Goal: Task Accomplishment & Management: Use online tool/utility

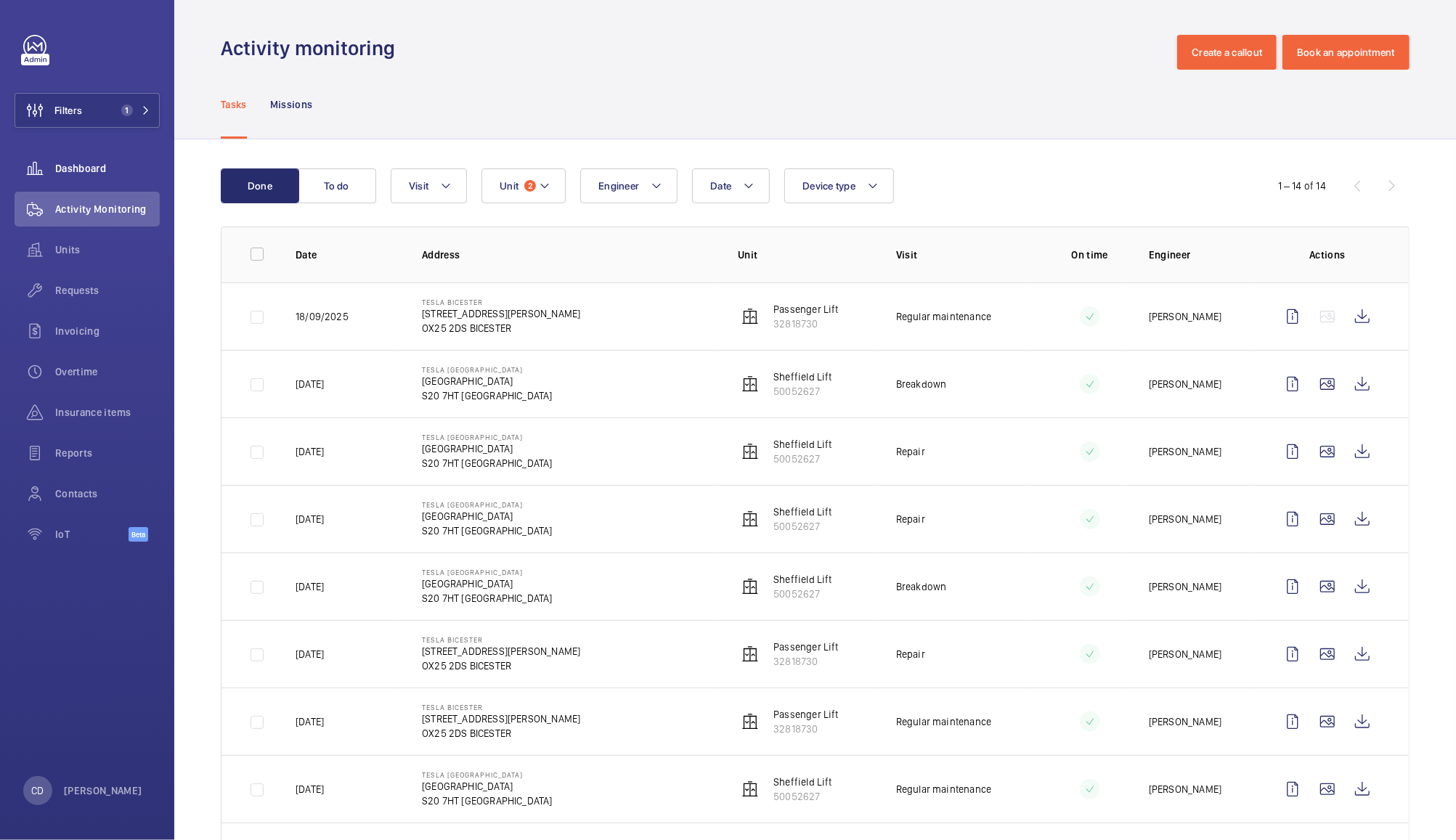
click at [80, 168] on span "Dashboard" at bounding box center [107, 169] width 104 height 15
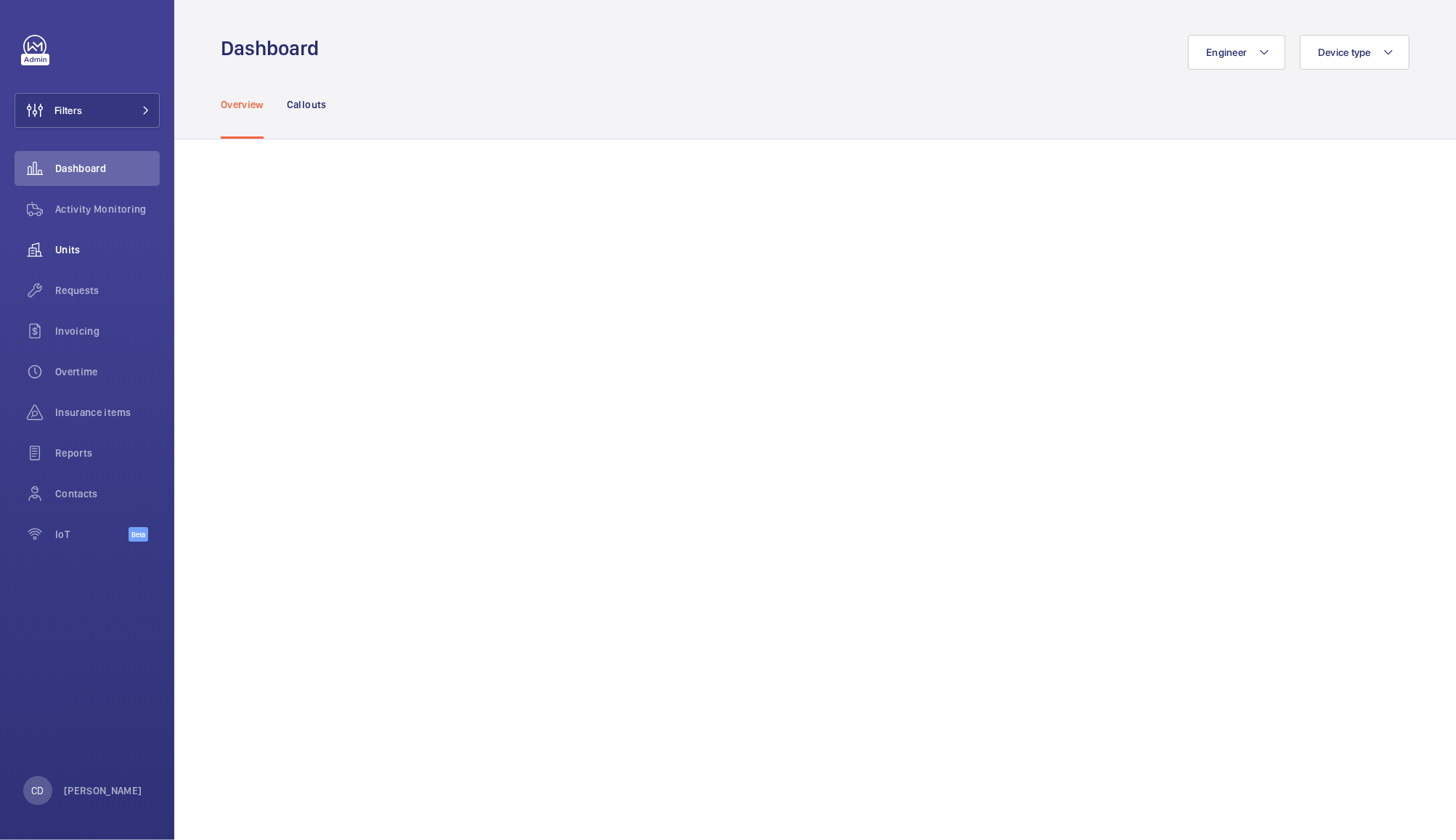
click at [80, 250] on span "Units" at bounding box center [107, 250] width 104 height 15
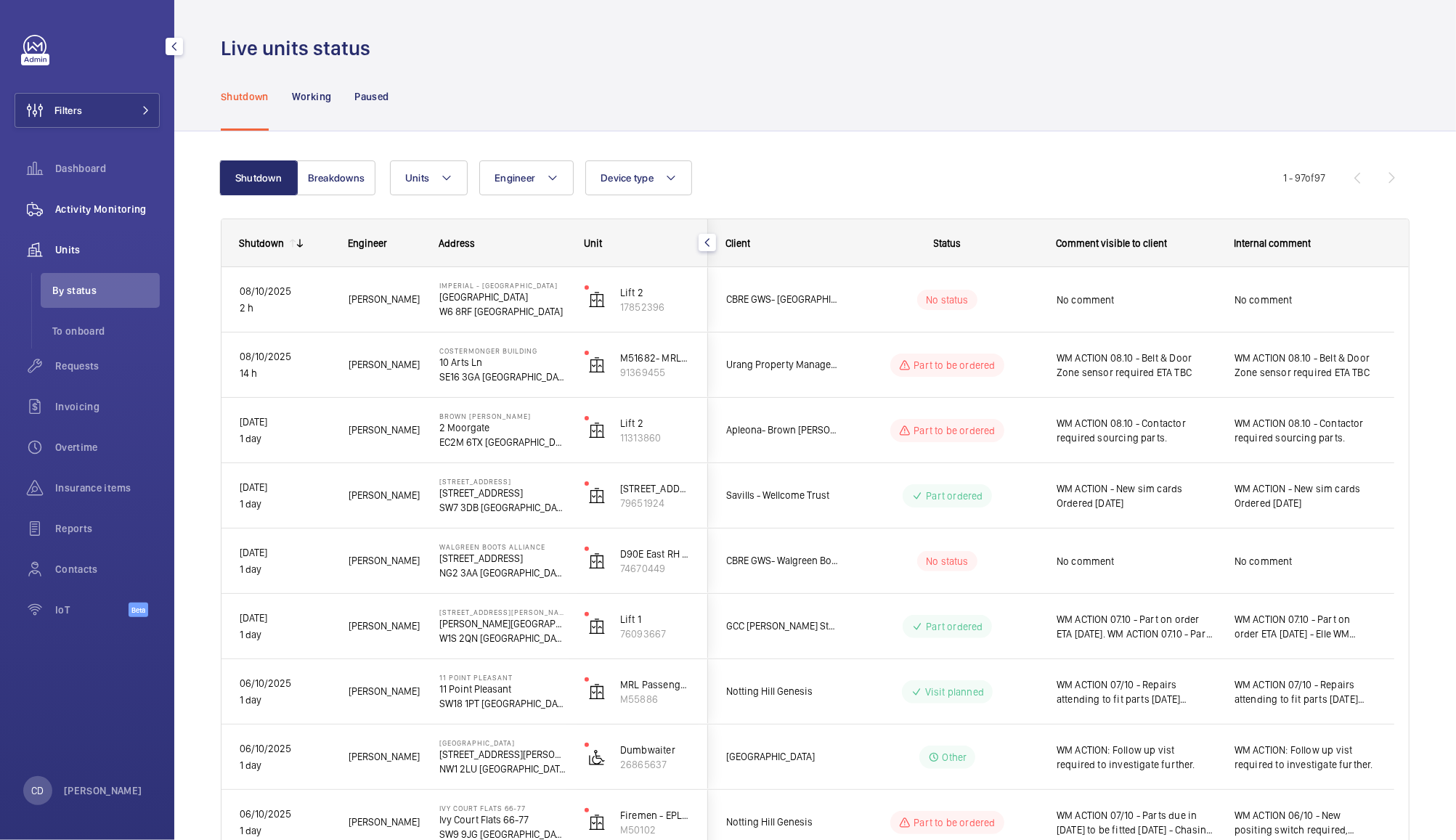
click at [115, 214] on span "Activity Monitoring" at bounding box center [107, 209] width 104 height 15
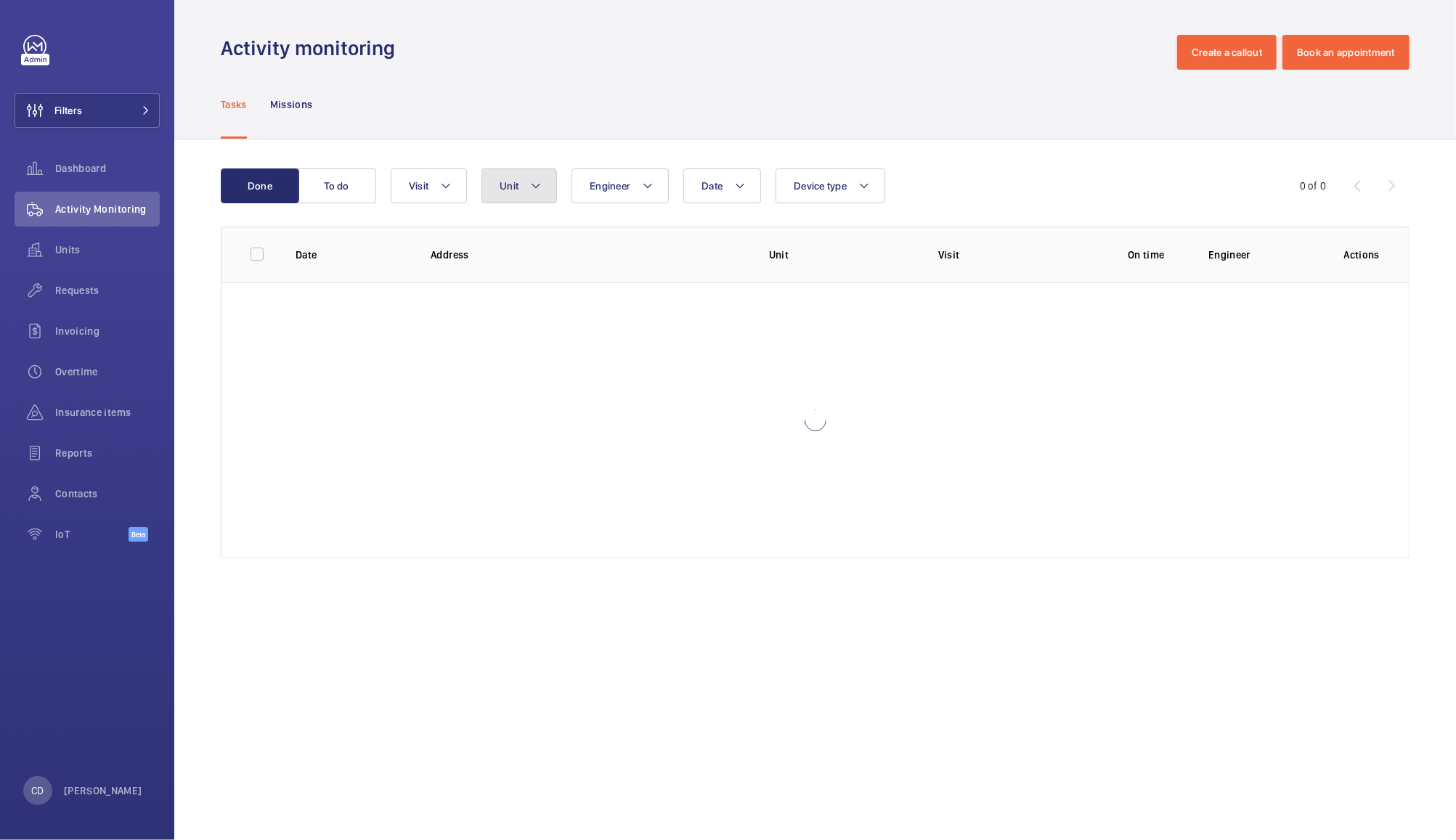
click at [524, 177] on button "Unit" at bounding box center [519, 186] width 75 height 35
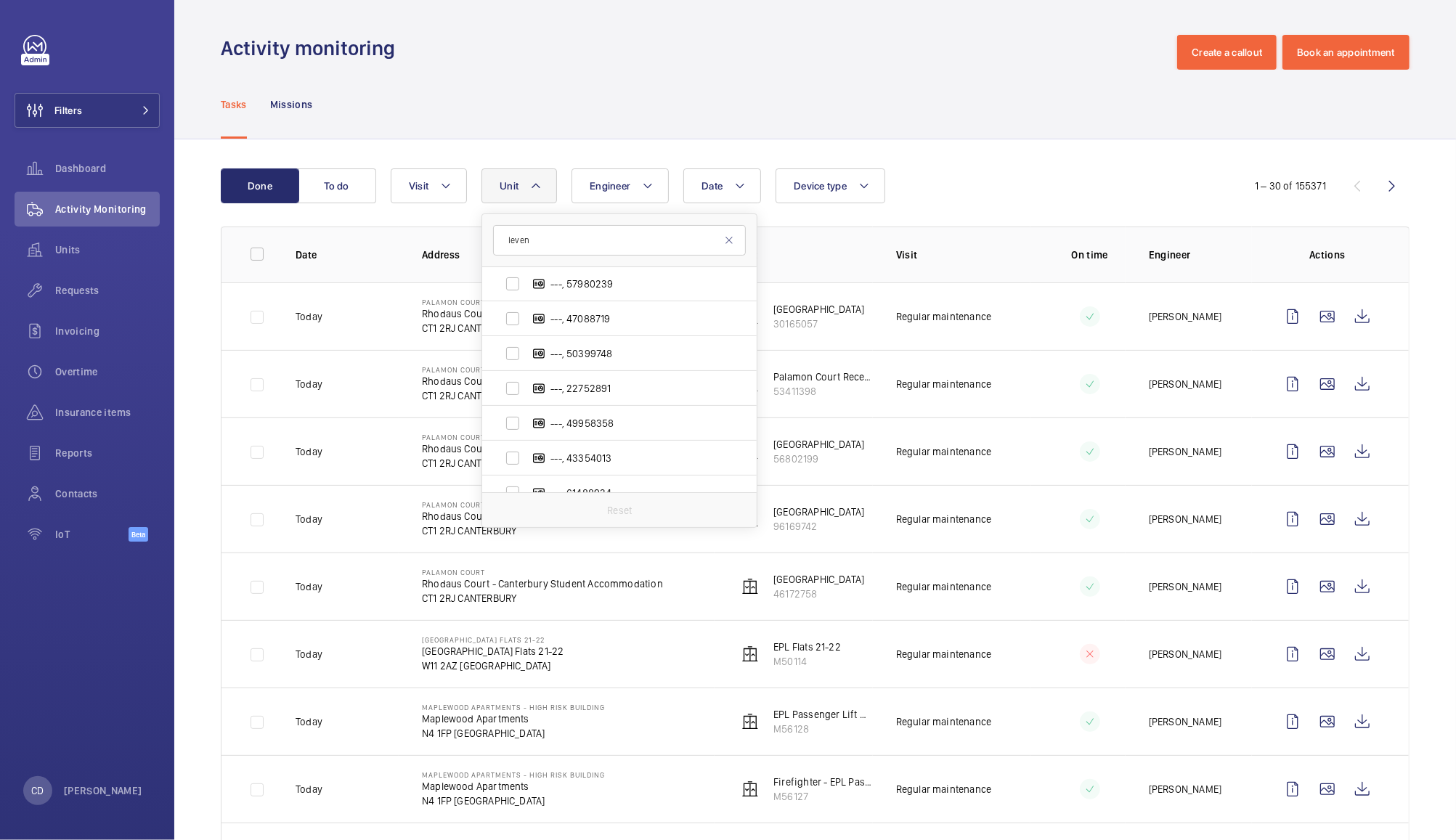
scroll to position [1250, 0]
type input "l"
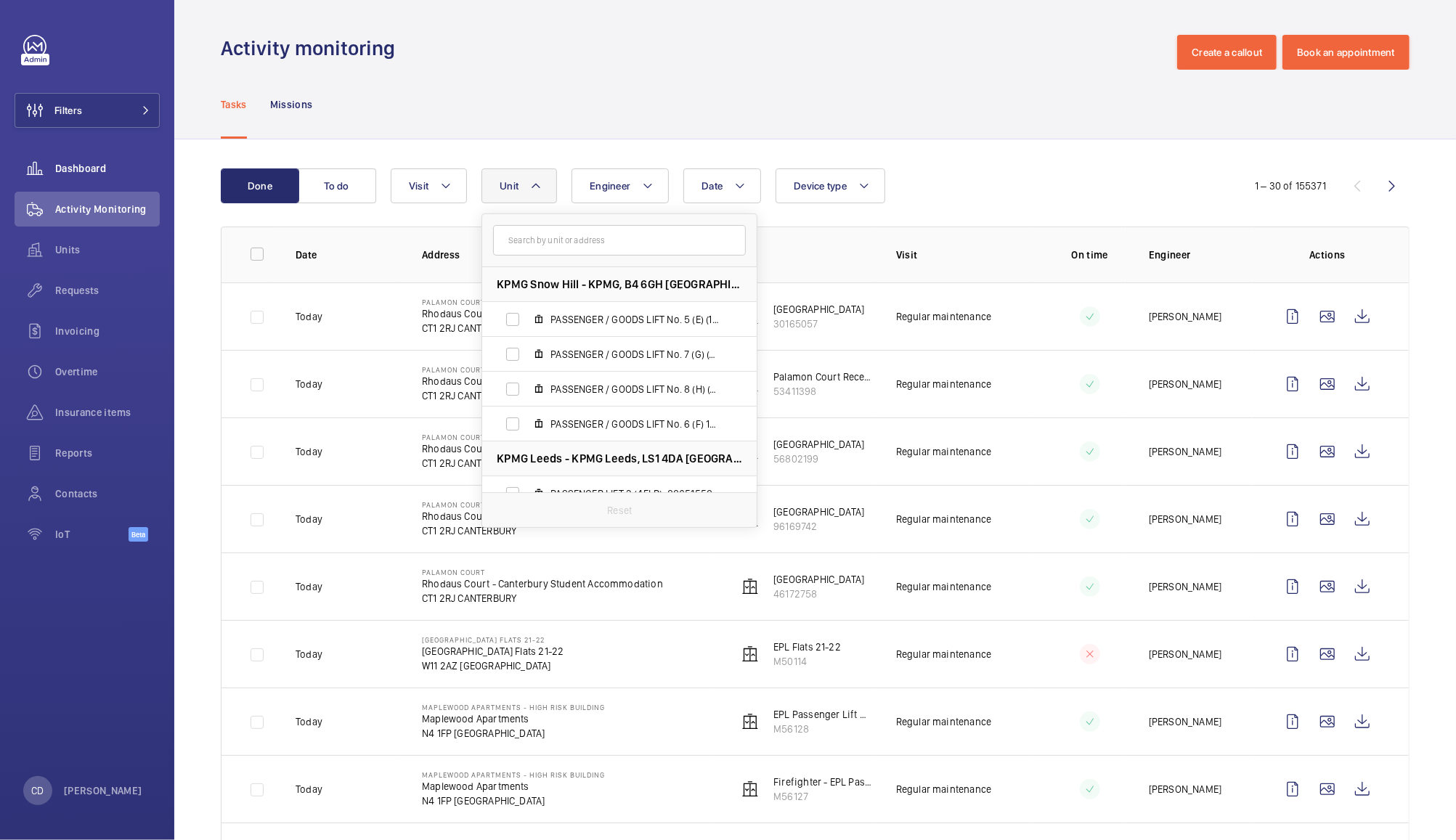
click at [80, 172] on span "Dashboard" at bounding box center [107, 169] width 104 height 15
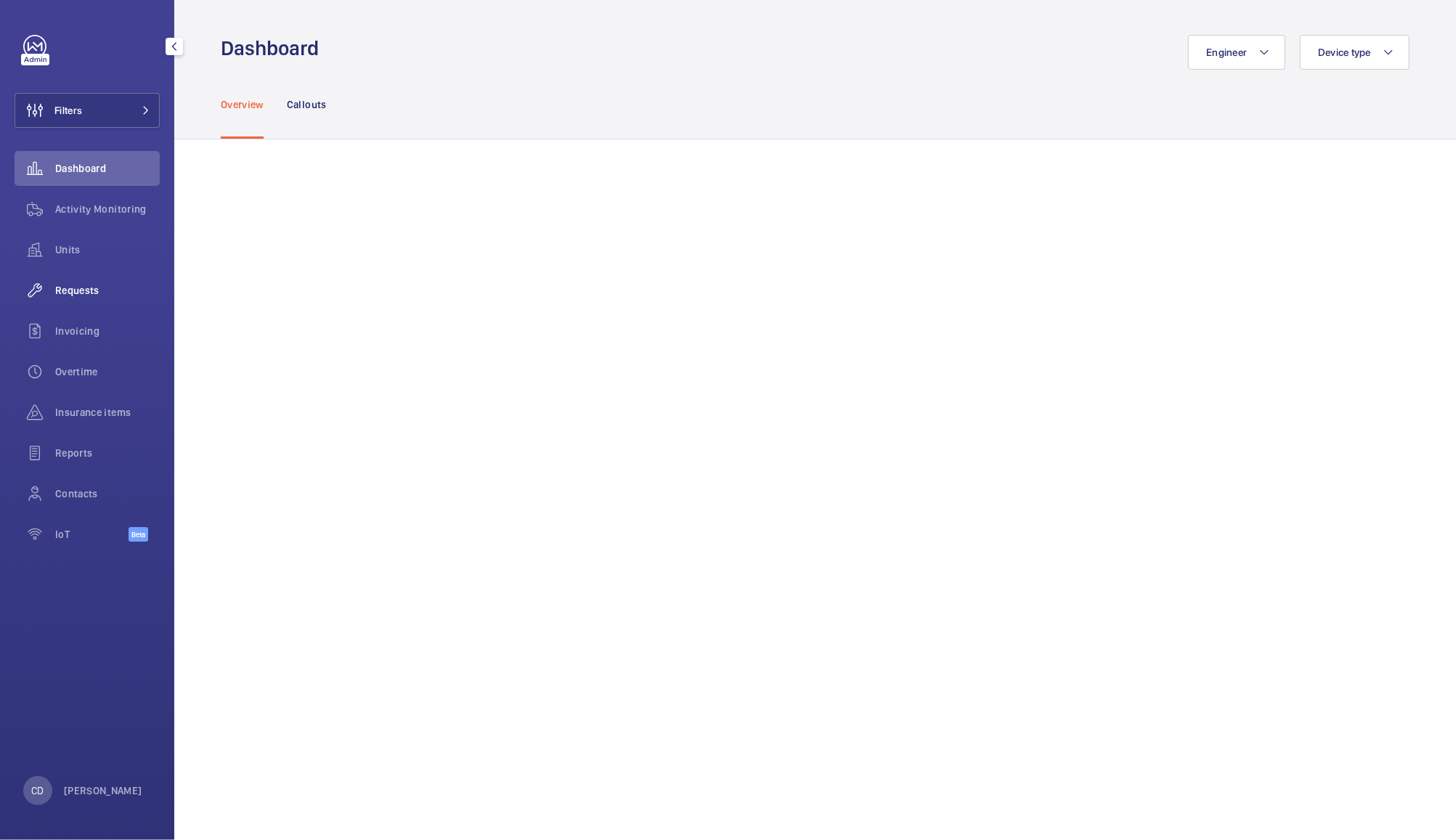
click at [83, 286] on span "Requests" at bounding box center [107, 291] width 104 height 15
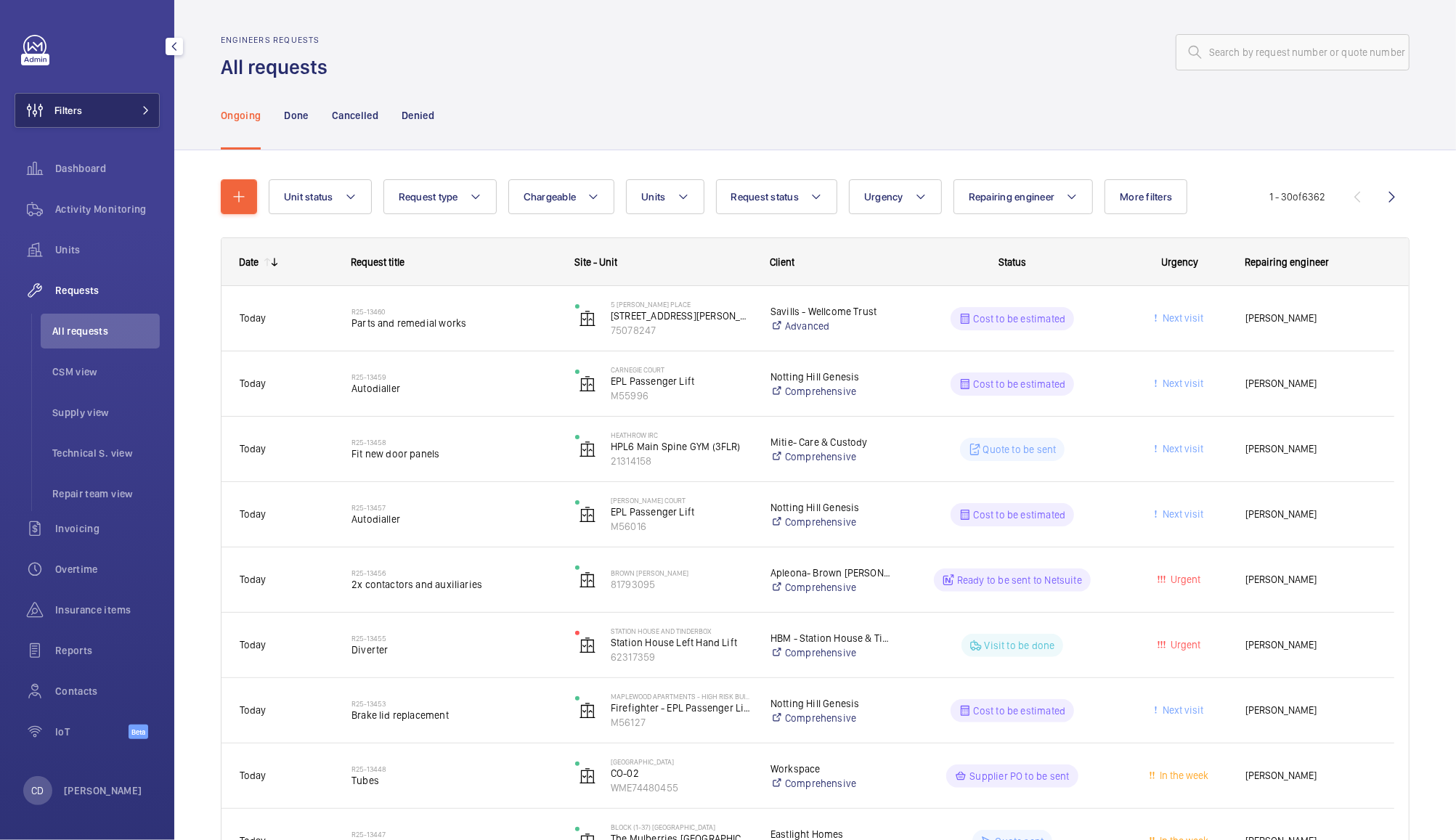
click at [102, 118] on button "Filters" at bounding box center [87, 110] width 145 height 35
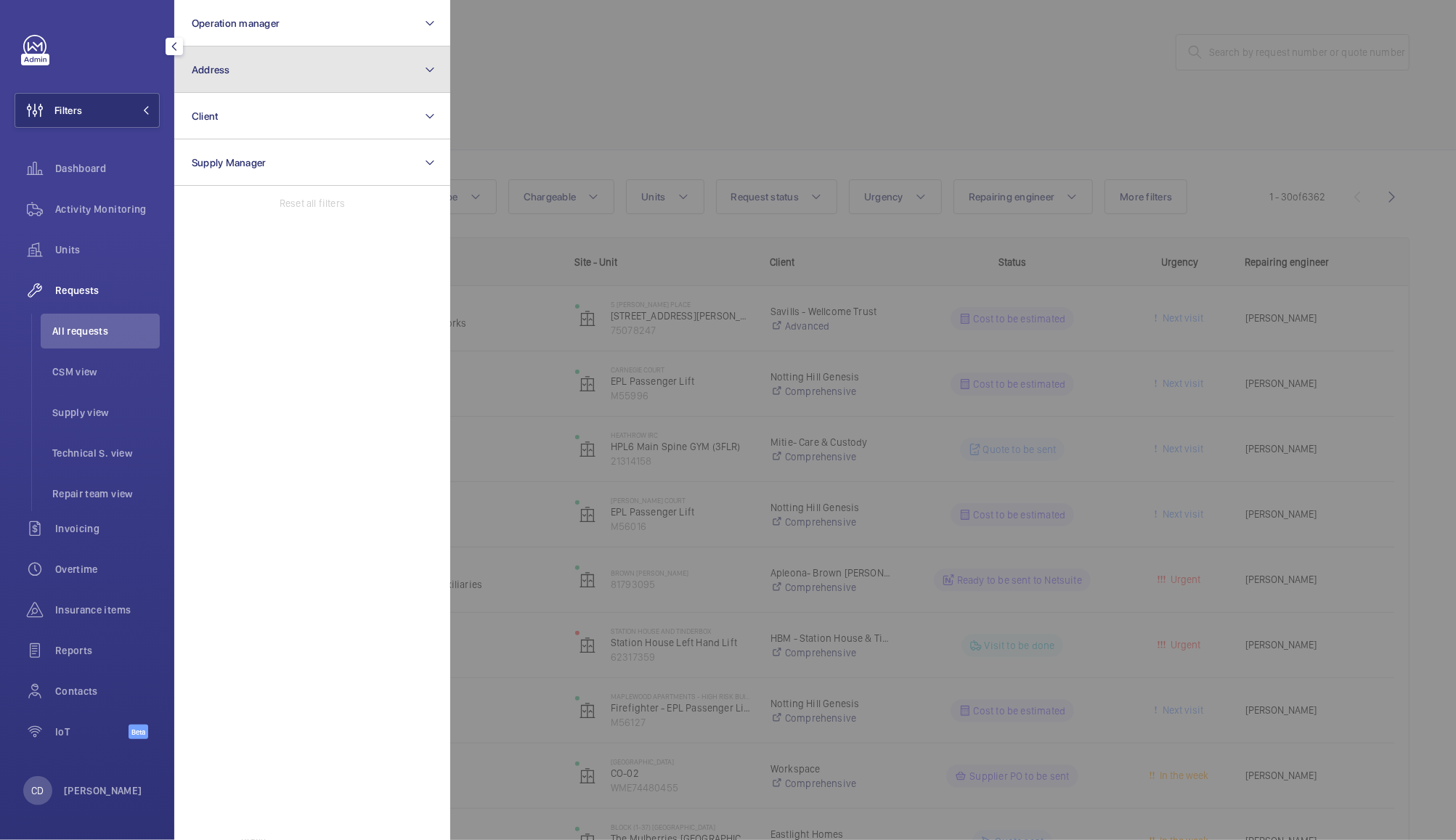
click at [332, 79] on button "Address" at bounding box center [313, 70] width 276 height 47
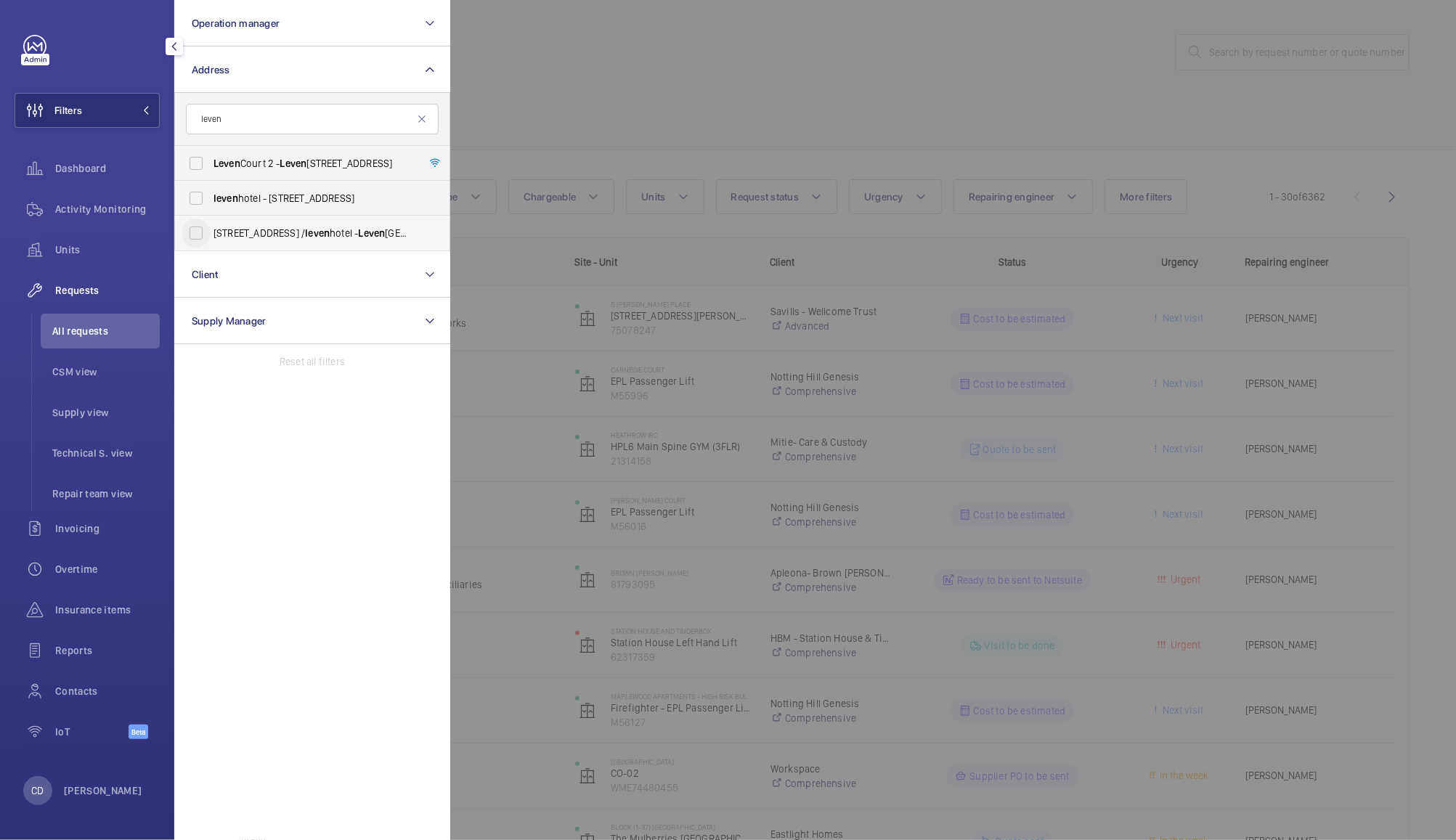
type input "leven"
click at [205, 245] on input "40 chorlton st / leven hotel - Leven Manchester, MANCHESTER M1 3HW" at bounding box center [197, 233] width 29 height 29
checkbox input "true"
click at [196, 205] on input "leven hotel - Chorlton Street, MANCHESTER M1 3HW" at bounding box center [197, 199] width 29 height 29
checkbox input "true"
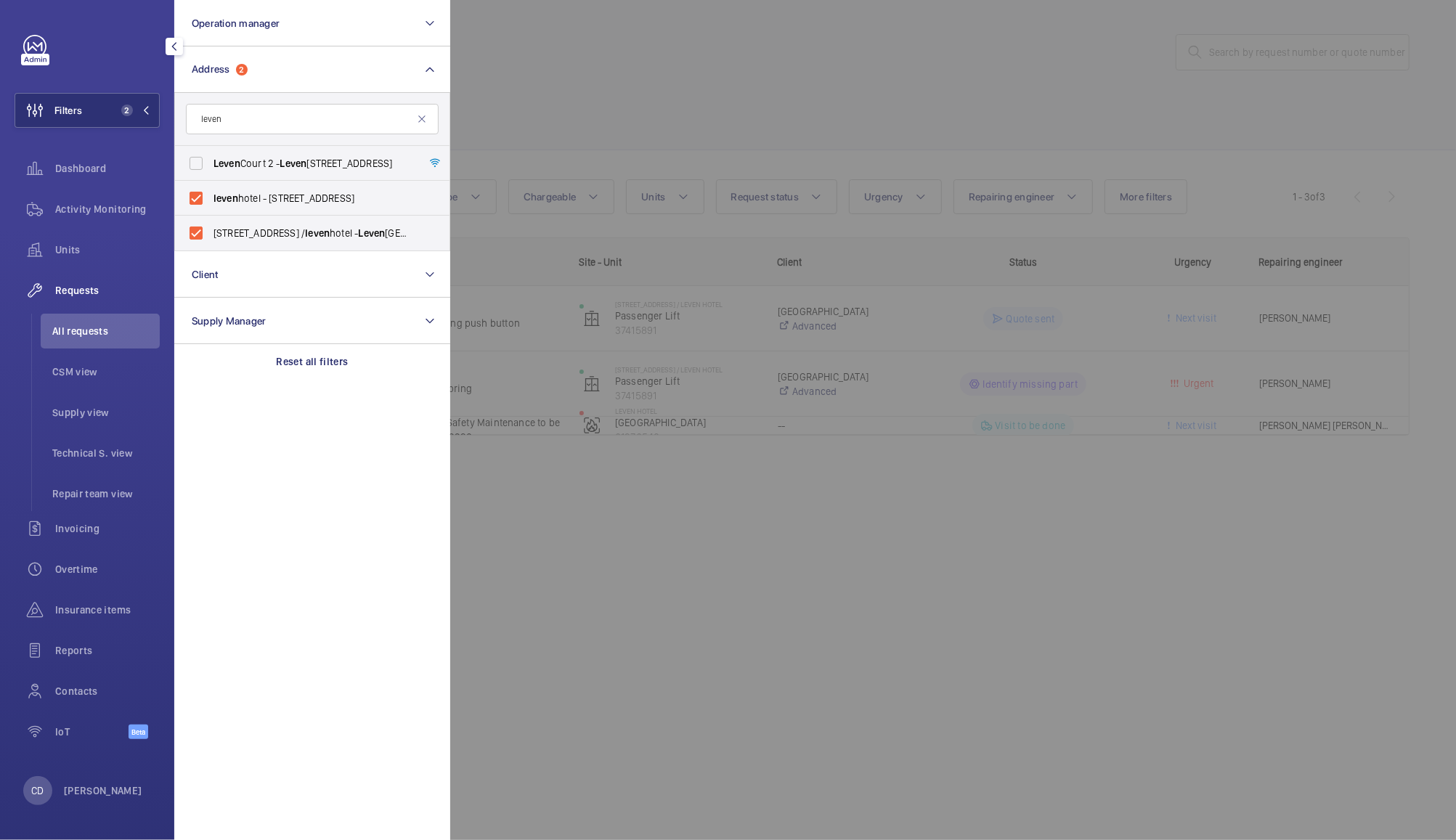
click at [663, 50] on div at bounding box center [1178, 420] width 1456 height 840
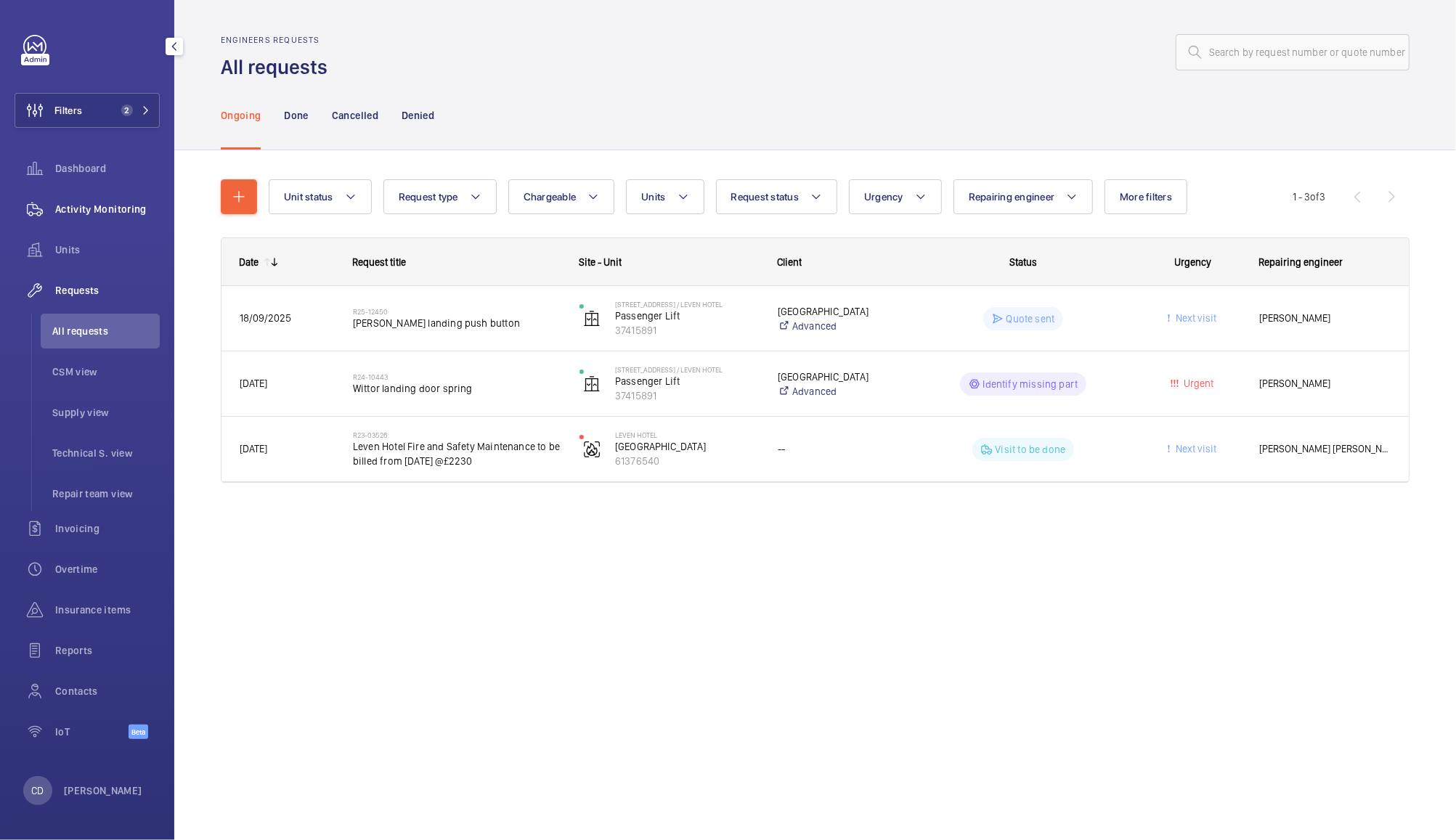
click at [101, 197] on div "Activity Monitoring" at bounding box center [87, 209] width 145 height 35
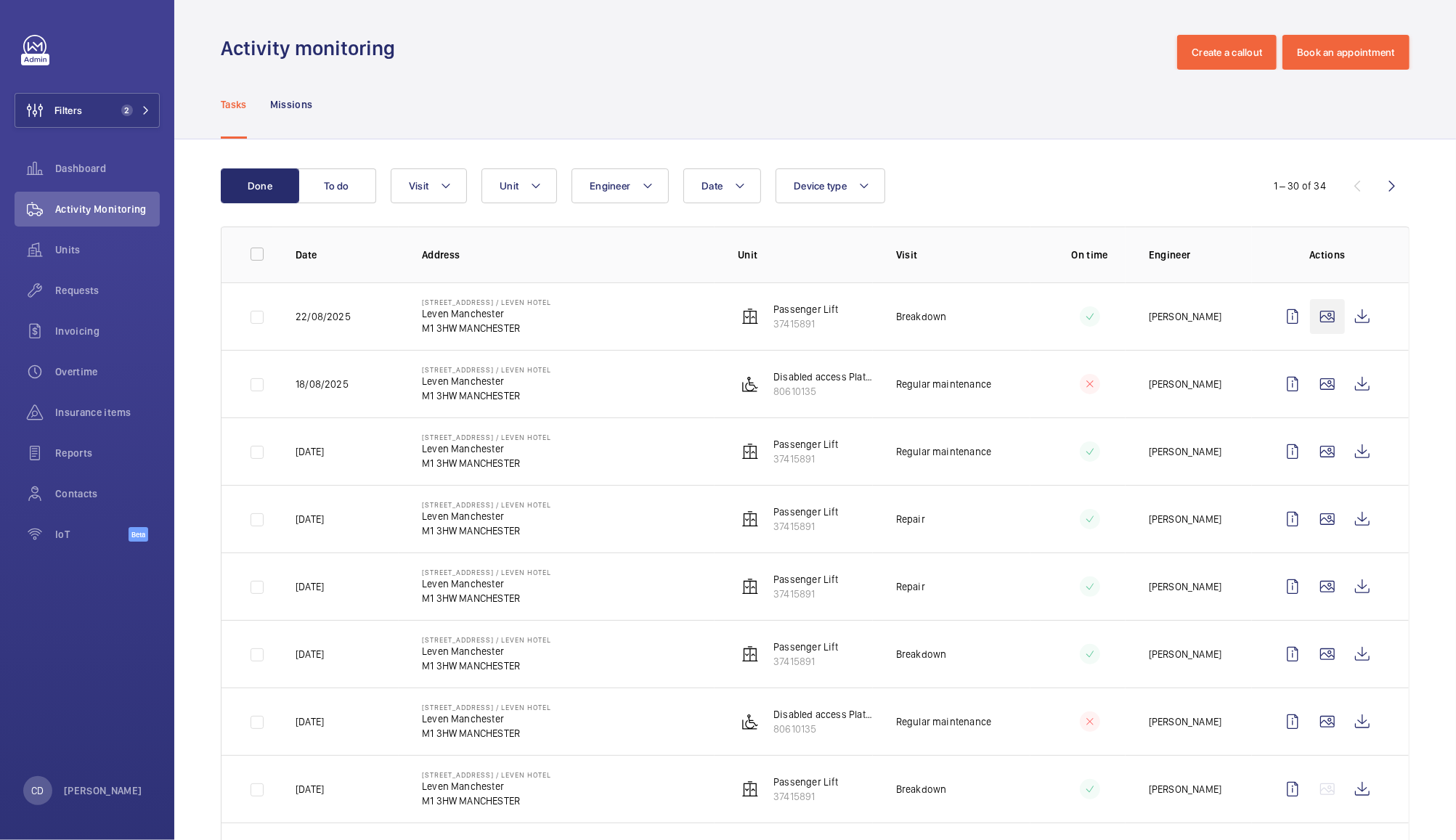
click at [1310, 315] on wm-front-icon-button at bounding box center [1327, 317] width 35 height 35
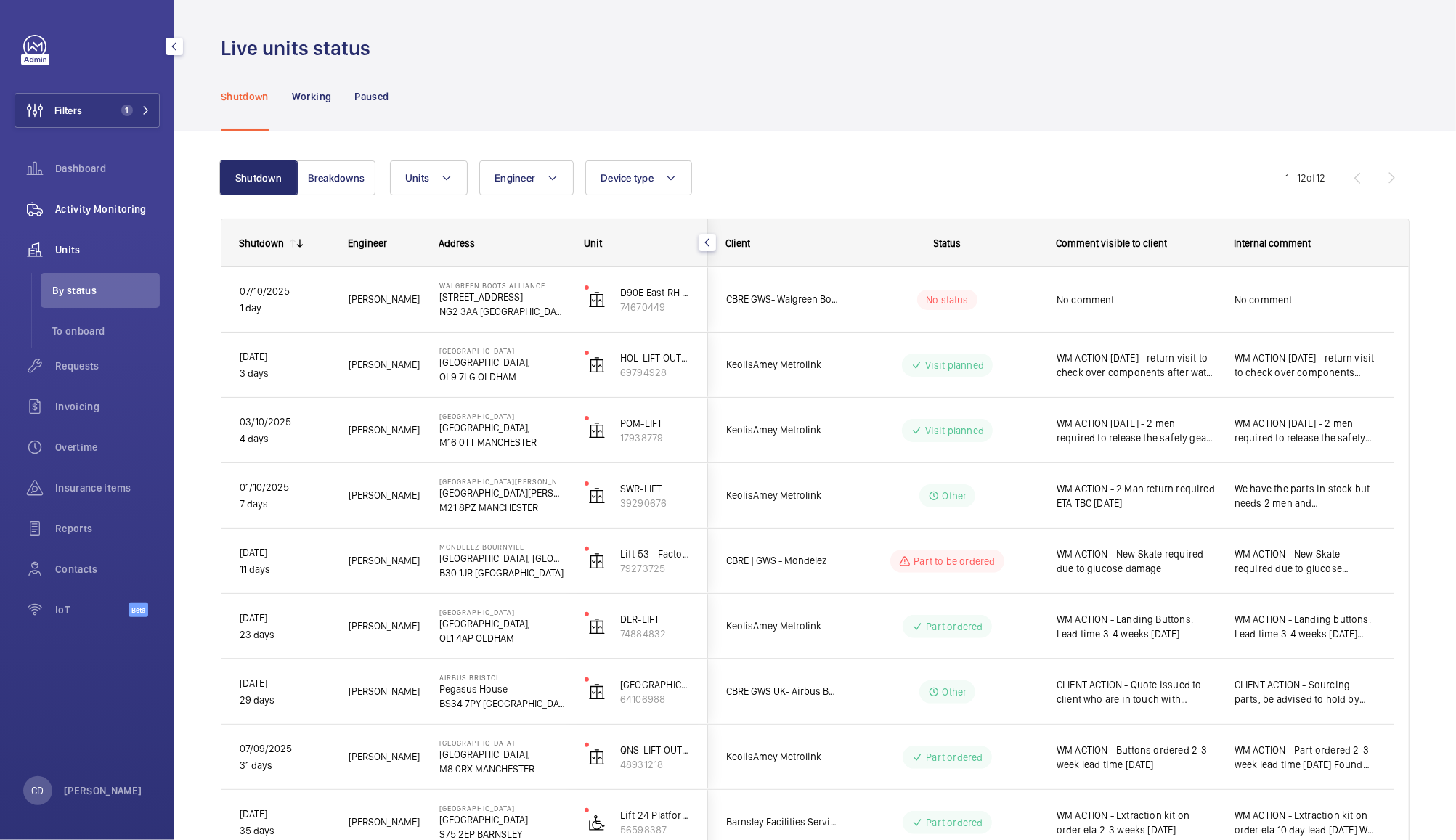
click at [94, 207] on span "Activity Monitoring" at bounding box center [107, 209] width 104 height 15
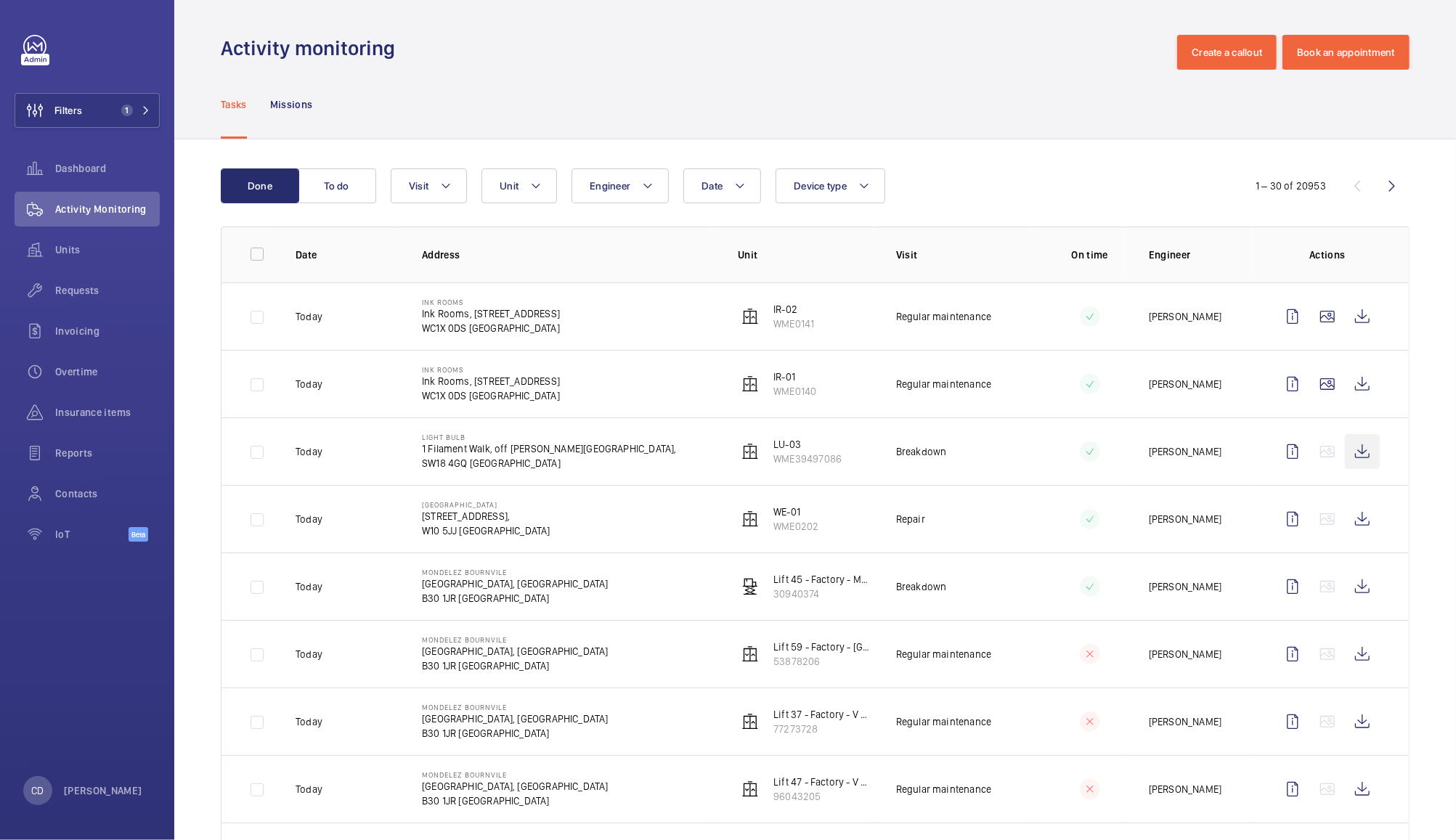
click at [1355, 462] on wm-front-icon-button at bounding box center [1362, 452] width 35 height 35
click at [1348, 588] on wm-front-icon-button at bounding box center [1362, 587] width 35 height 35
click at [328, 194] on button "To do" at bounding box center [337, 186] width 78 height 35
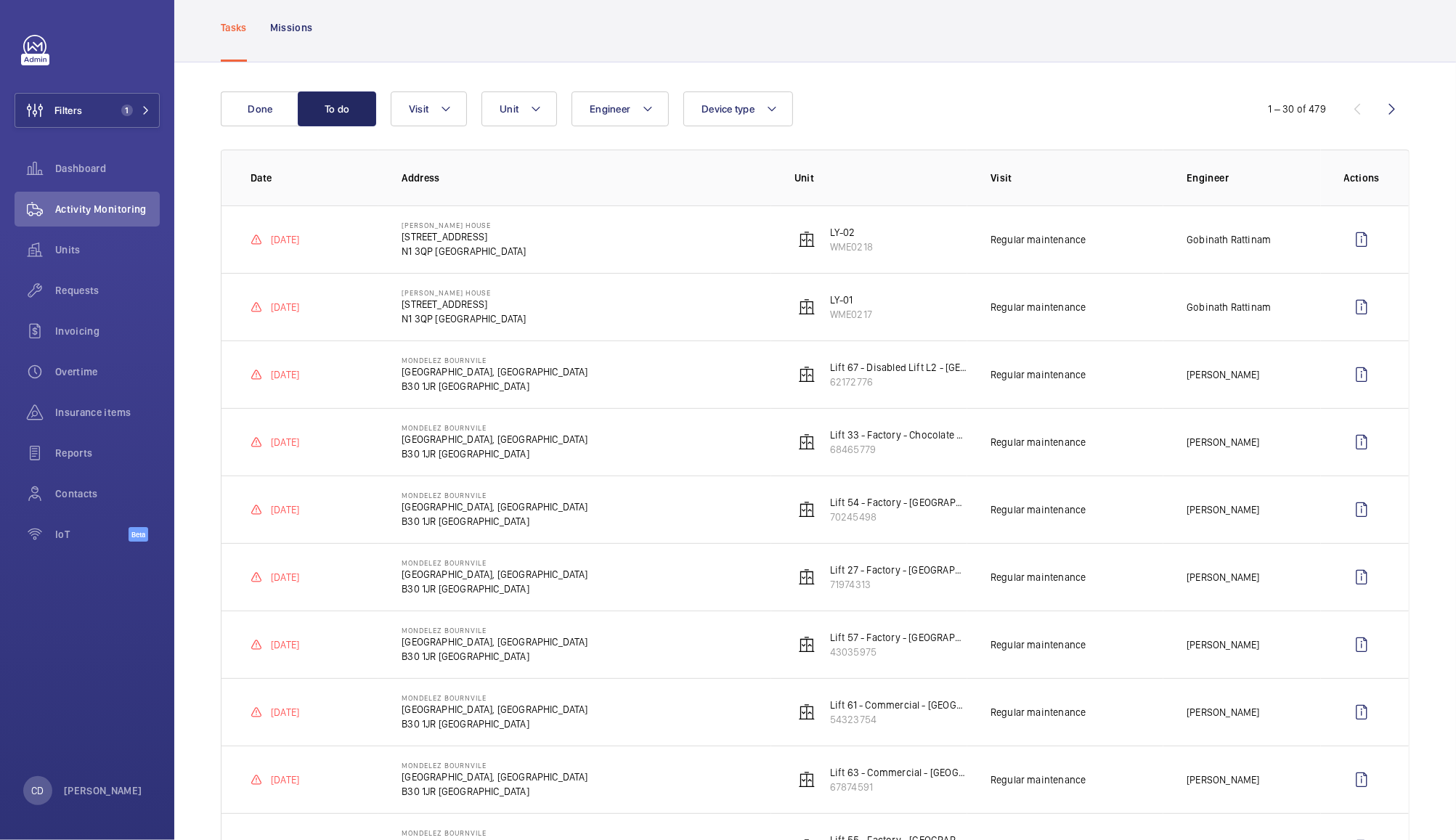
scroll to position [69, 0]
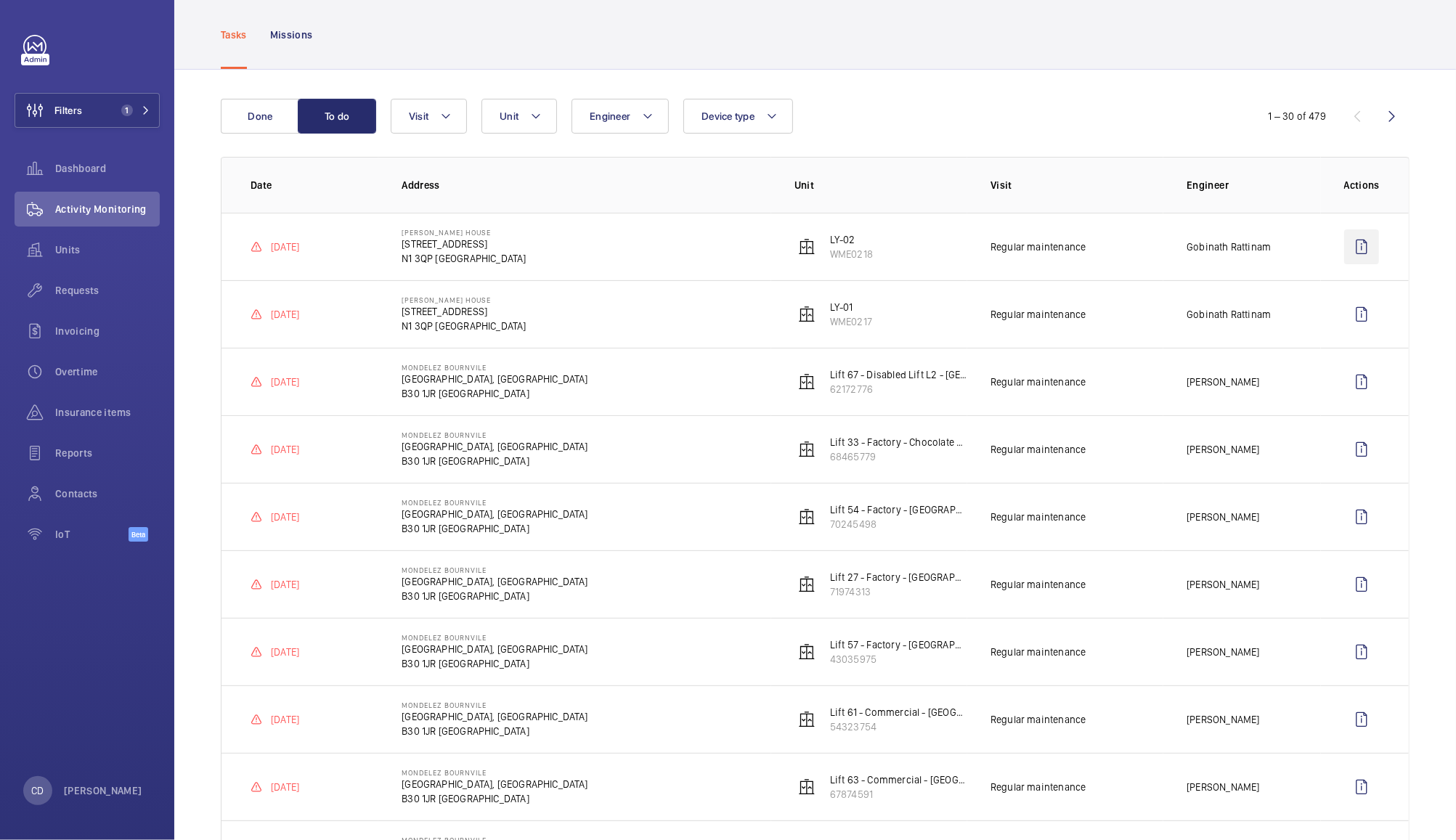
click at [1346, 250] on wm-front-icon-button at bounding box center [1362, 247] width 35 height 35
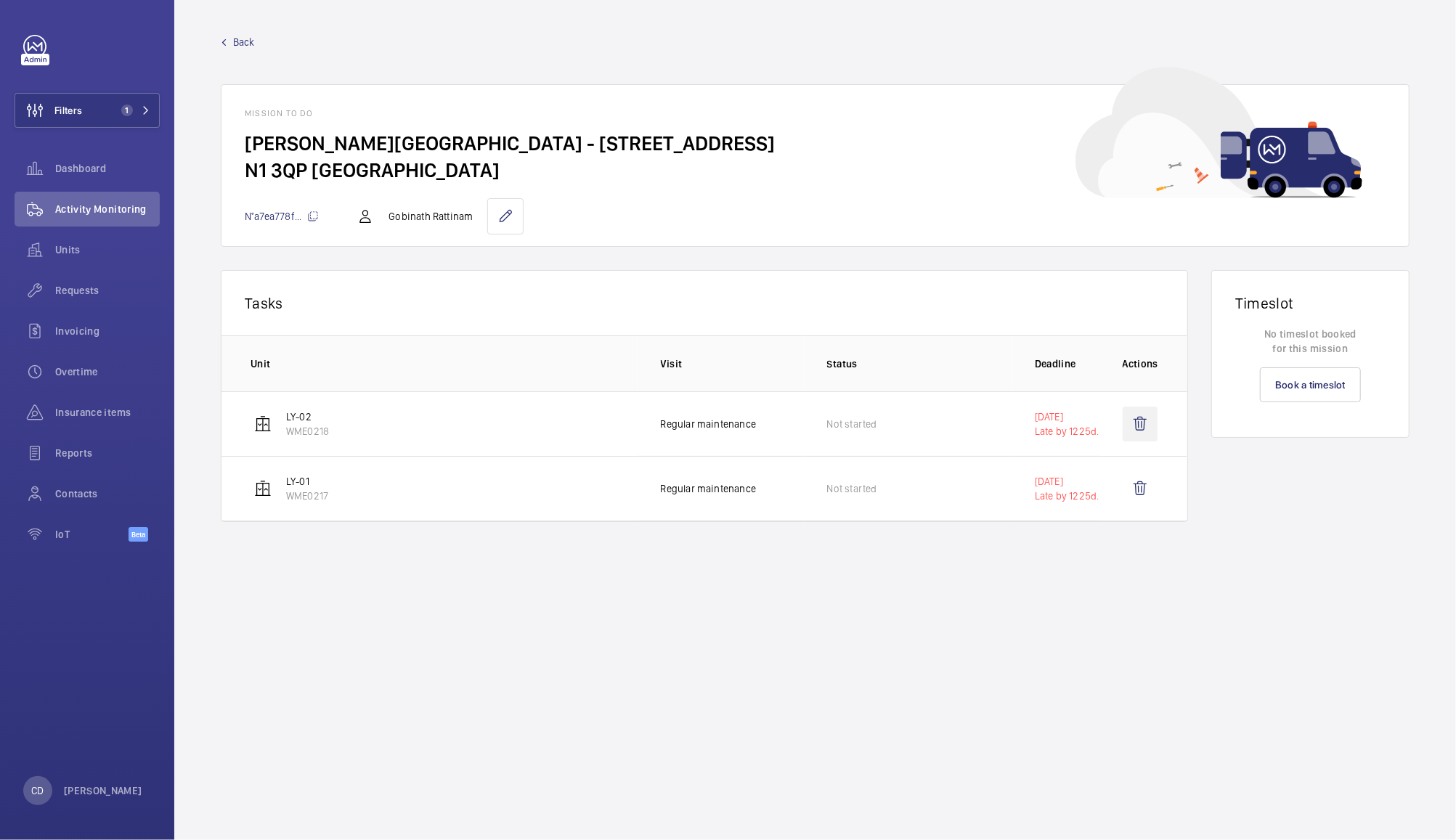
click at [1145, 427] on wm-front-icon-button at bounding box center [1140, 424] width 35 height 35
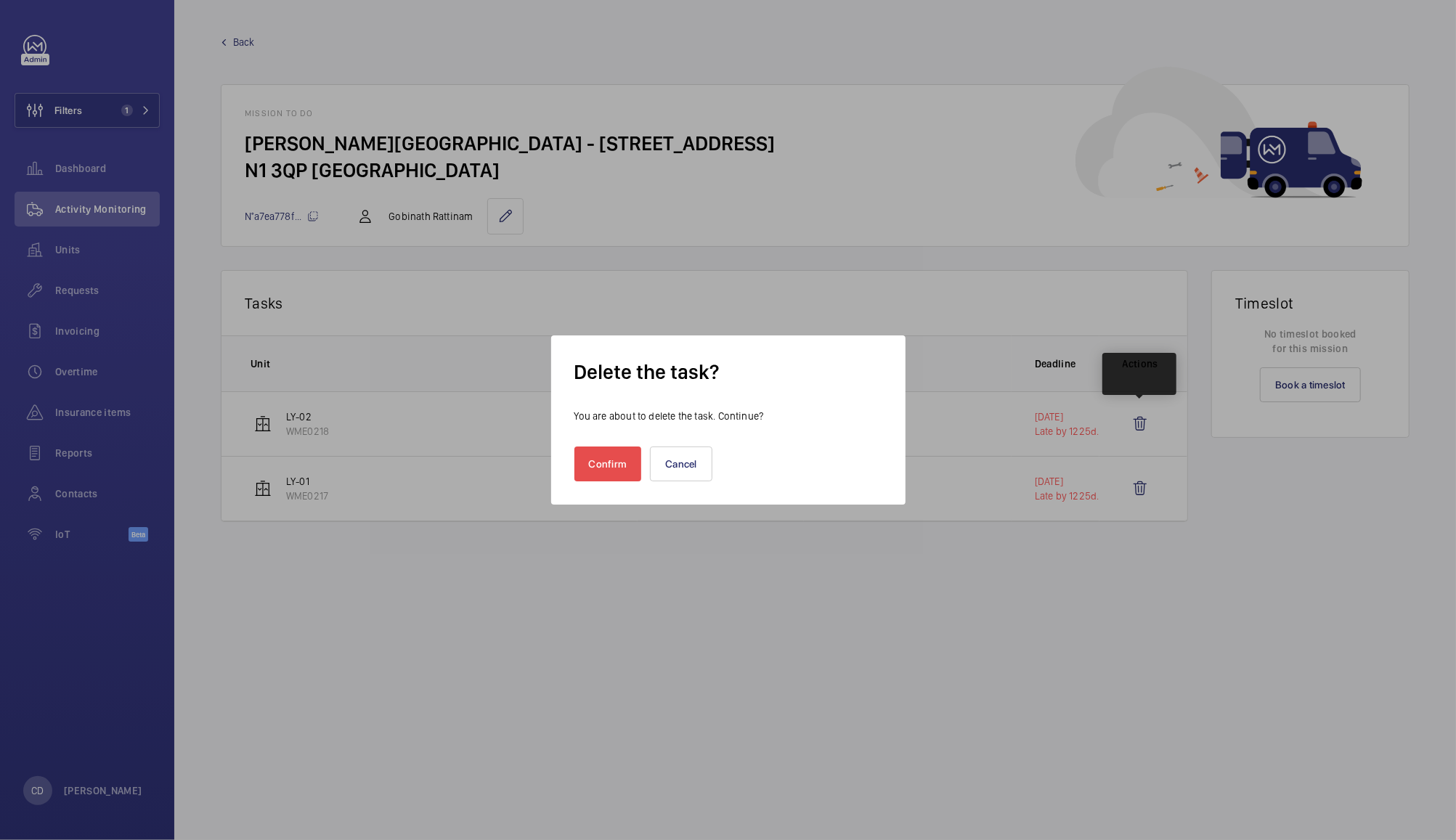
click at [603, 465] on button "Confirm" at bounding box center [608, 464] width 67 height 35
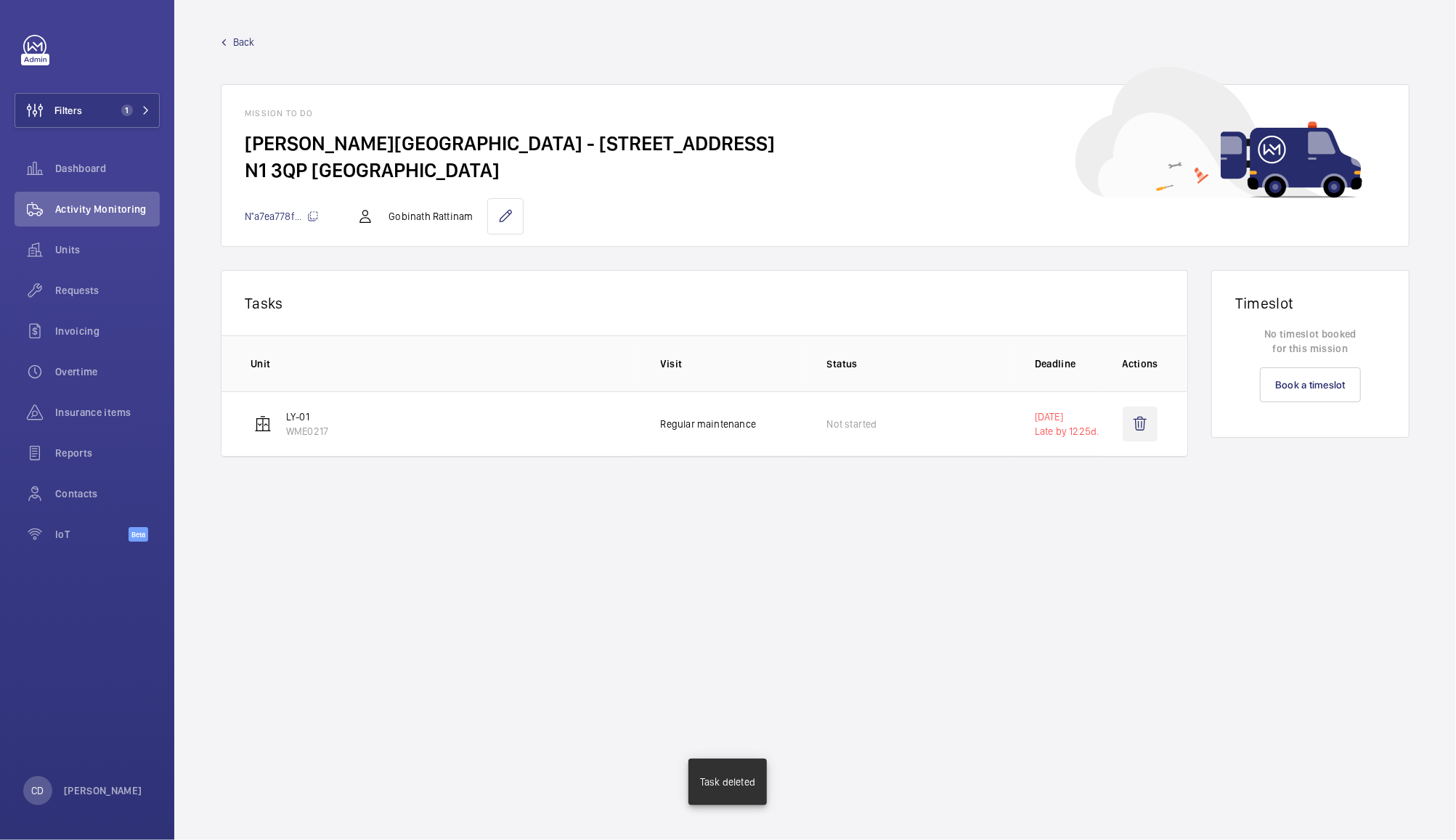
click at [1143, 419] on wm-front-icon-button at bounding box center [1140, 424] width 35 height 35
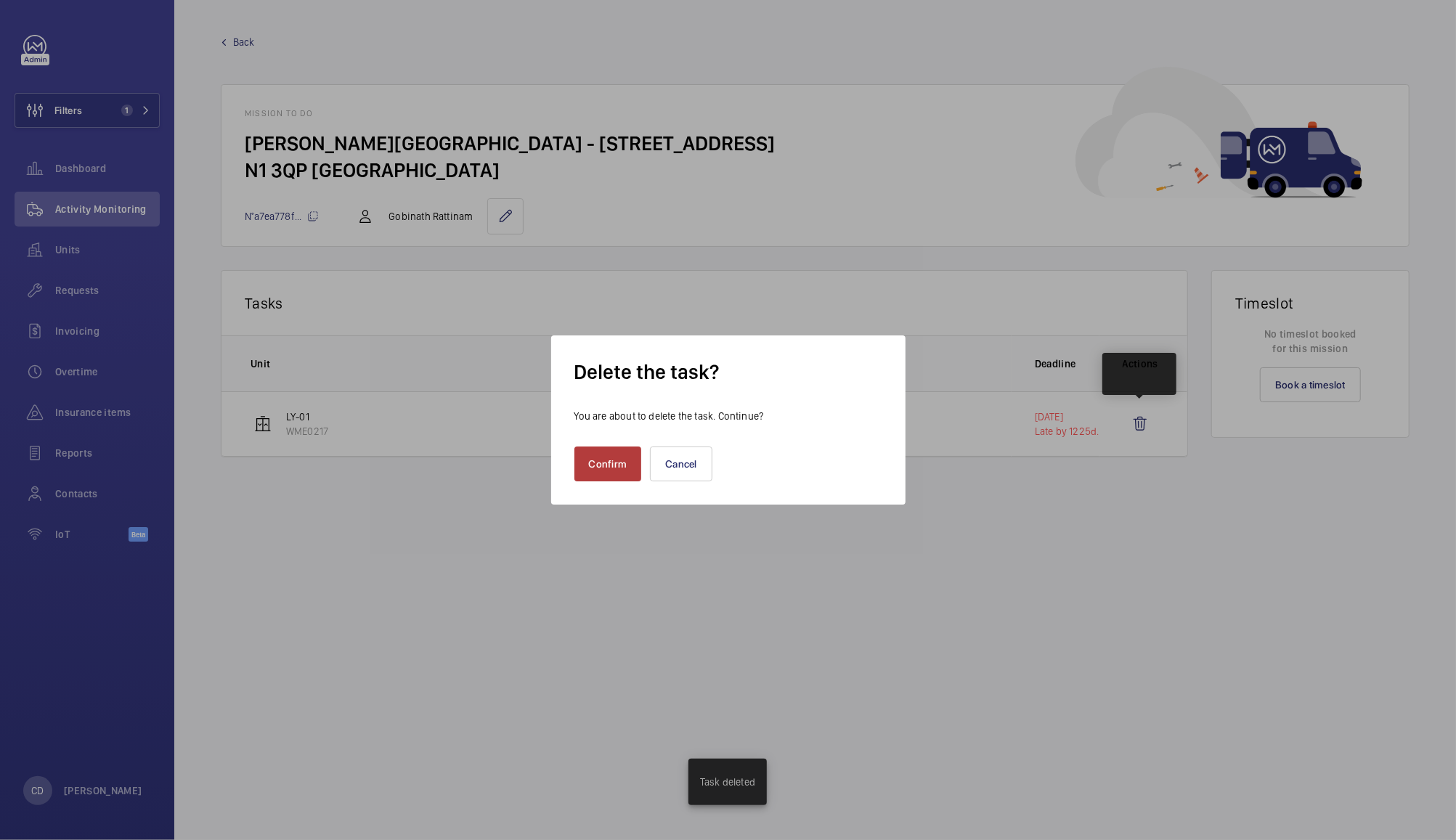
click at [602, 462] on button "Confirm" at bounding box center [608, 464] width 67 height 35
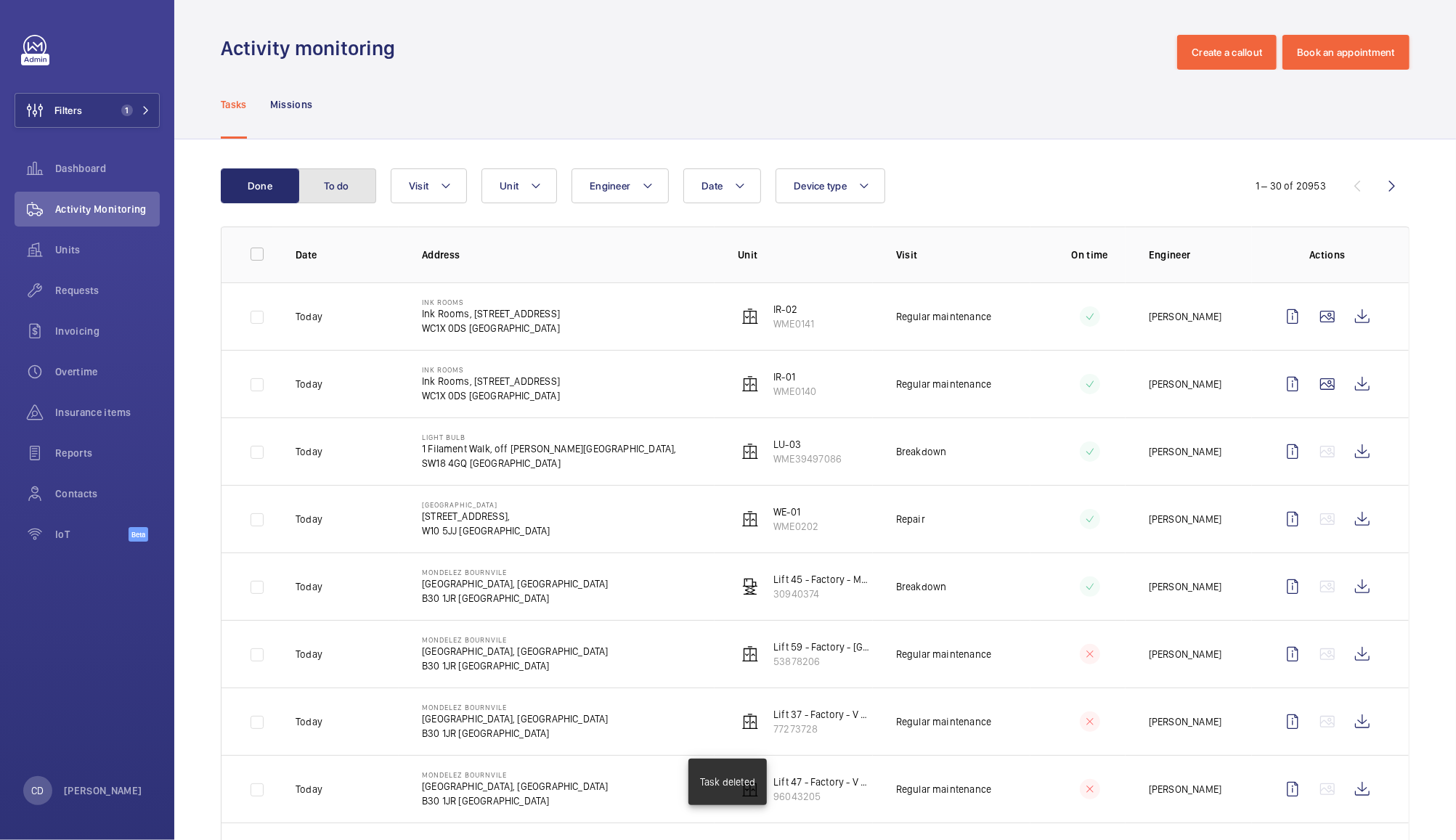
click at [340, 191] on button "To do" at bounding box center [337, 186] width 78 height 35
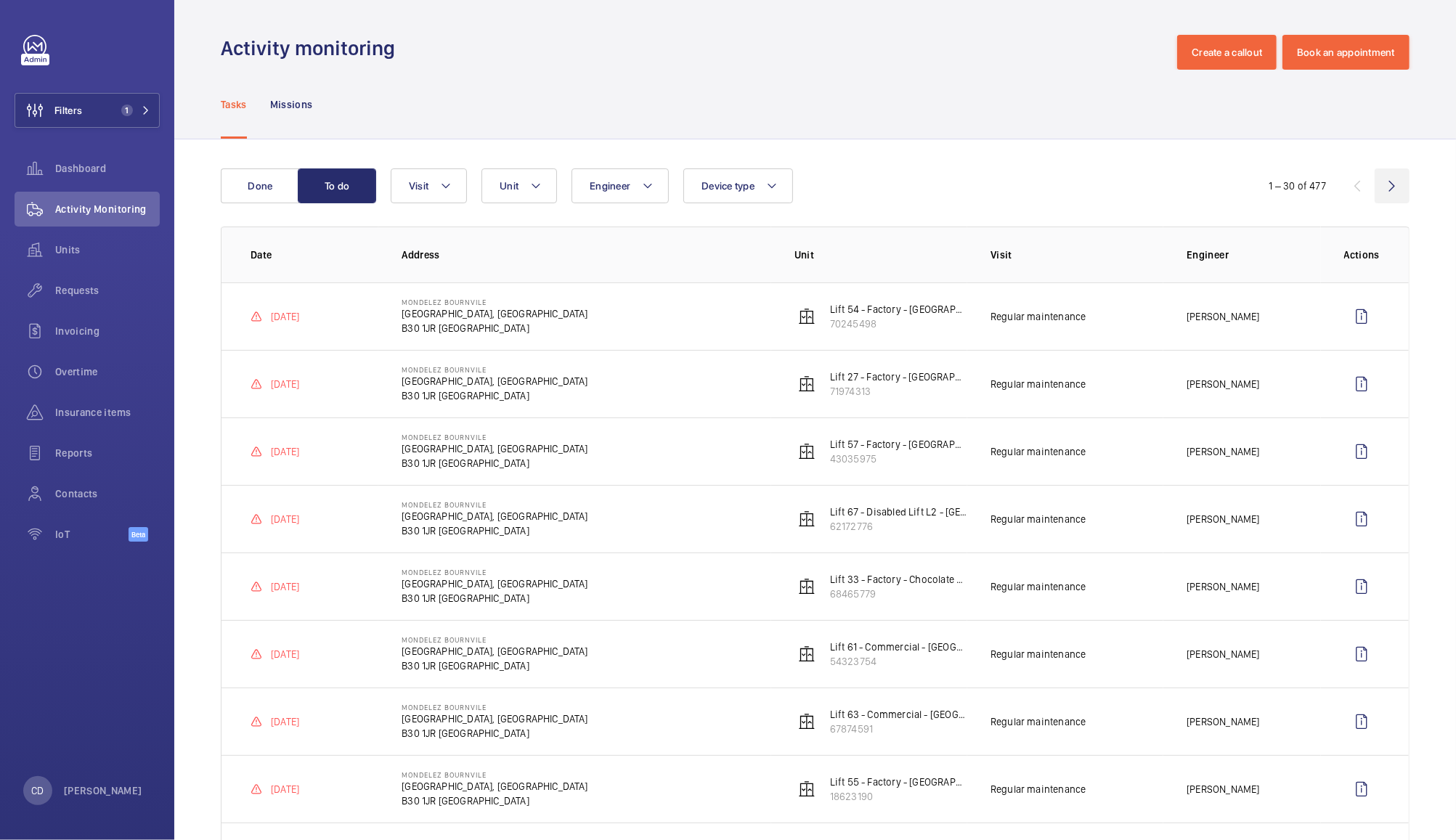
click at [1377, 186] on wm-front-icon-button at bounding box center [1392, 186] width 35 height 35
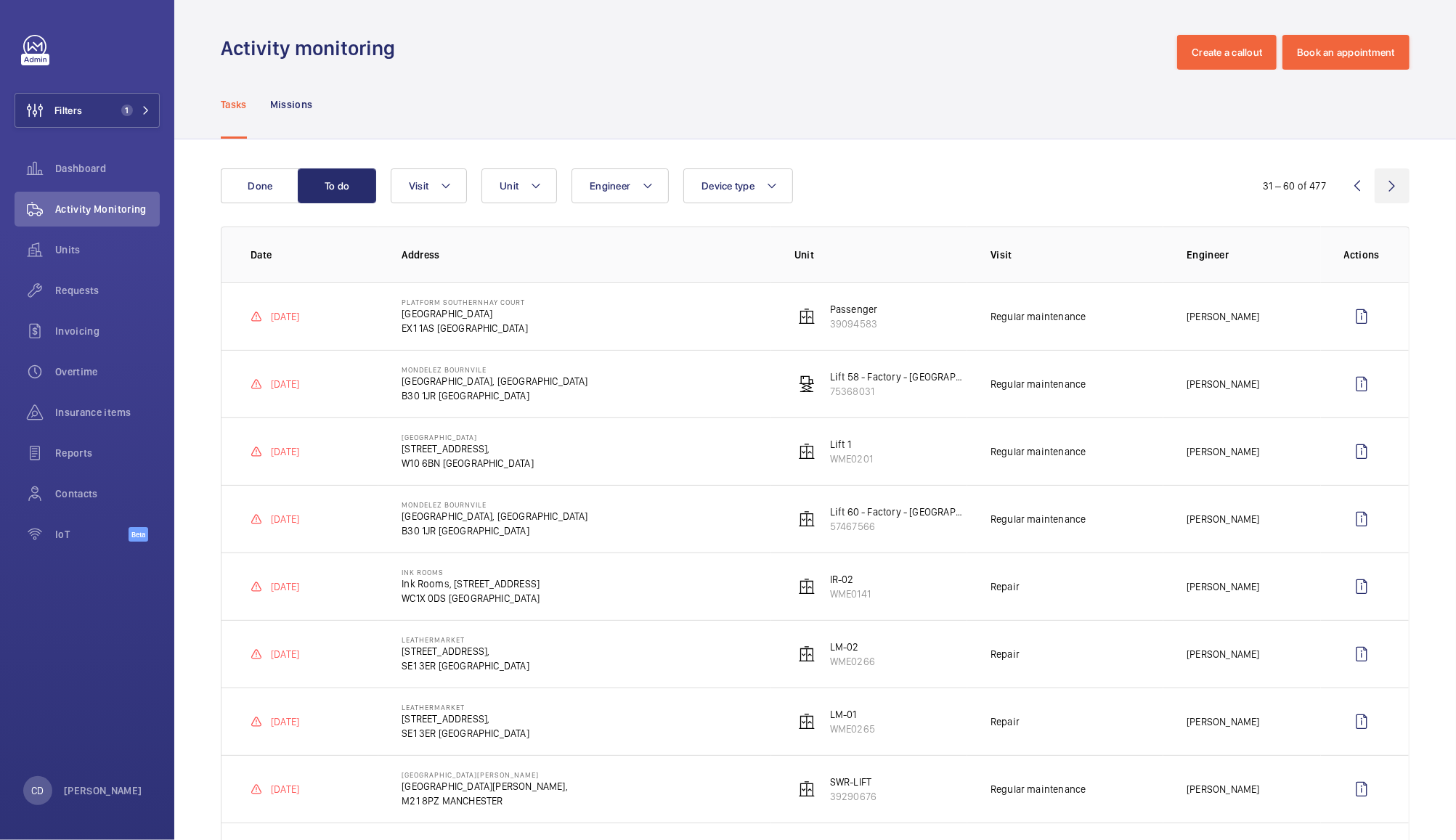
click at [1377, 186] on wm-front-icon-button at bounding box center [1392, 186] width 35 height 35
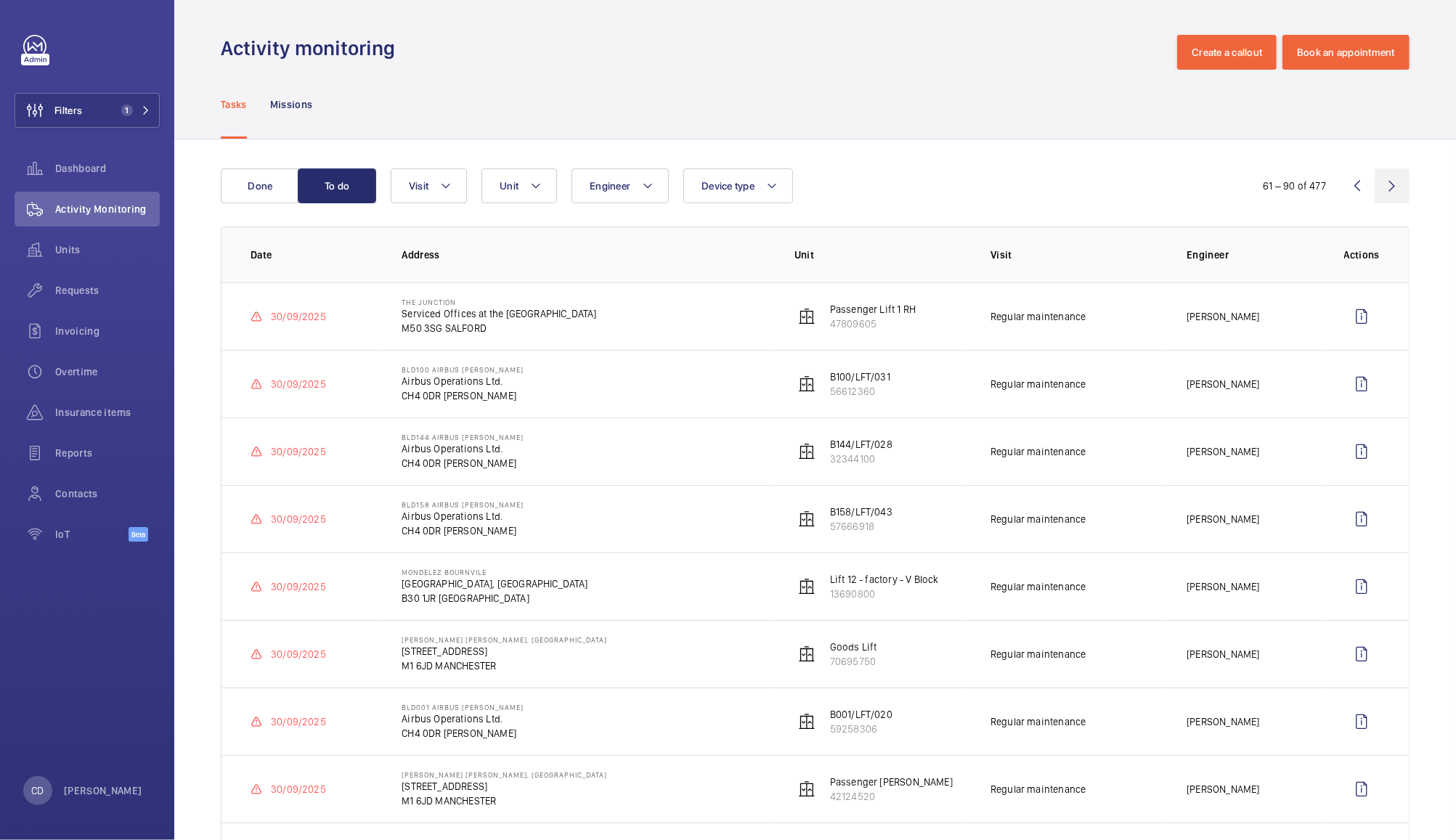
click at [1377, 186] on wm-front-icon-button at bounding box center [1392, 186] width 35 height 35
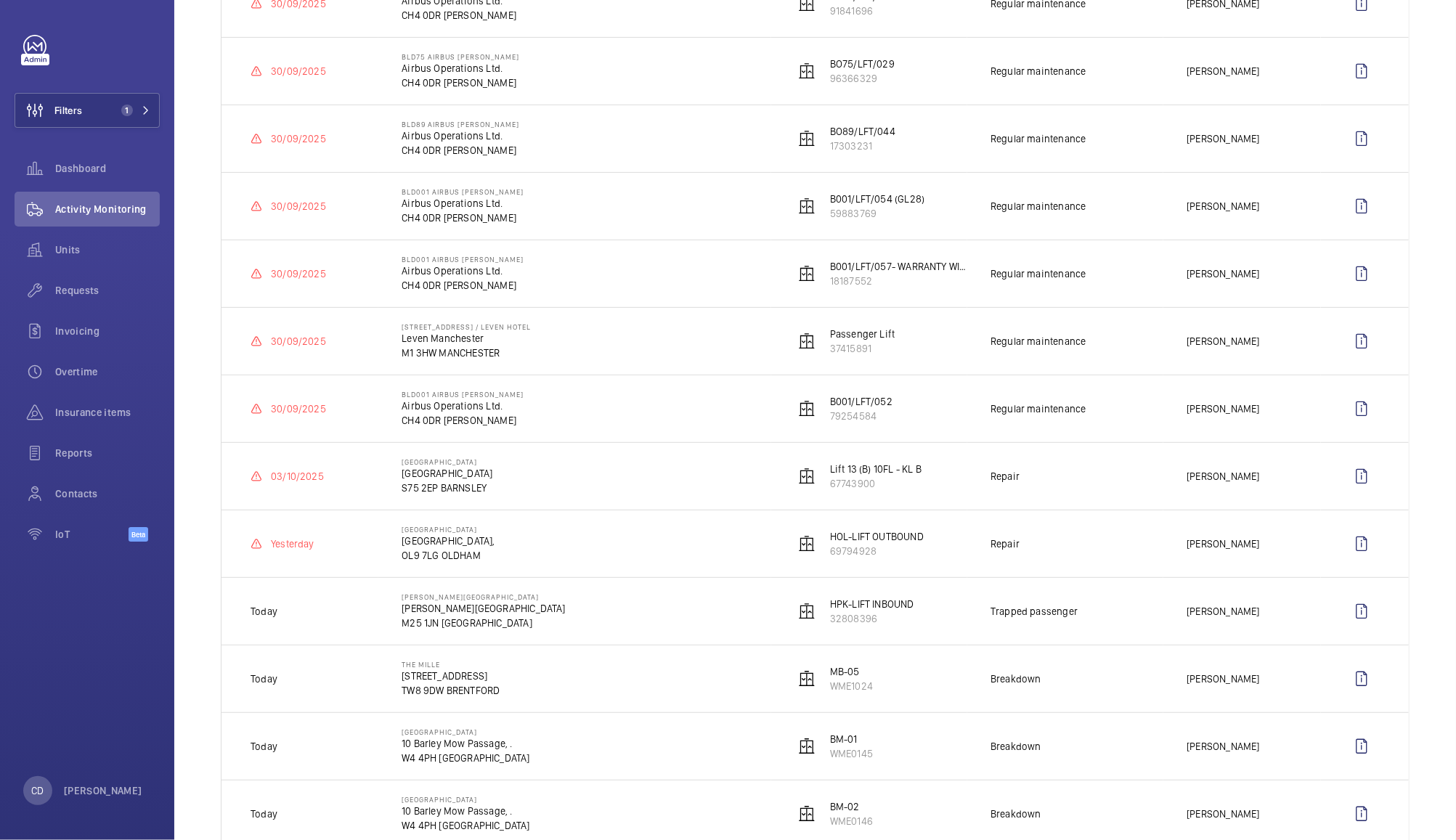
scroll to position [314, 0]
click at [1349, 479] on wm-front-icon-button at bounding box center [1362, 475] width 35 height 35
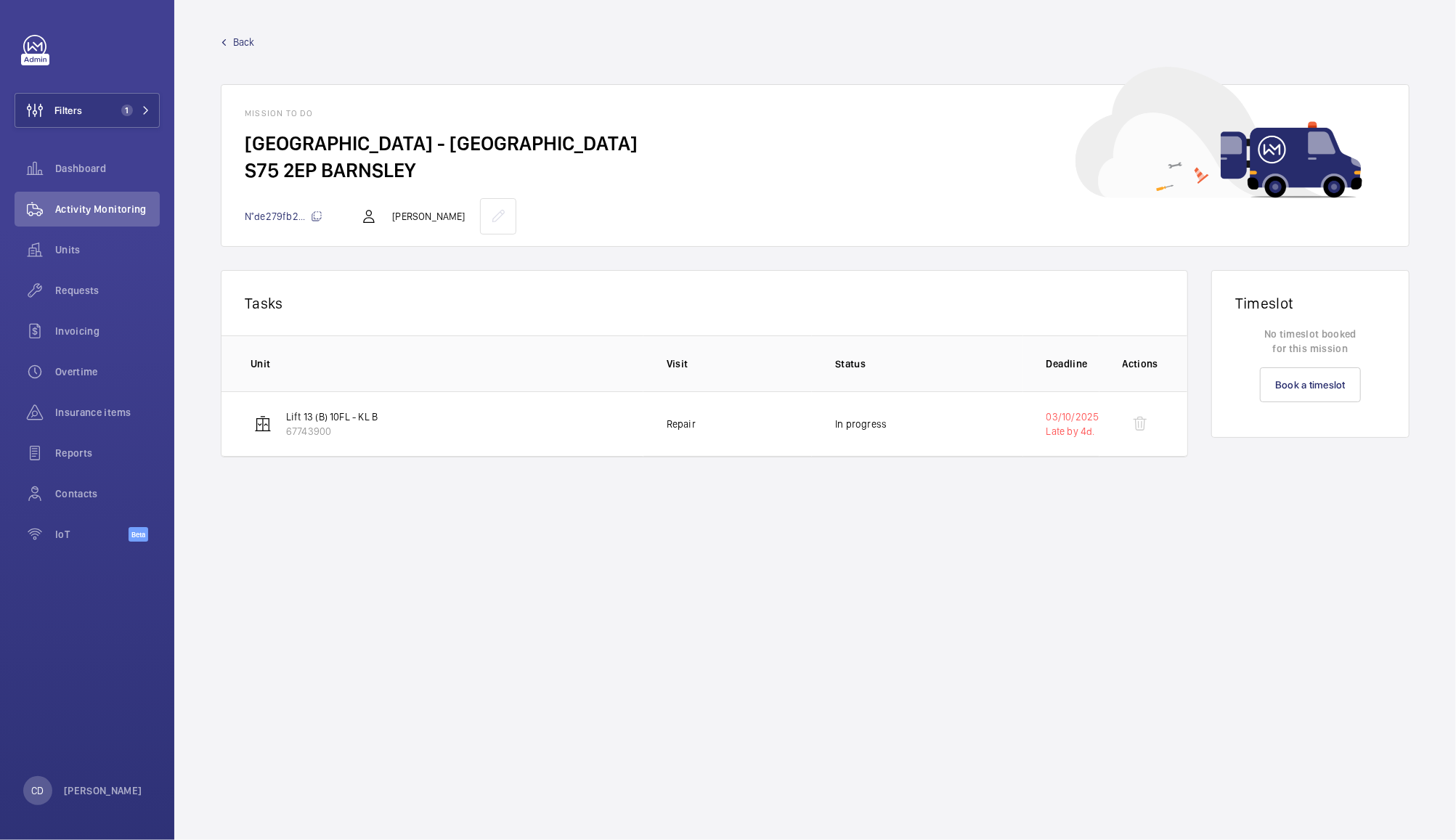
click at [248, 39] on span "Back" at bounding box center [244, 42] width 22 height 15
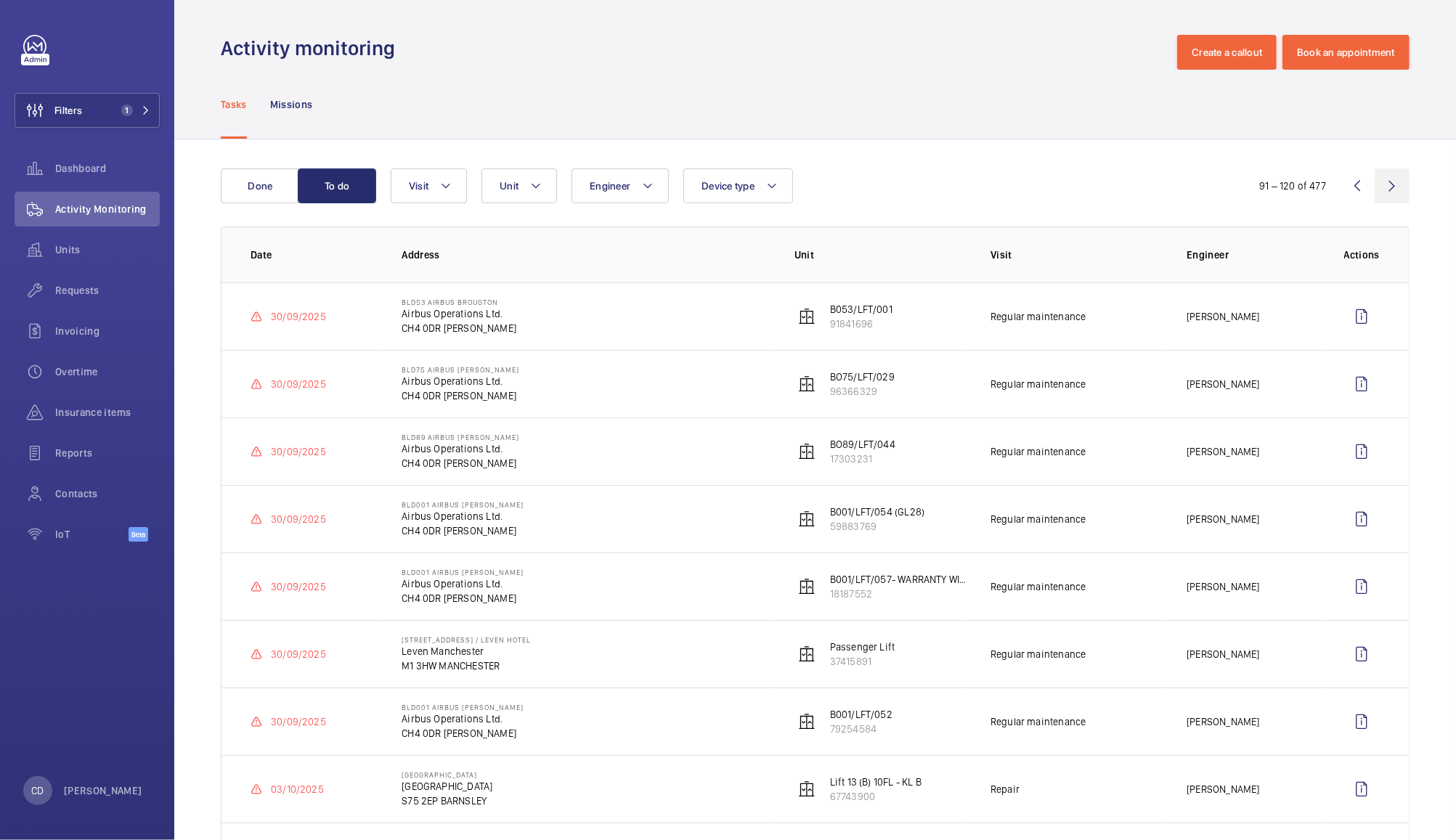
click at [1377, 183] on wm-front-icon-button at bounding box center [1392, 186] width 35 height 35
click at [1379, 187] on wm-front-icon-button at bounding box center [1392, 186] width 35 height 35
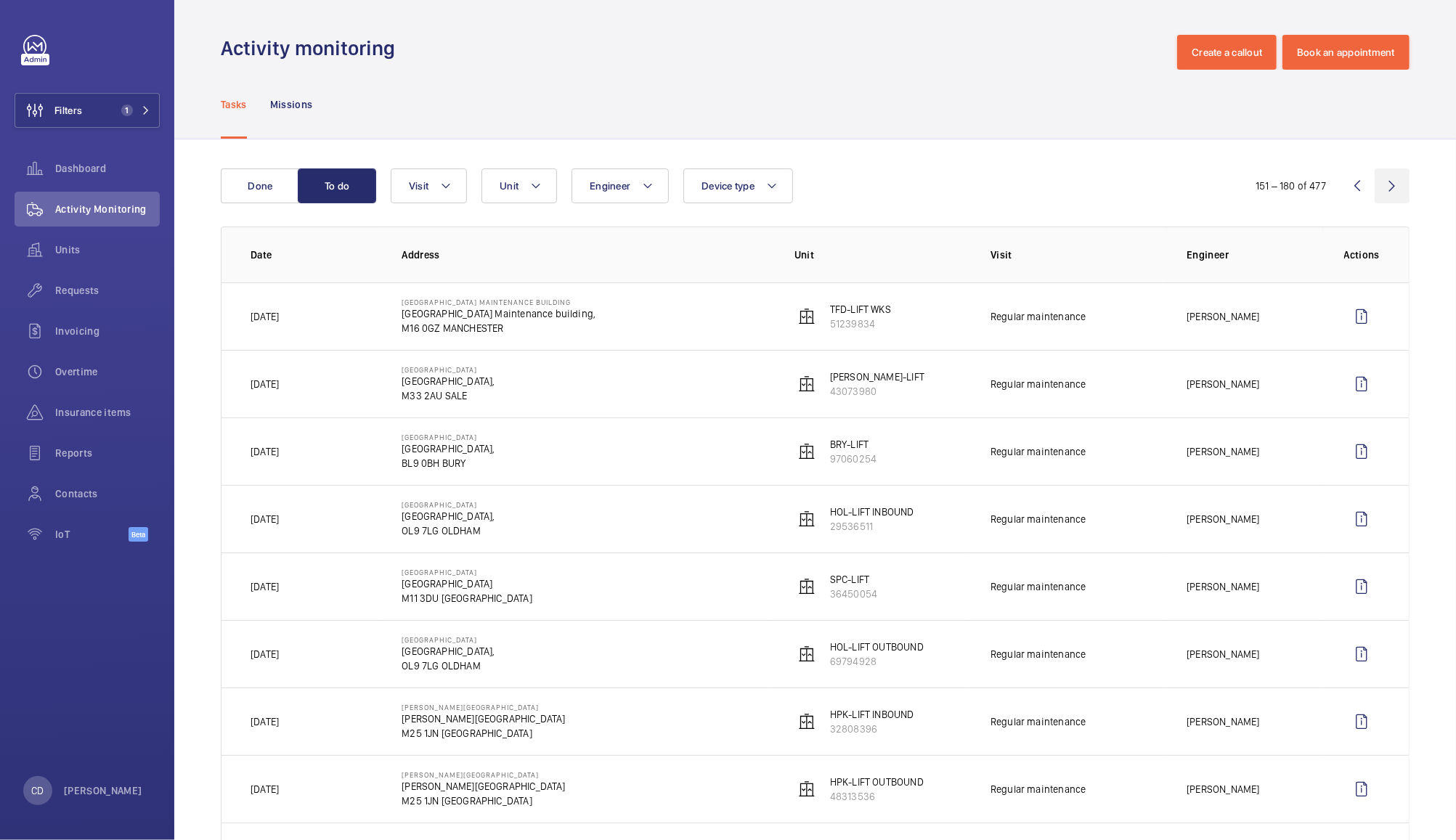
click at [1383, 186] on wm-front-icon-button at bounding box center [1392, 186] width 35 height 35
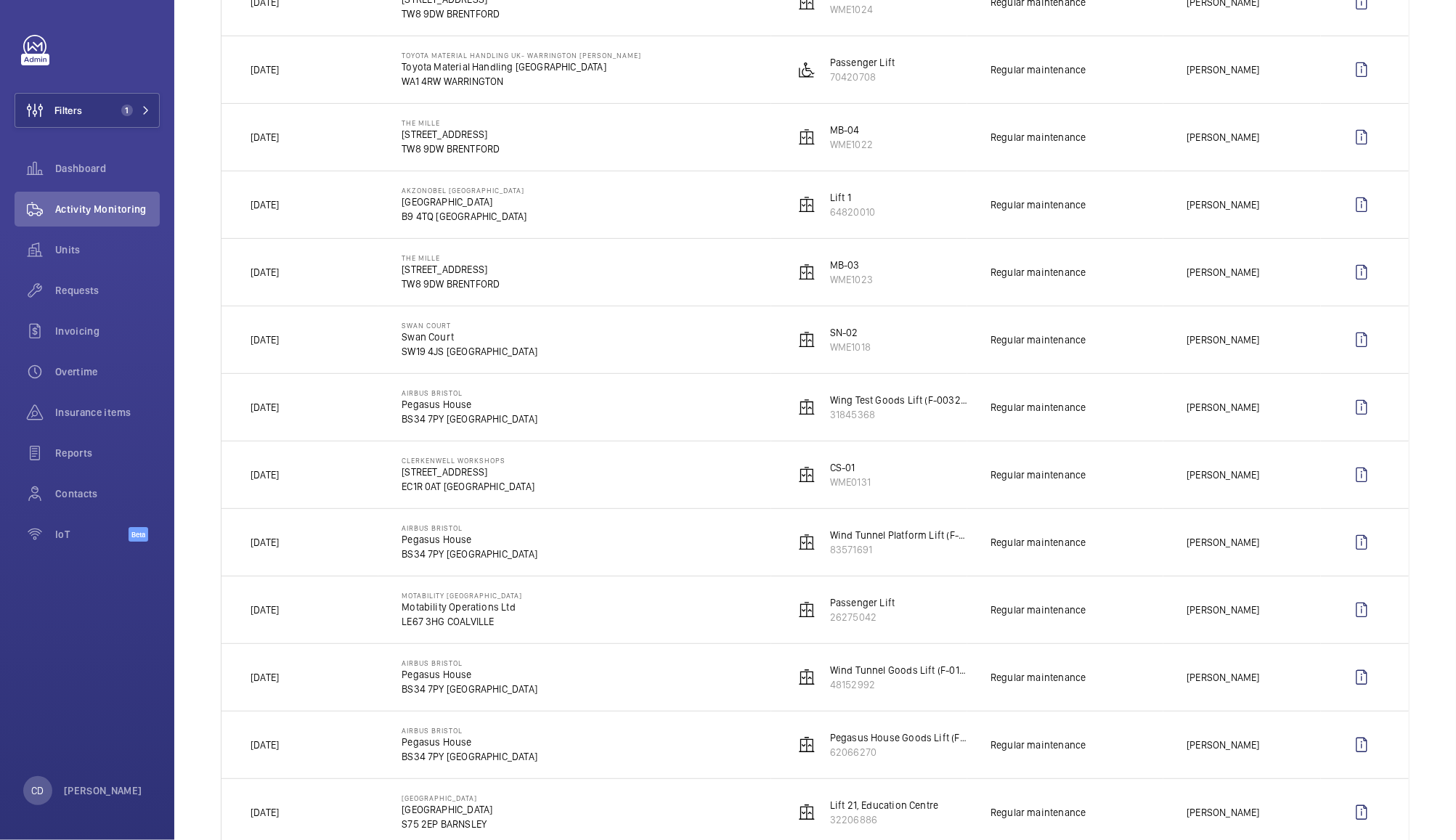
scroll to position [319, 0]
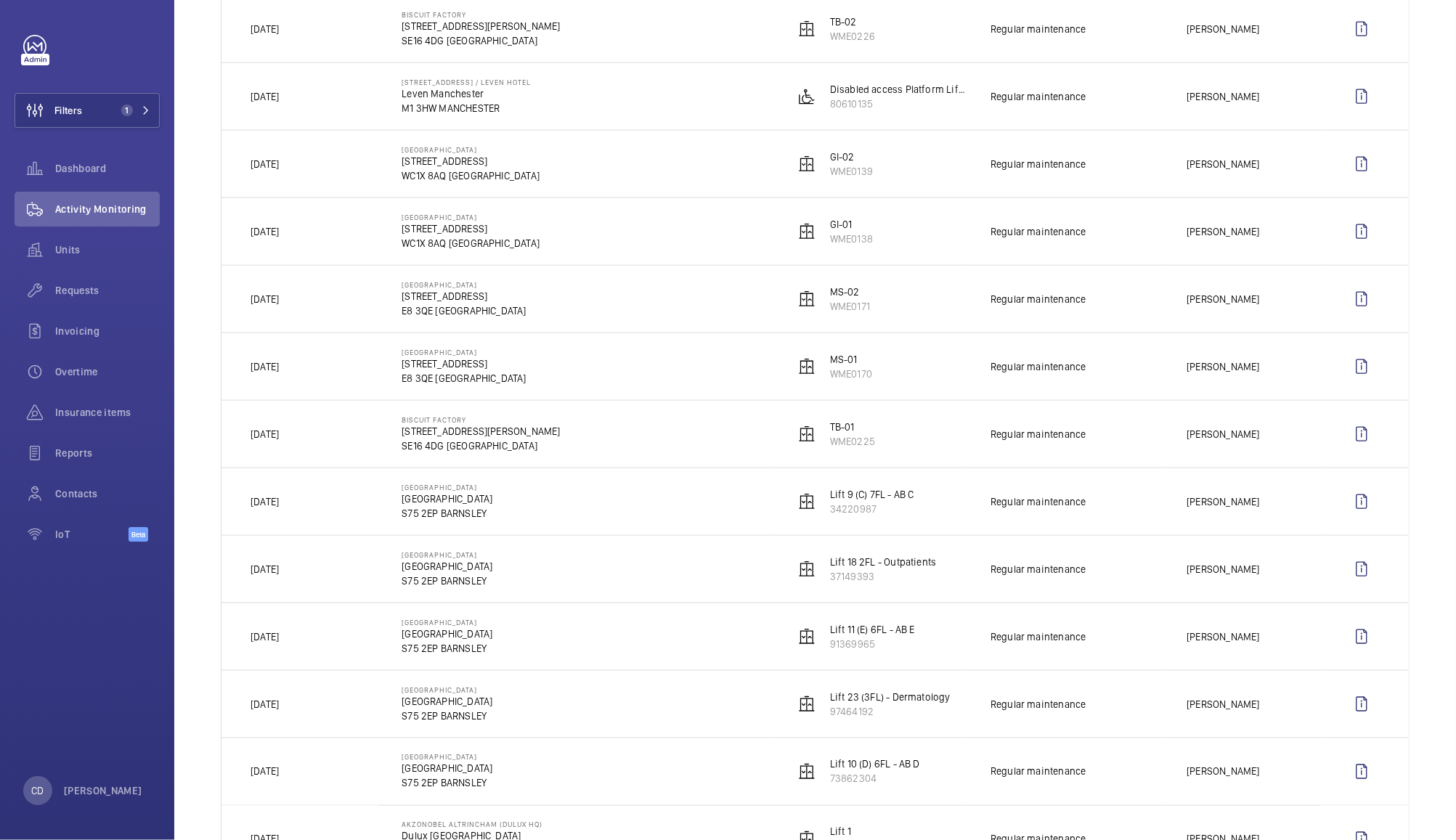
click at [1262, 532] on td "Liam Higgs" at bounding box center [1242, 501] width 157 height 67
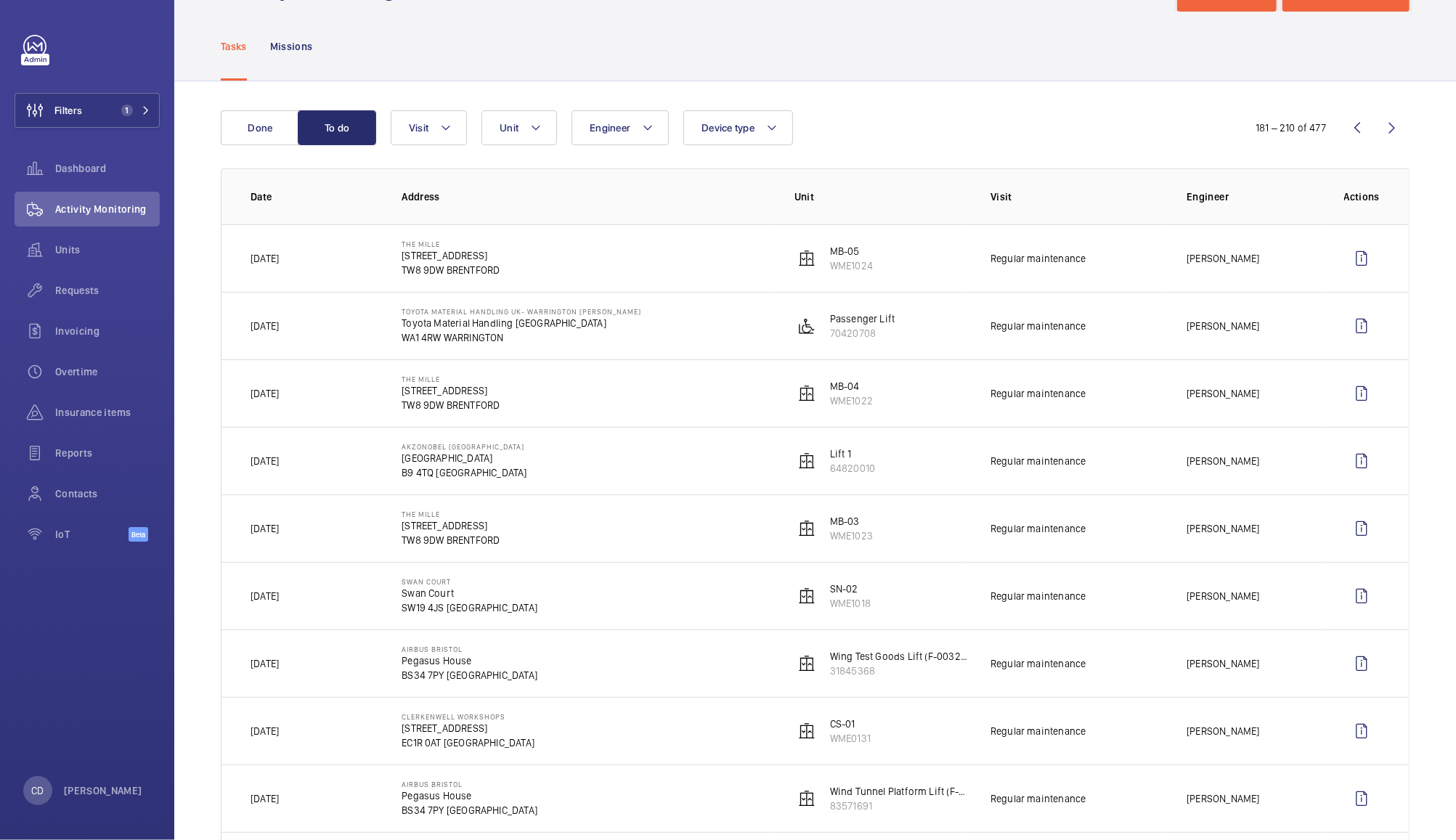
scroll to position [0, 0]
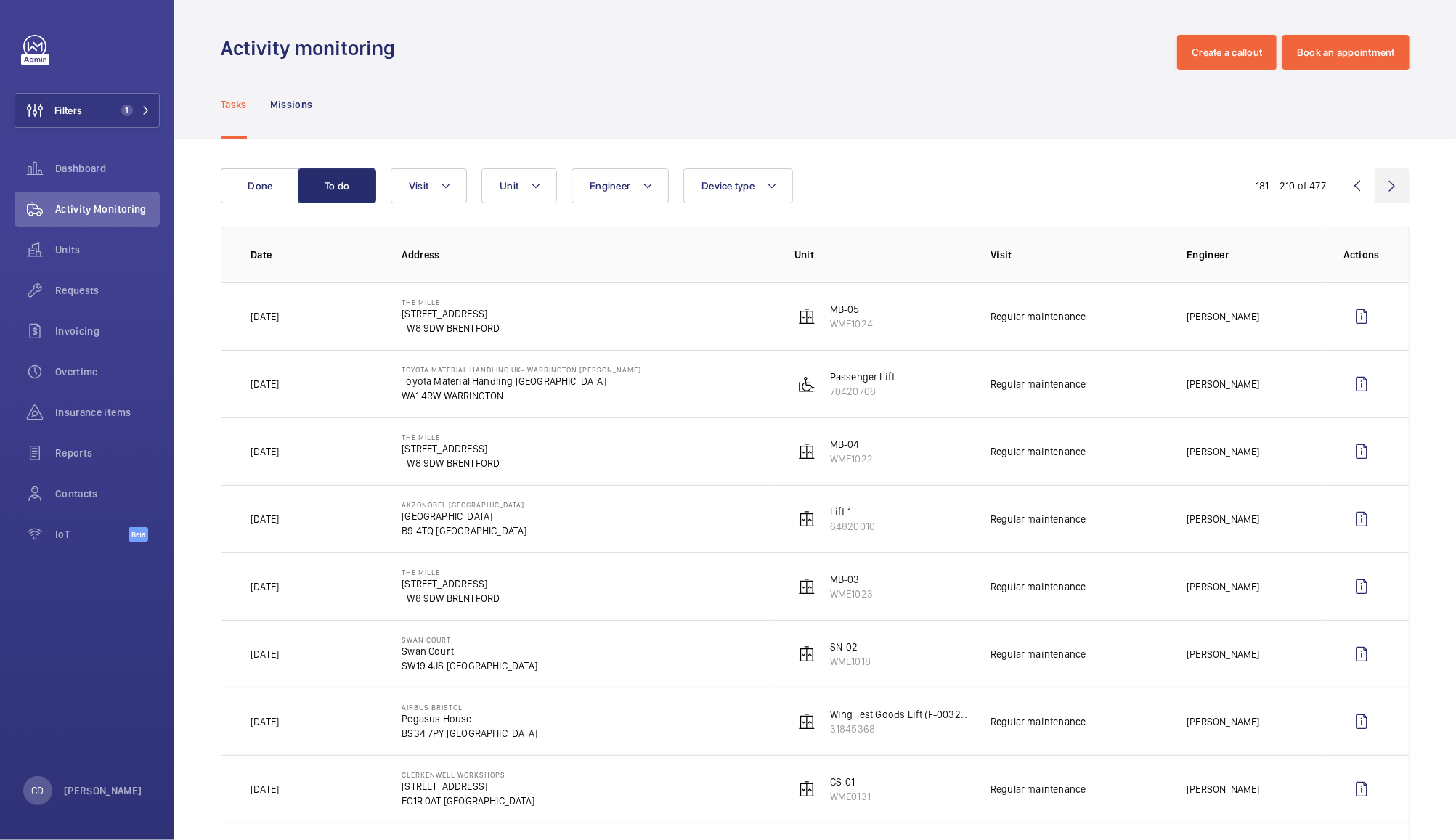
click at [1377, 186] on wm-front-icon-button at bounding box center [1392, 186] width 35 height 35
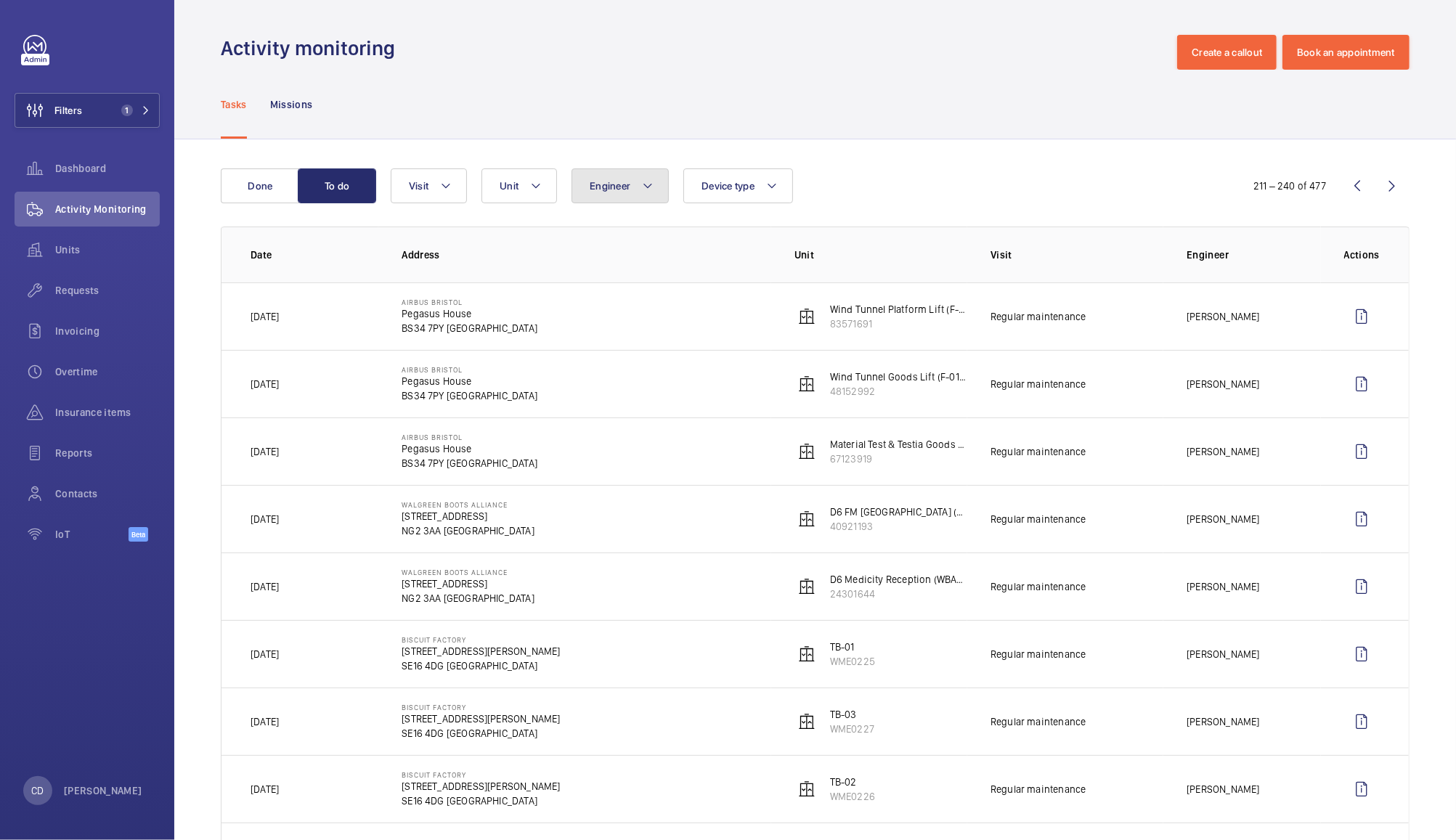
click at [626, 186] on span "Engineer" at bounding box center [610, 186] width 41 height 12
type input "anth"
click at [646, 286] on span "Anth ony Ruane" at bounding box center [710, 285] width 199 height 15
click at [608, 286] on input "Anth ony Ruane" at bounding box center [593, 285] width 29 height 29
checkbox input "true"
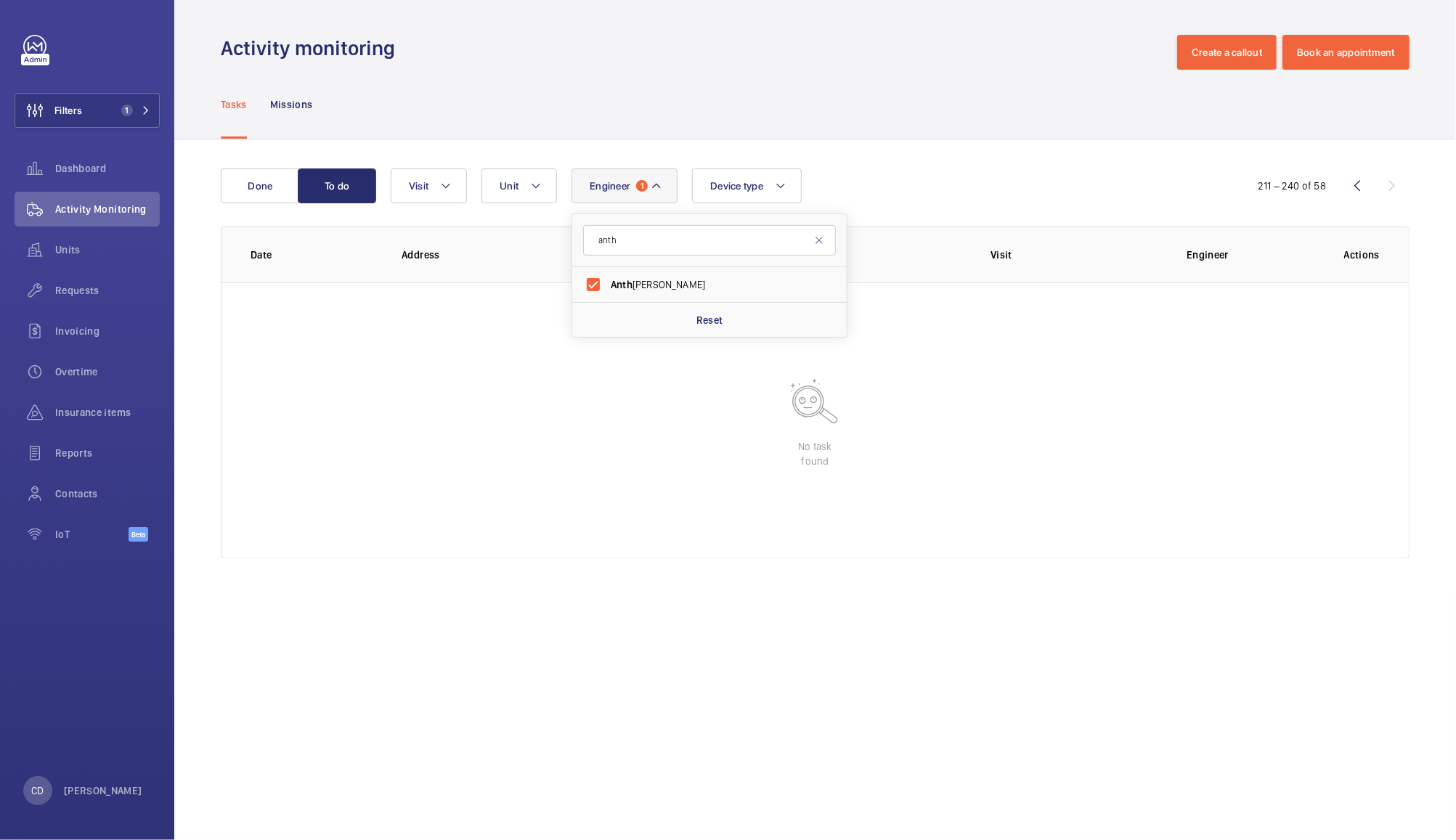
click at [973, 122] on div "Tasks Missions" at bounding box center [815, 104] width 1189 height 69
click at [262, 183] on button "Done" at bounding box center [259, 186] width 78 height 35
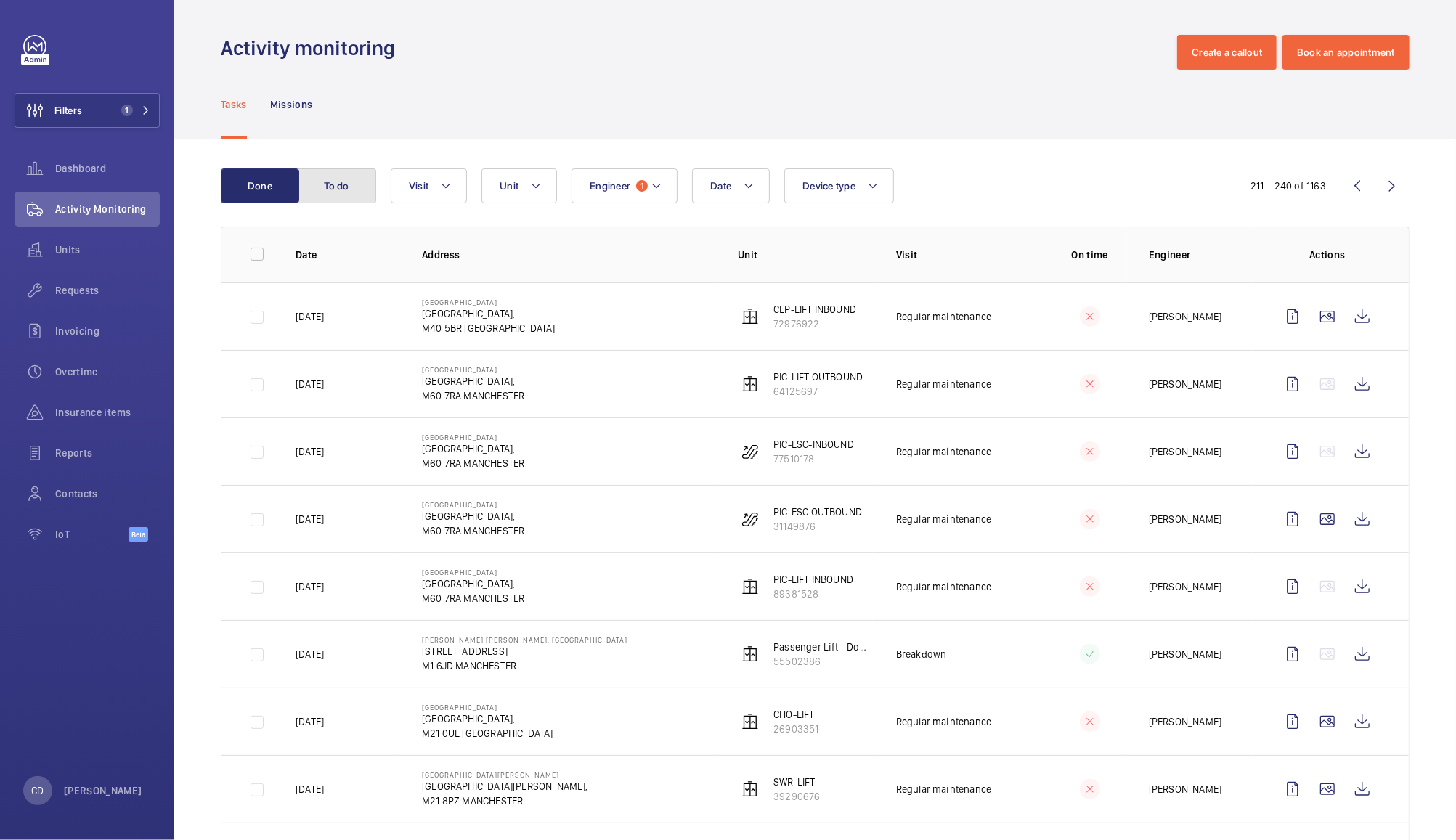
click at [340, 180] on button "To do" at bounding box center [337, 186] width 78 height 35
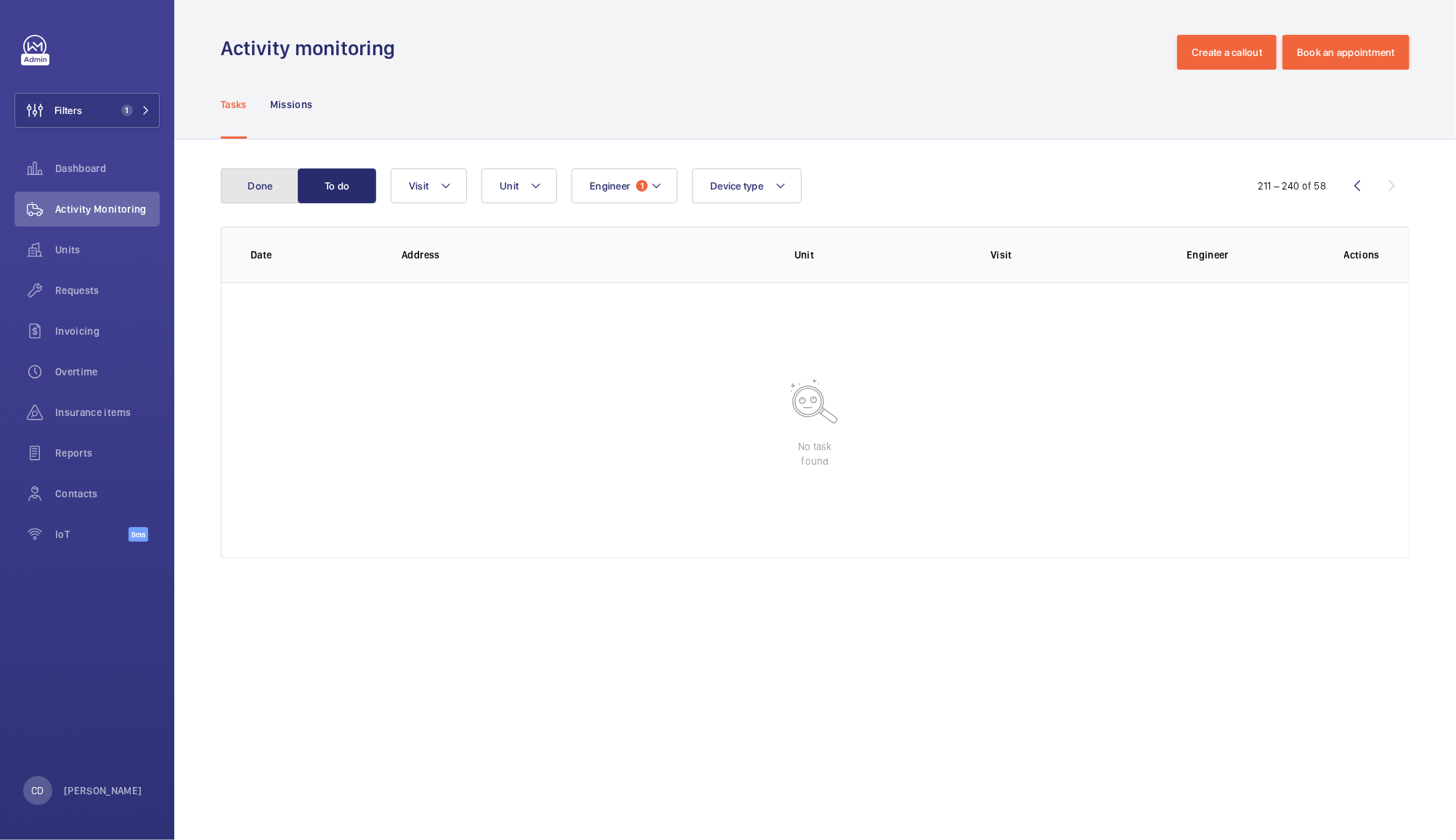
click at [272, 183] on button "Done" at bounding box center [259, 186] width 78 height 35
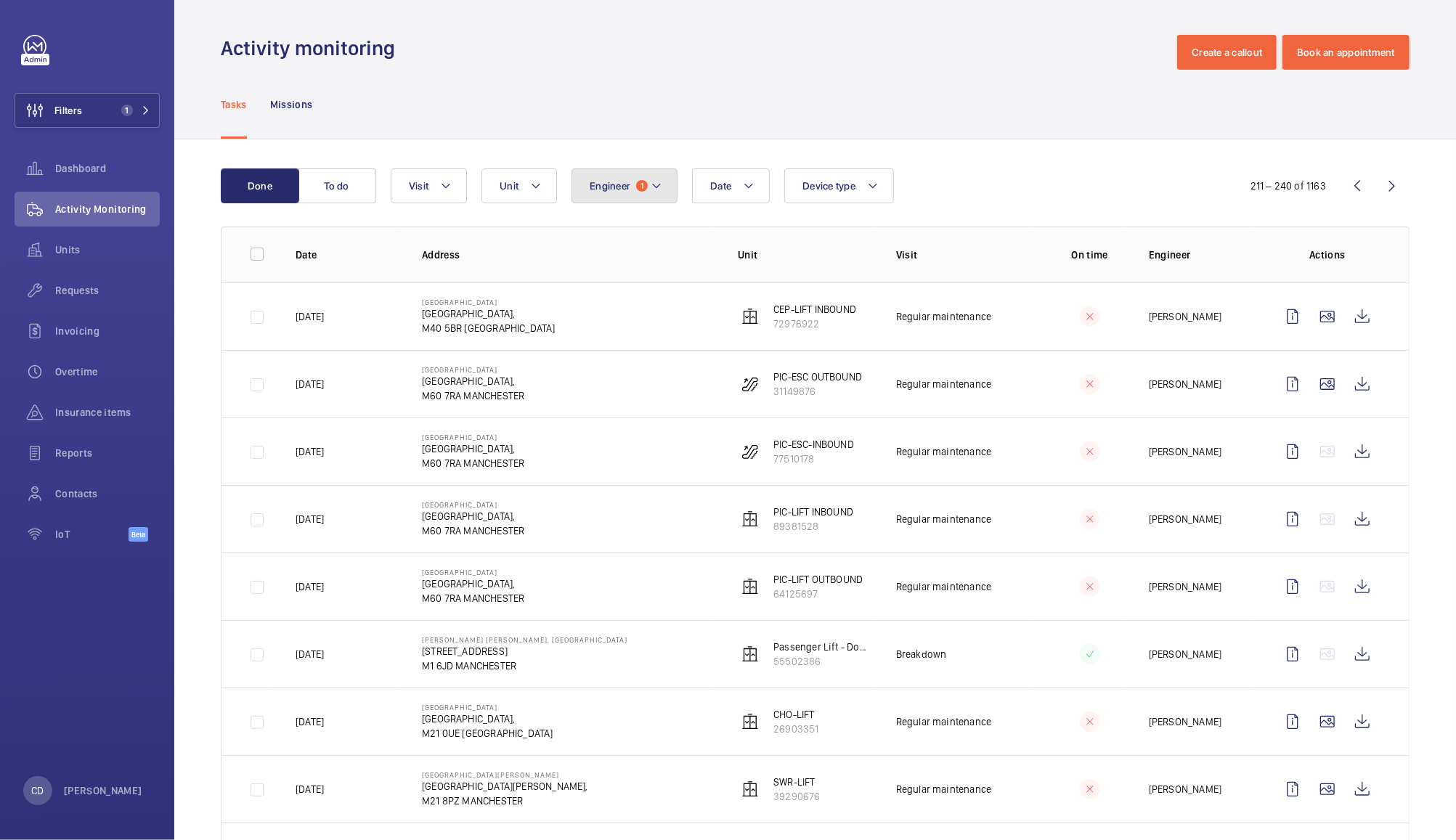
click at [626, 182] on span "Engineer" at bounding box center [610, 186] width 41 height 12
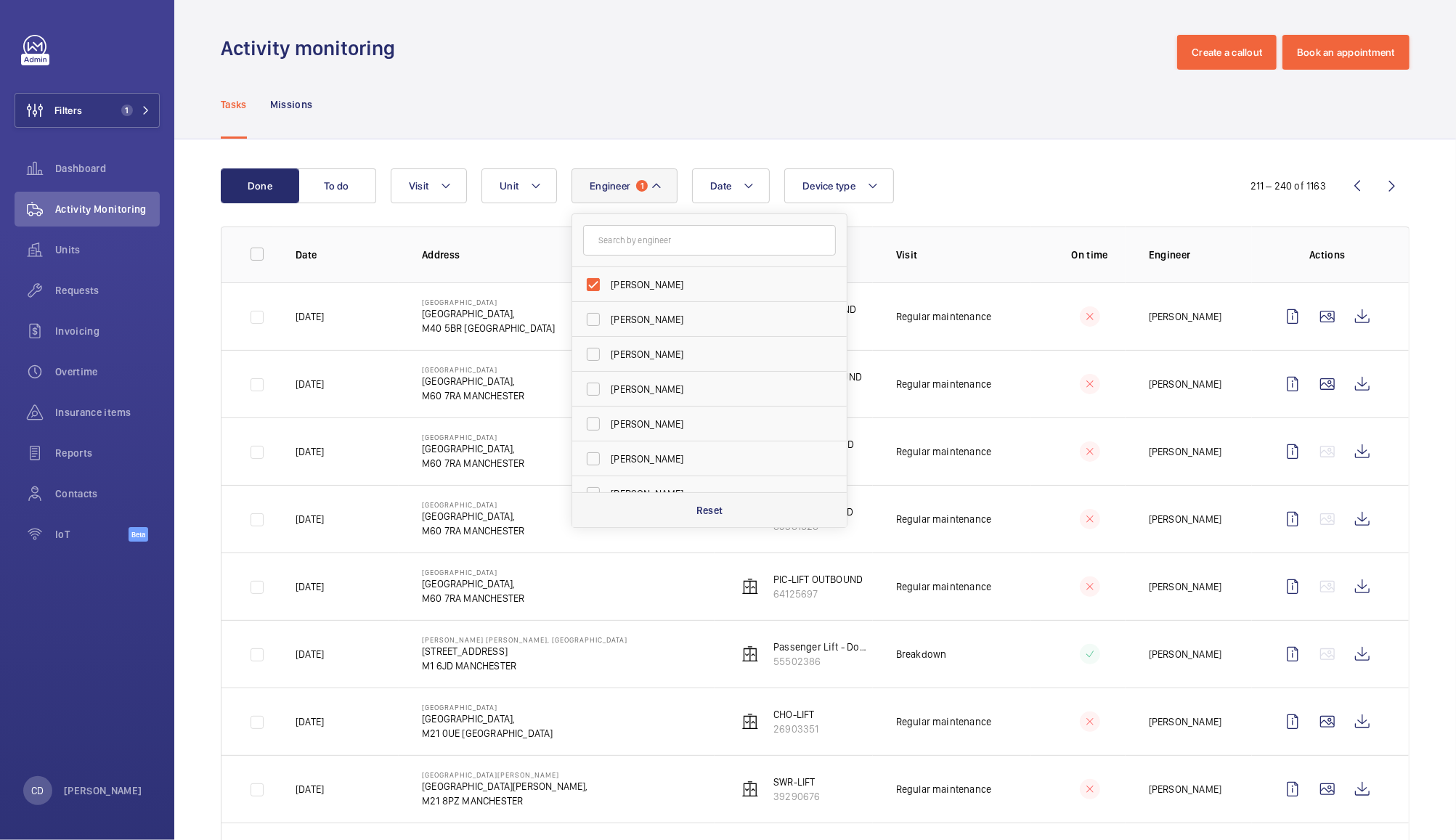
click at [723, 514] on div "Reset" at bounding box center [709, 510] width 275 height 35
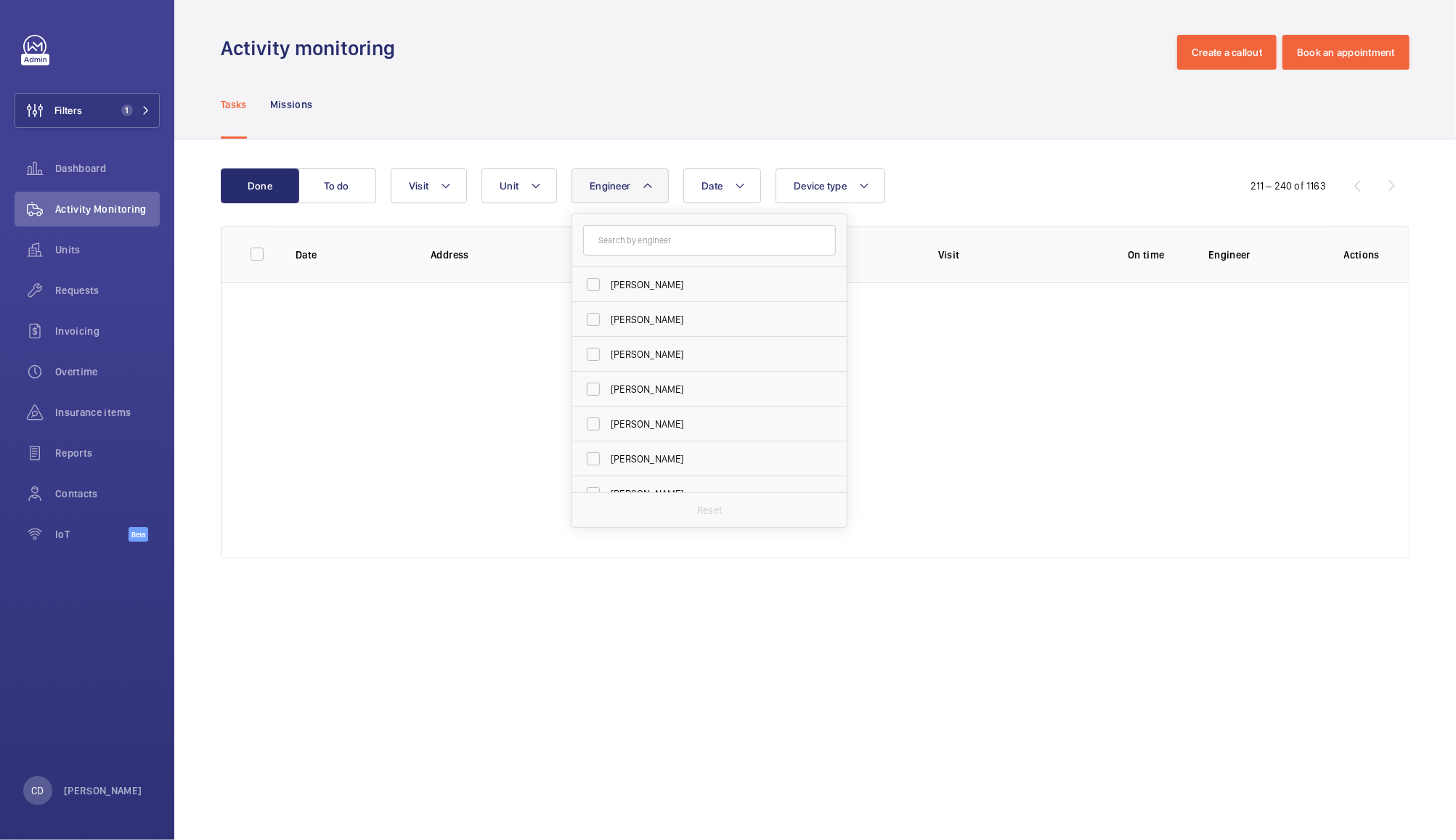
click at [794, 69] on div "Tasks Missions" at bounding box center [815, 104] width 1189 height 69
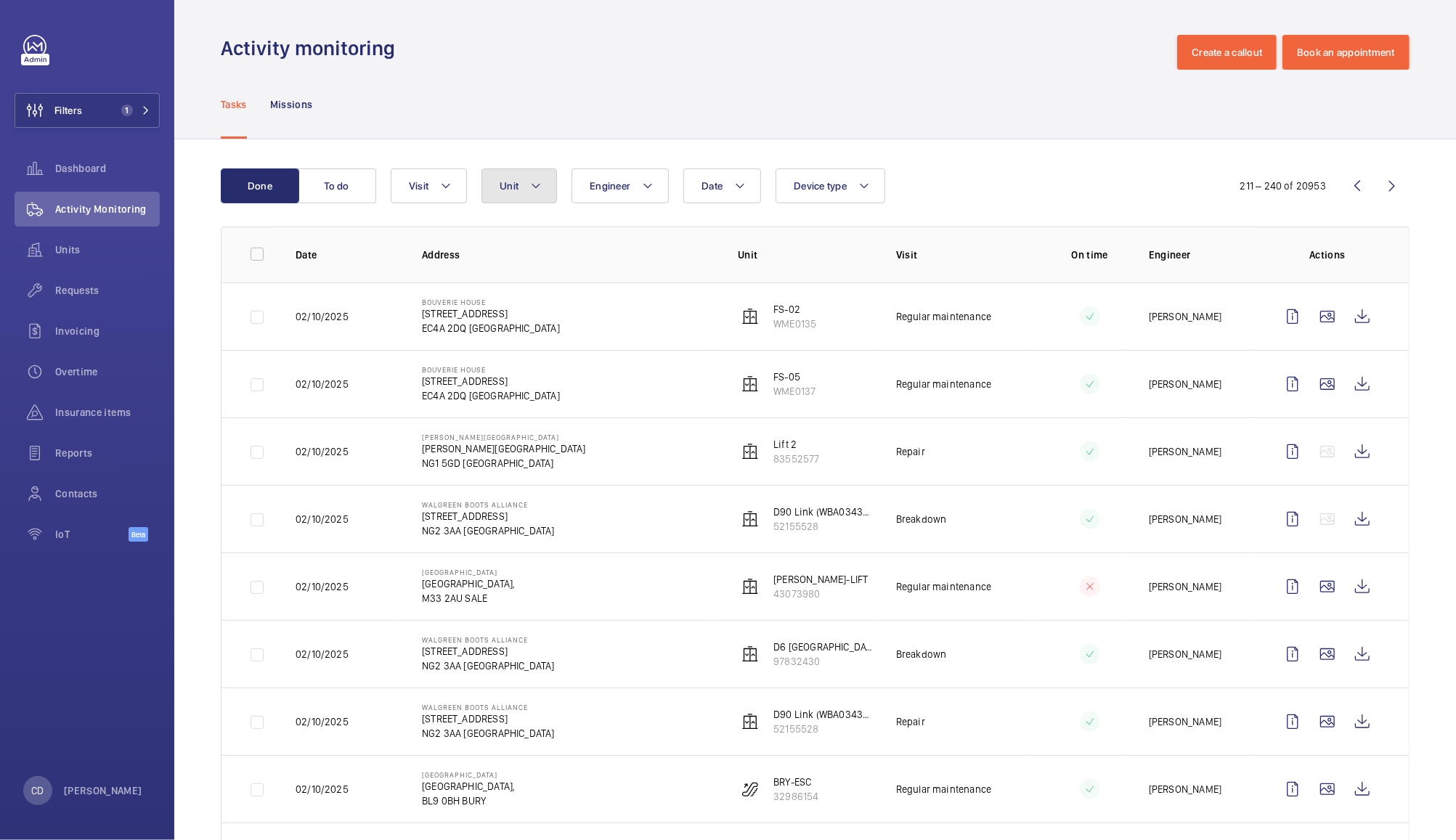
click at [524, 197] on button "Unit" at bounding box center [519, 186] width 75 height 35
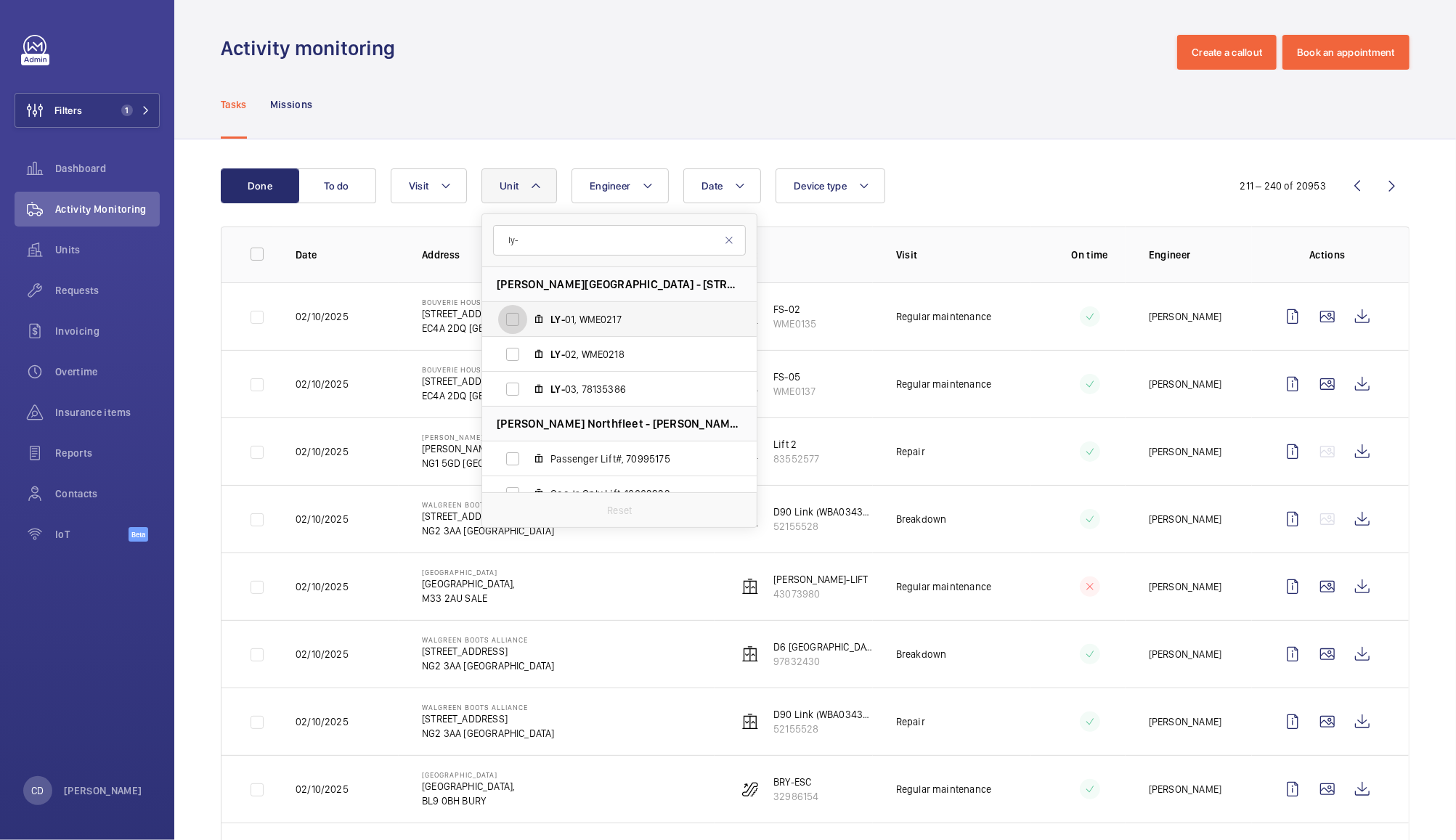
type input "ly-"
click at [506, 312] on input "LY- 01, WME0217" at bounding box center [513, 320] width 29 height 29
checkbox input "true"
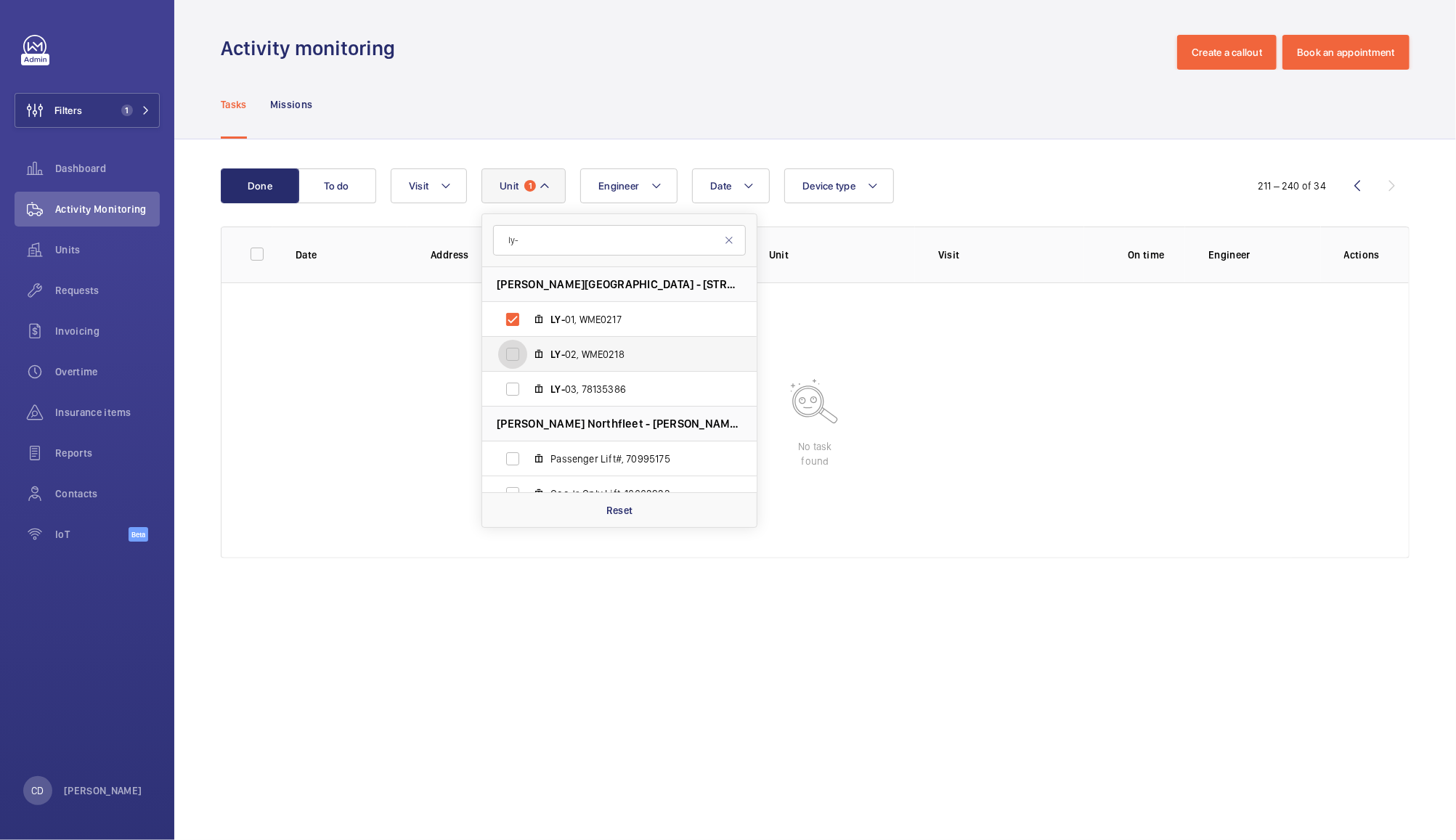
click at [511, 351] on input "LY- 02, WME0218" at bounding box center [513, 354] width 29 height 29
checkbox input "true"
click at [516, 388] on input "LY- 03, 78135386" at bounding box center [513, 389] width 29 height 29
checkbox input "true"
click at [1034, 178] on div "Date Engineer Unit 3 ly- Leroy House - 436 Essex Road, N1 3QP LONDON LY- 01, WM…" at bounding box center [812, 186] width 844 height 35
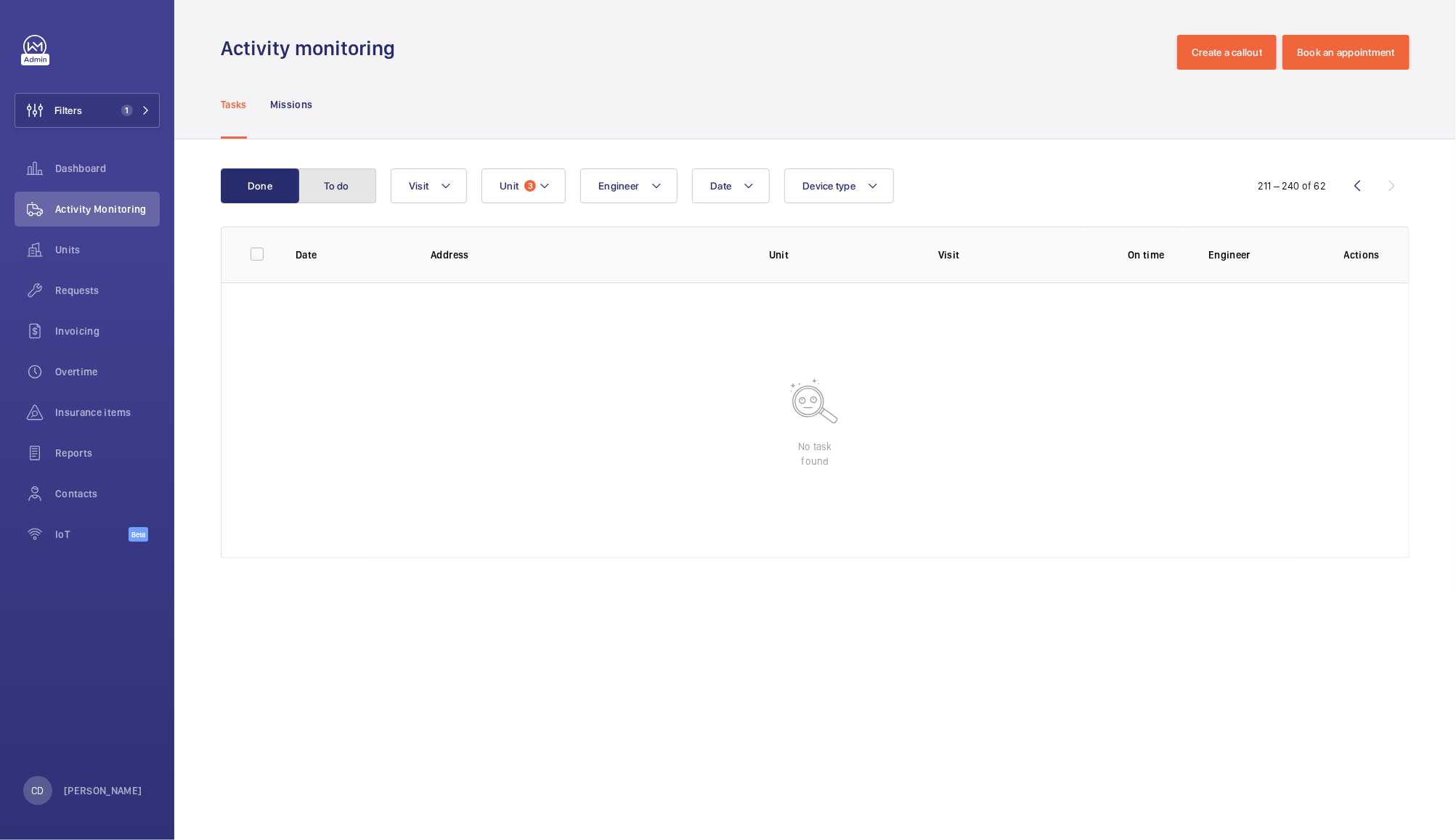
click at [337, 186] on button "To do" at bounding box center [337, 186] width 78 height 35
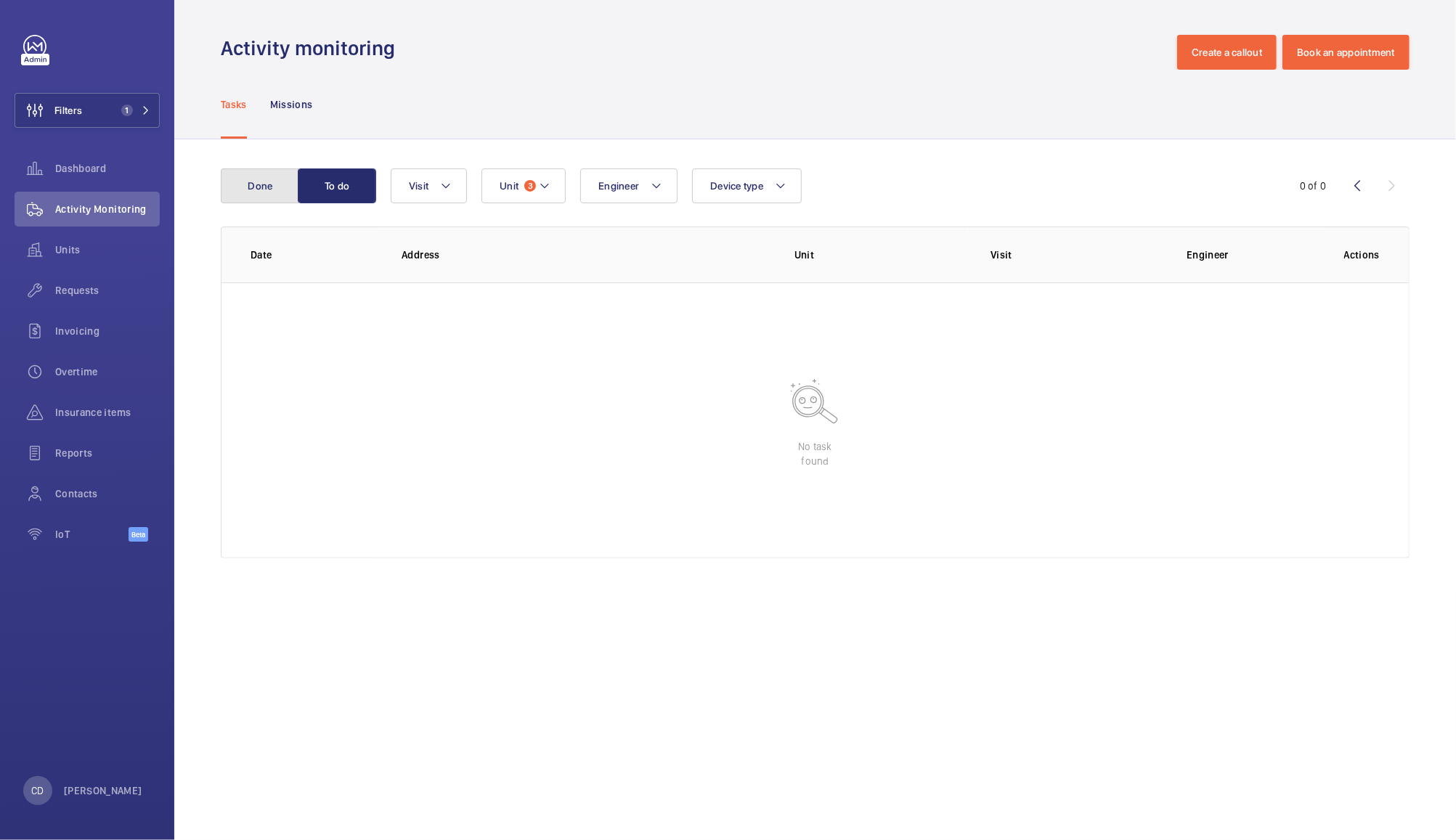
click at [253, 186] on button "Done" at bounding box center [259, 186] width 78 height 35
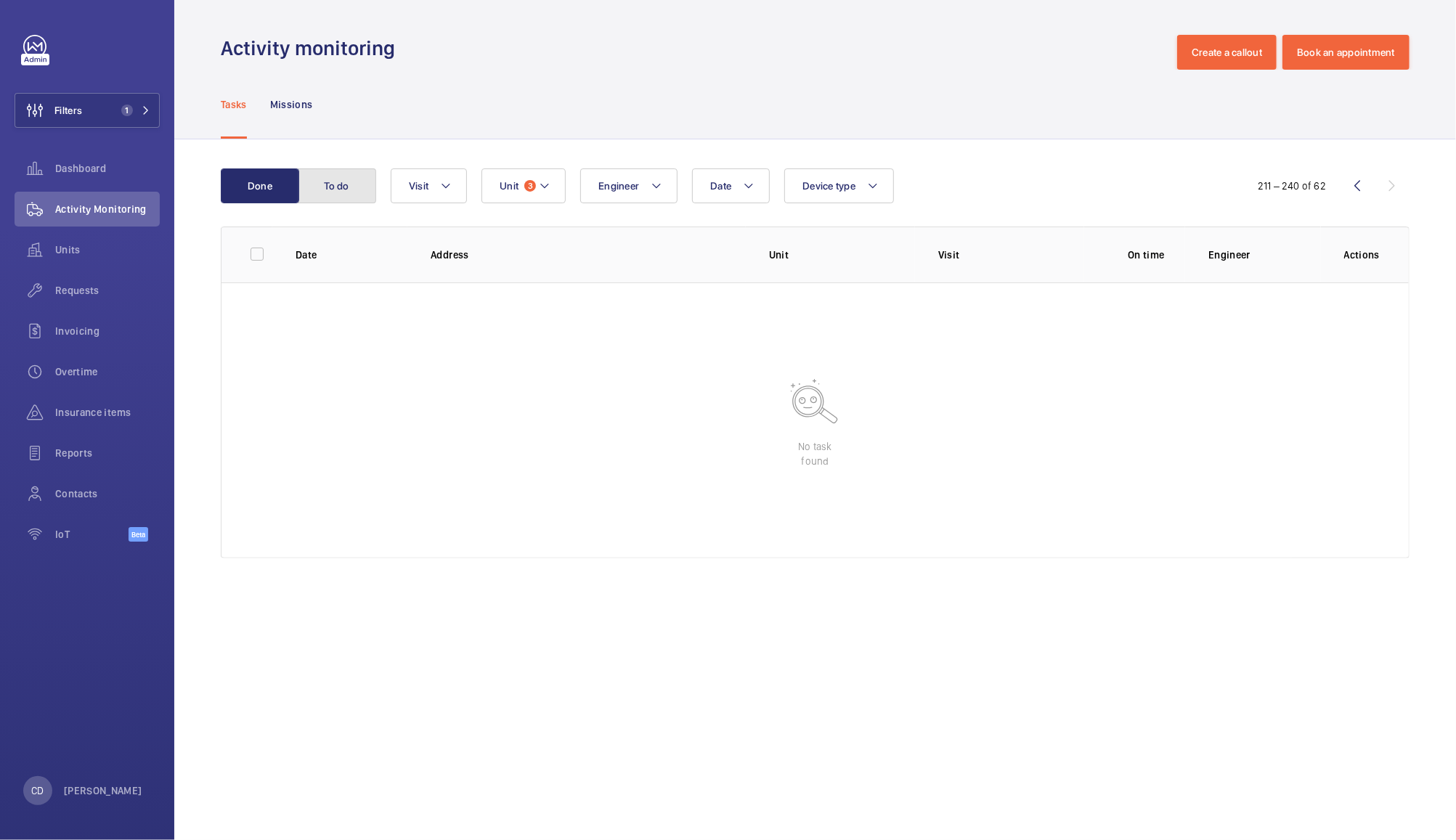
click at [336, 186] on button "To do" at bounding box center [337, 186] width 78 height 35
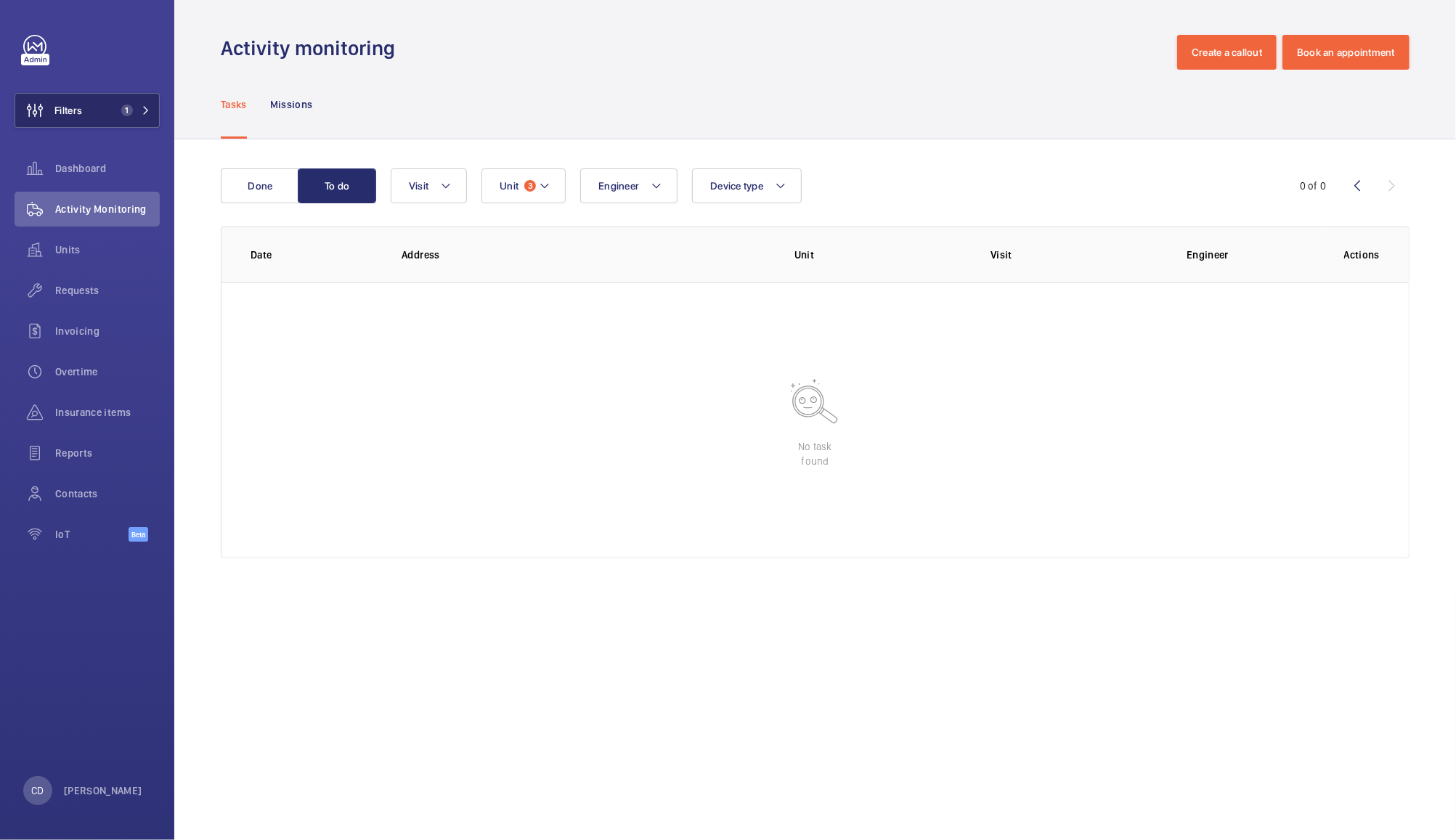
click at [121, 97] on button "Filters 1" at bounding box center [87, 110] width 145 height 35
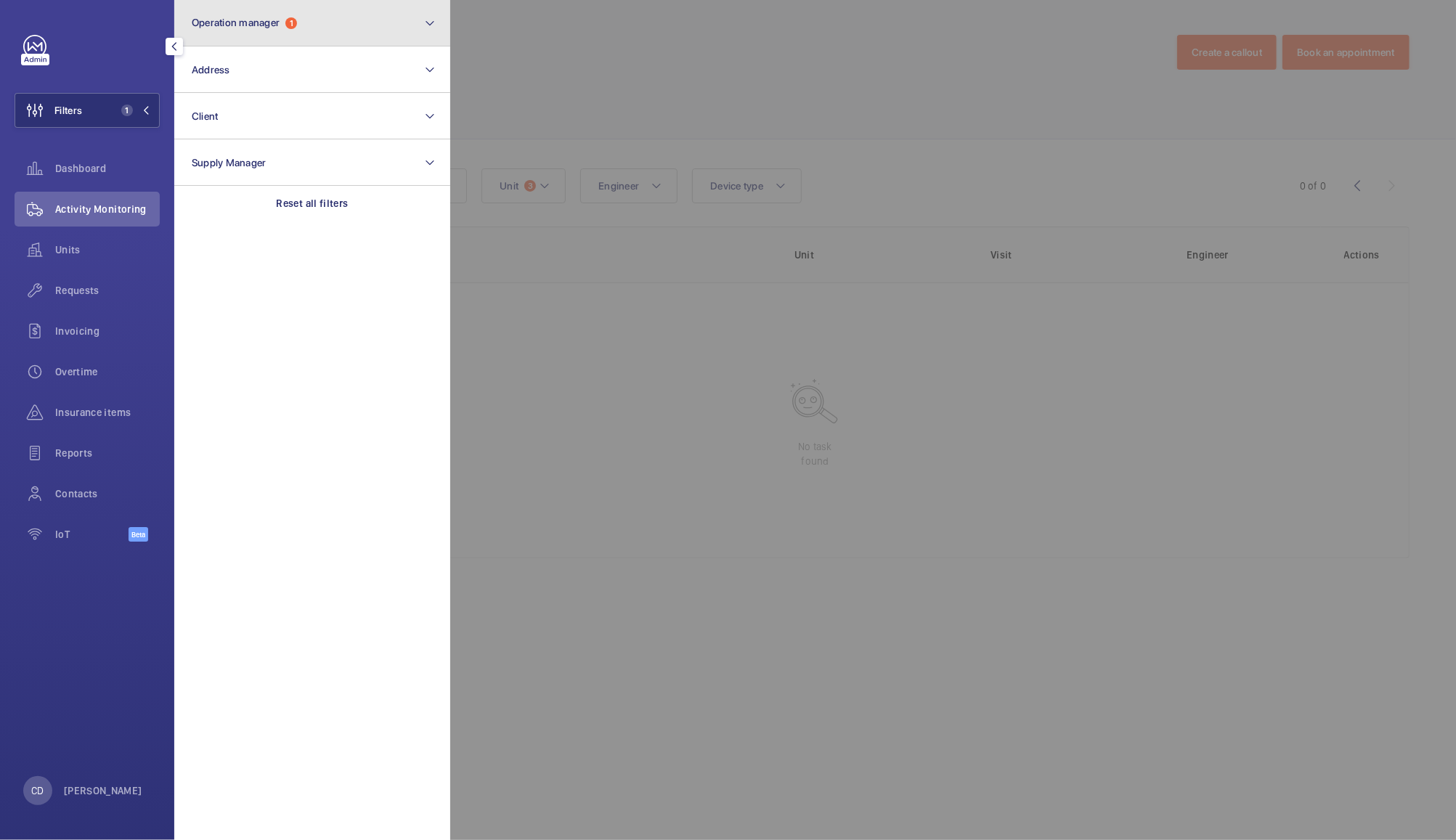
click at [343, 22] on button "Operation manager 1" at bounding box center [313, 23] width 276 height 47
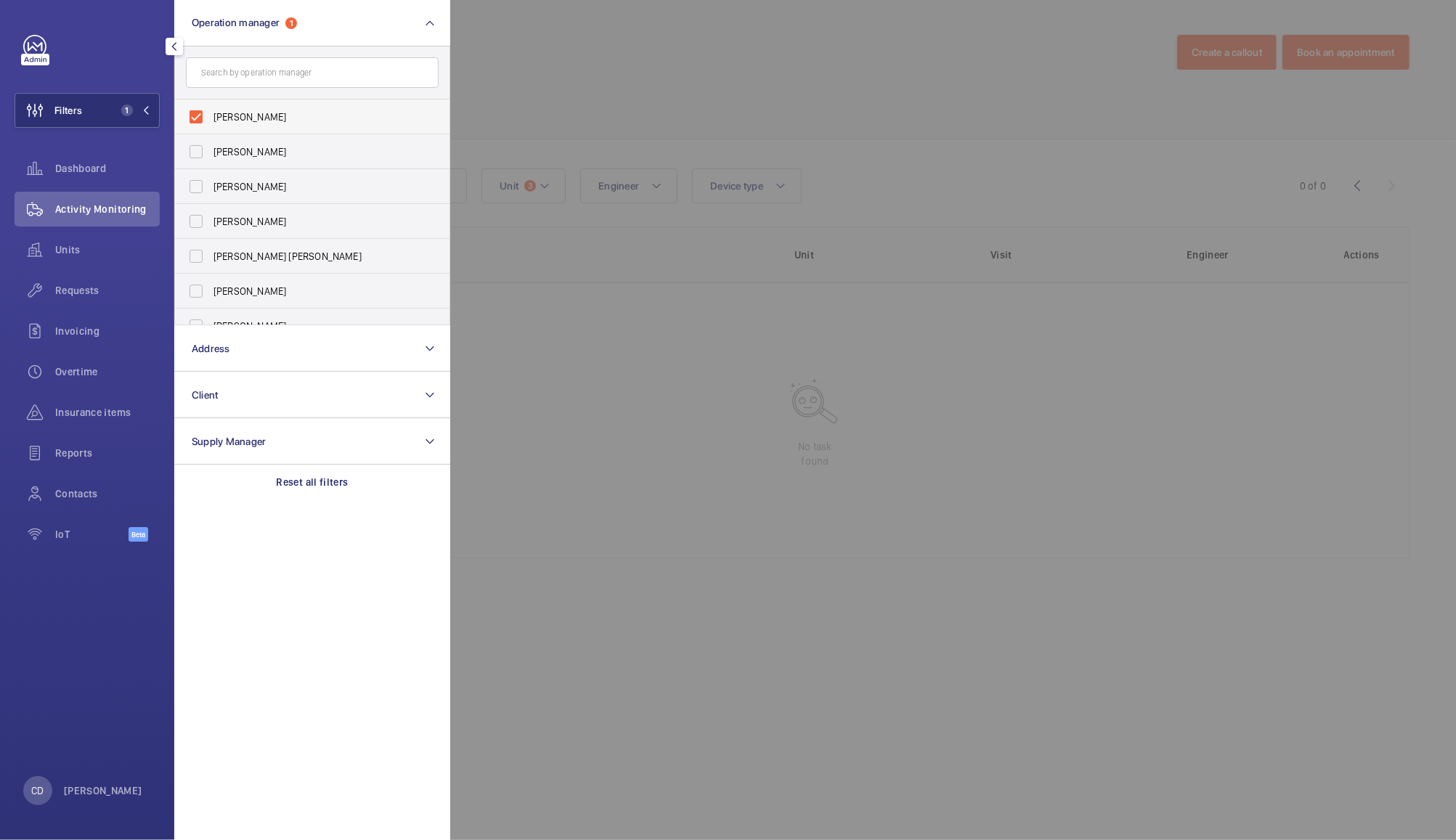
click at [259, 104] on label "[PERSON_NAME]" at bounding box center [302, 117] width 253 height 35
click at [210, 104] on input "[PERSON_NAME]" at bounding box center [197, 117] width 29 height 29
checkbox input "false"
click at [607, 61] on div at bounding box center [1178, 420] width 1456 height 840
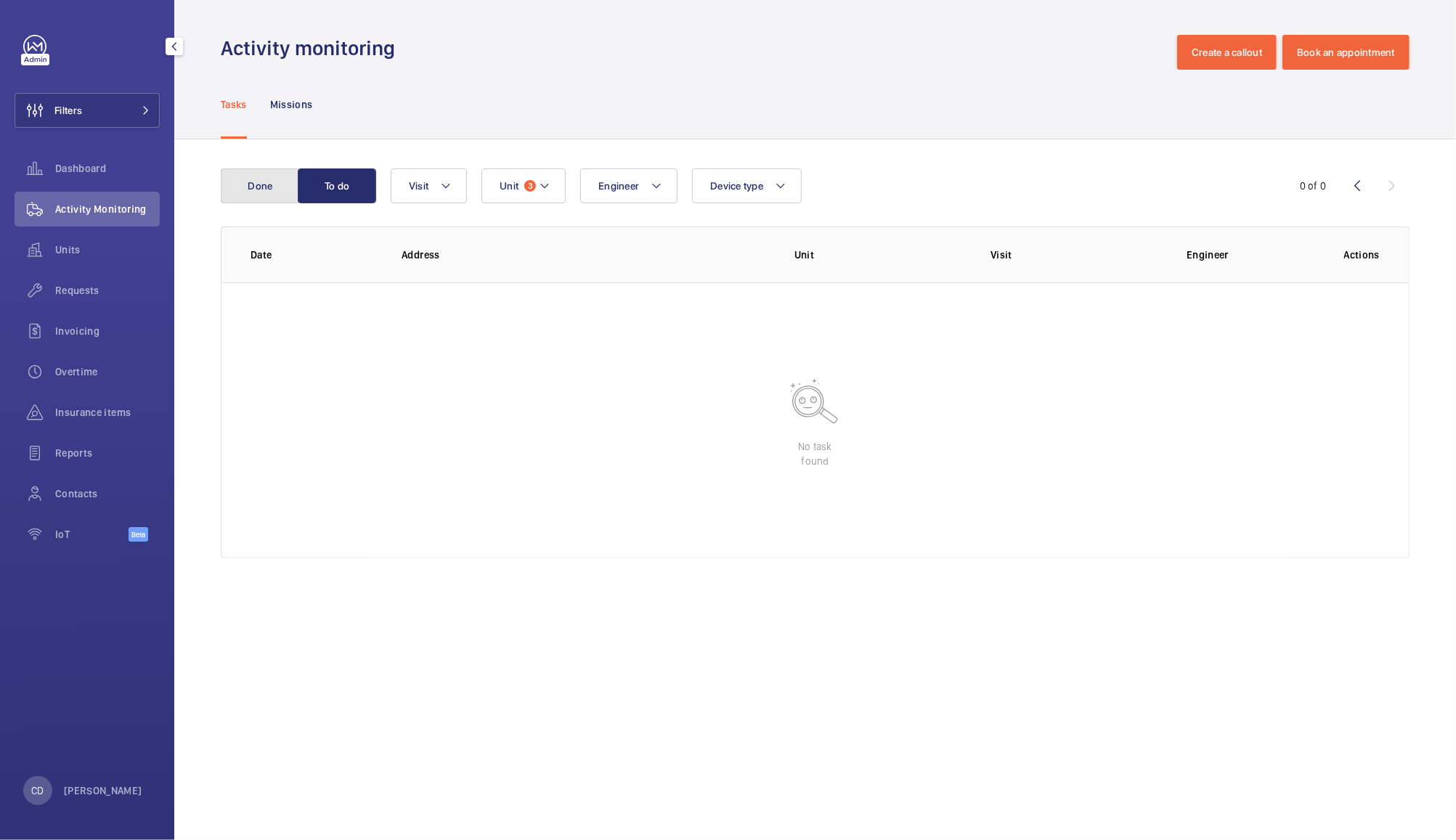
click at [253, 175] on button "Done" at bounding box center [259, 186] width 78 height 35
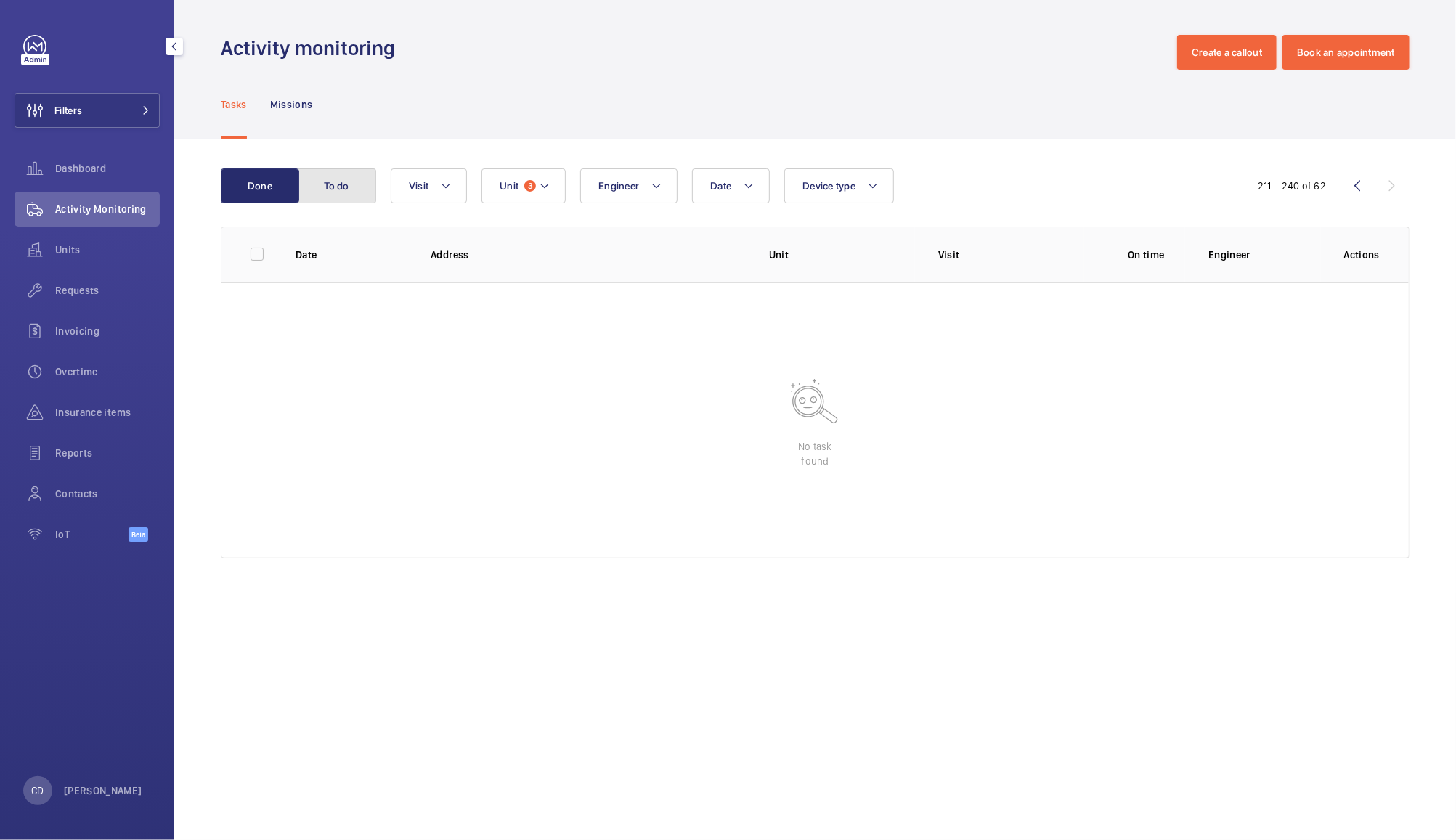
click at [334, 180] on button "To do" at bounding box center [337, 186] width 78 height 35
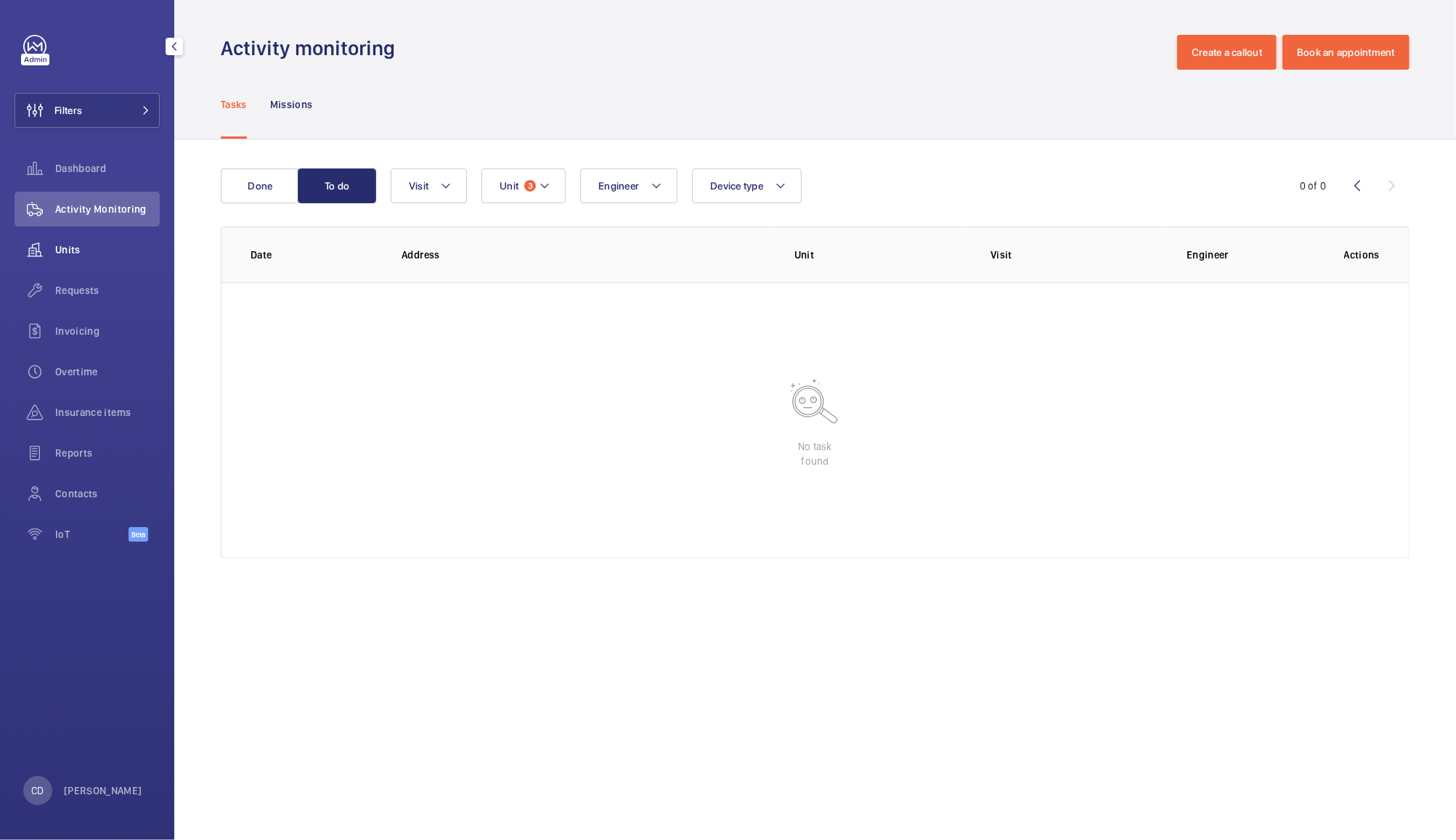
click at [76, 254] on span "Units" at bounding box center [107, 250] width 104 height 15
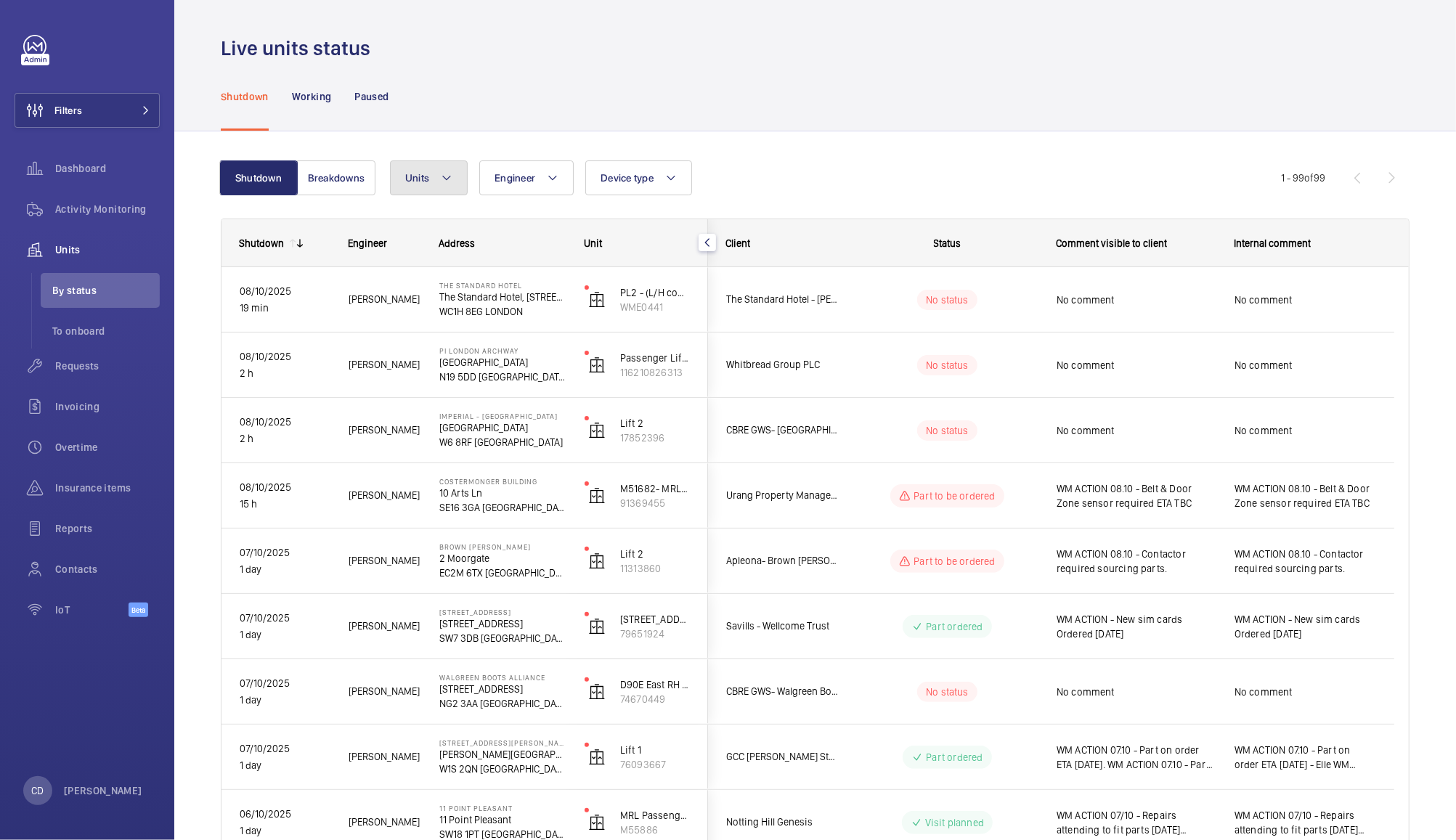
click at [420, 173] on span "Units" at bounding box center [417, 178] width 24 height 12
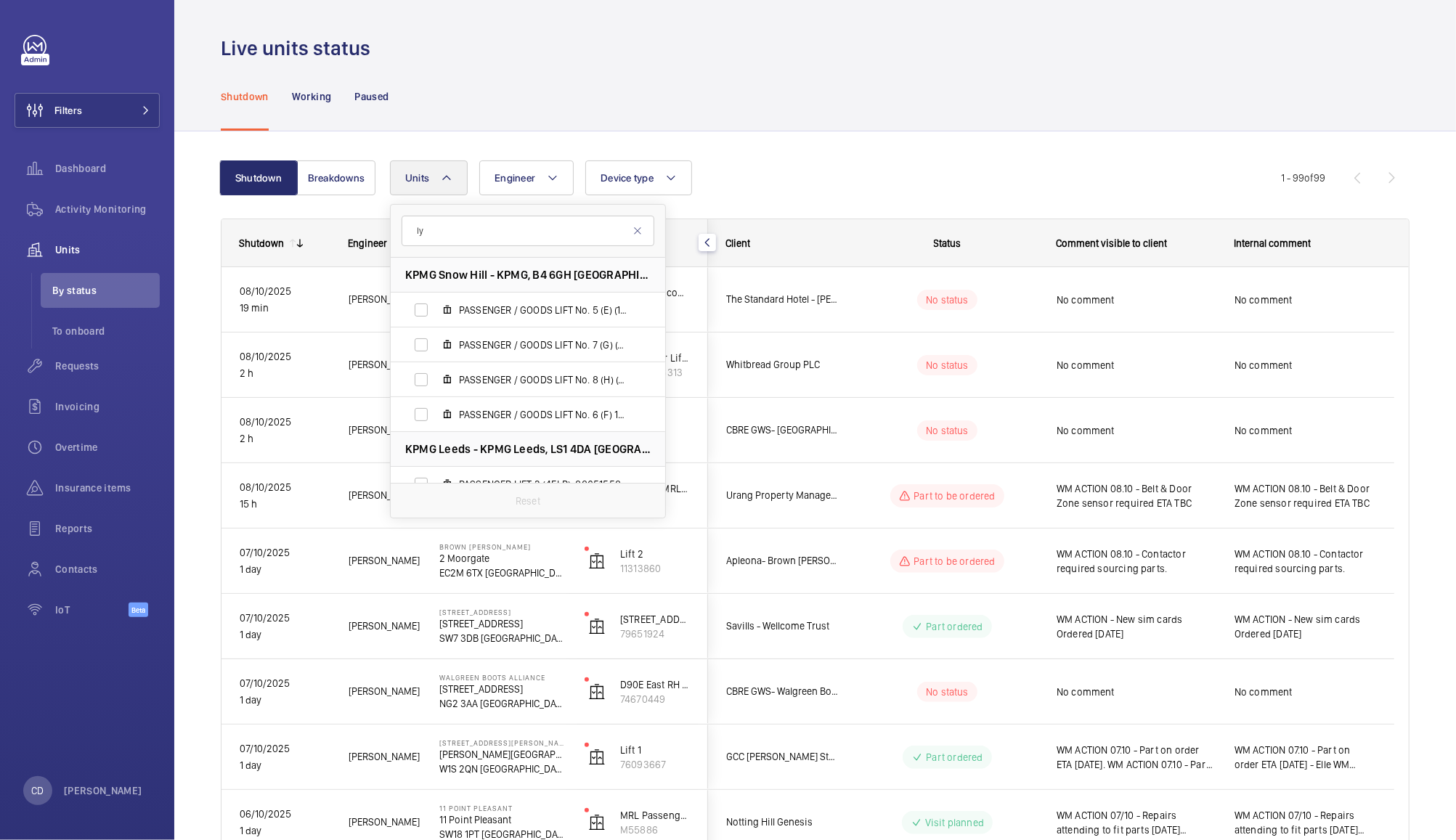
type input "l"
click at [72, 207] on span "Activity Monitoring" at bounding box center [107, 209] width 104 height 15
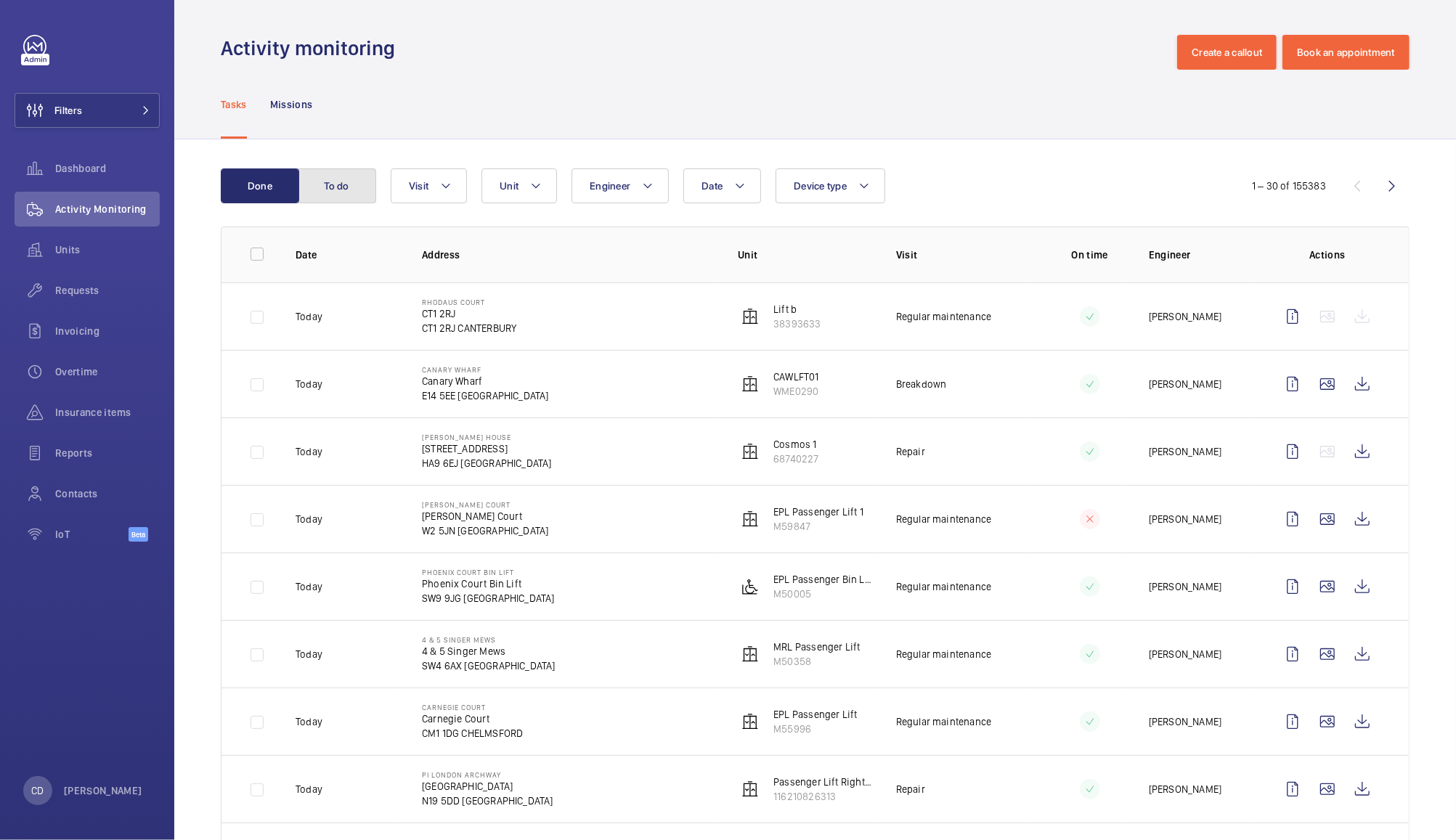
click at [338, 175] on button "To do" at bounding box center [337, 186] width 78 height 35
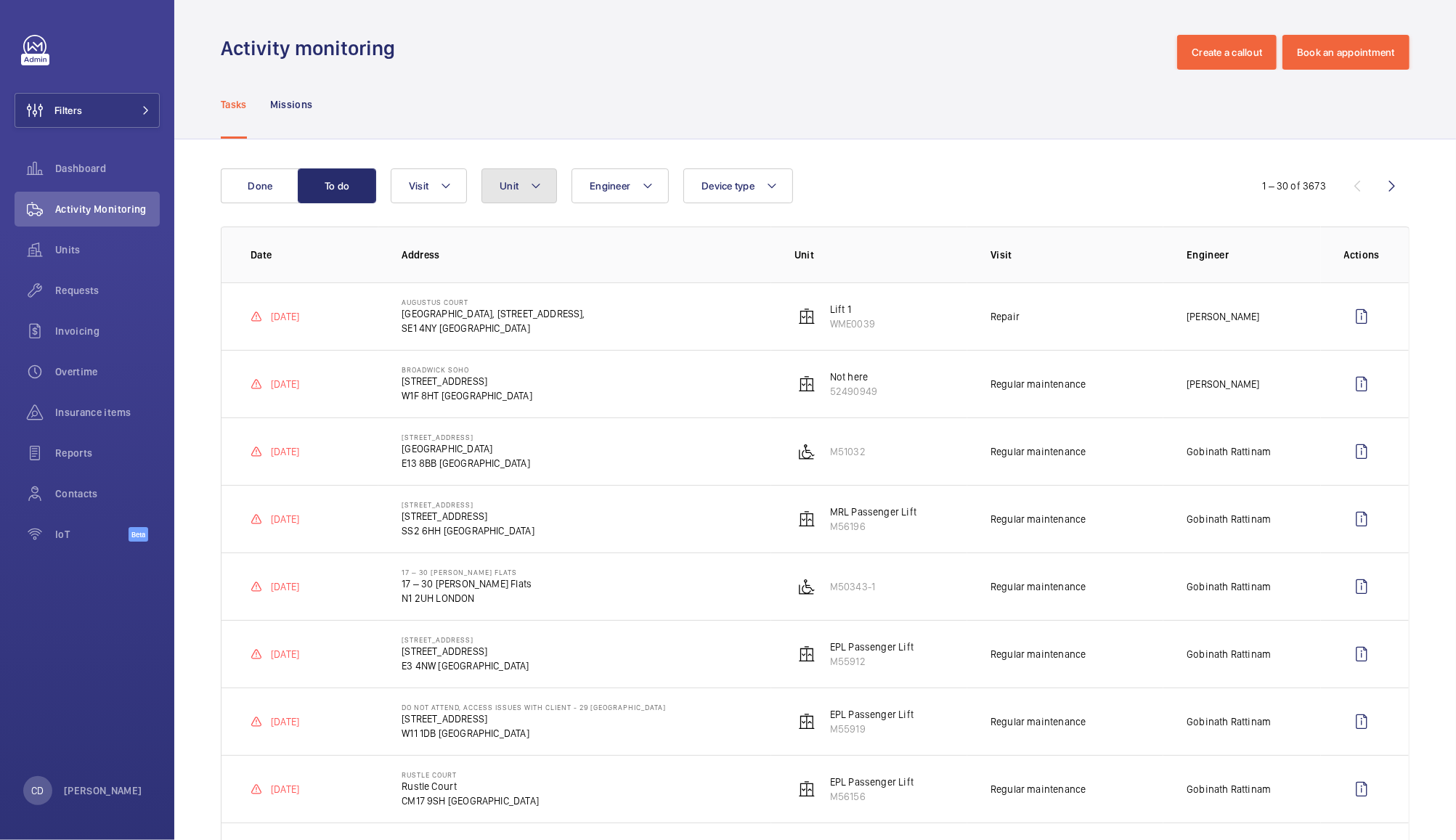
click at [535, 186] on mat-icon at bounding box center [536, 186] width 12 height 18
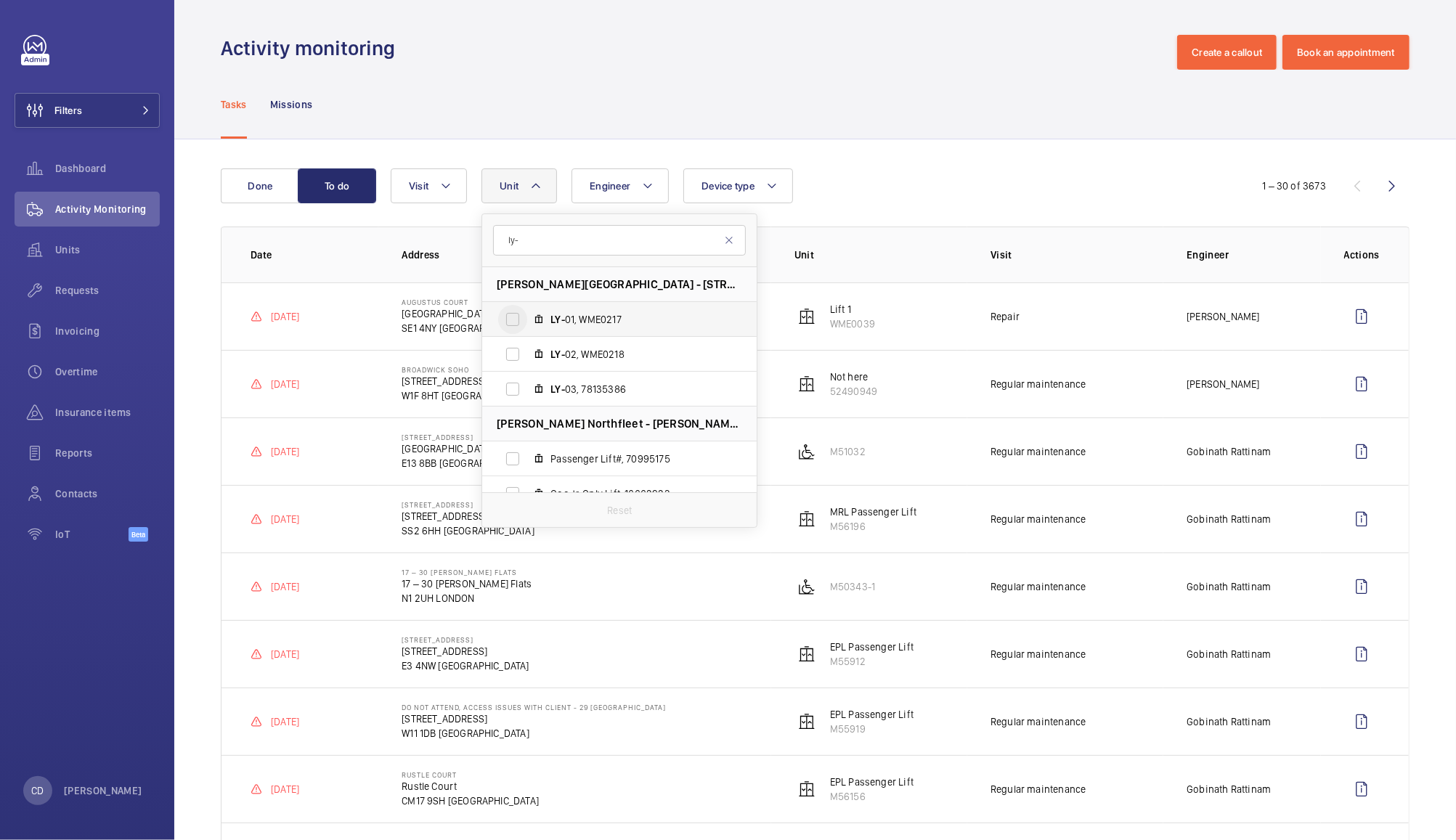
type input "ly-"
click at [521, 313] on input "LY- 01, WME0217" at bounding box center [513, 320] width 29 height 29
checkbox input "true"
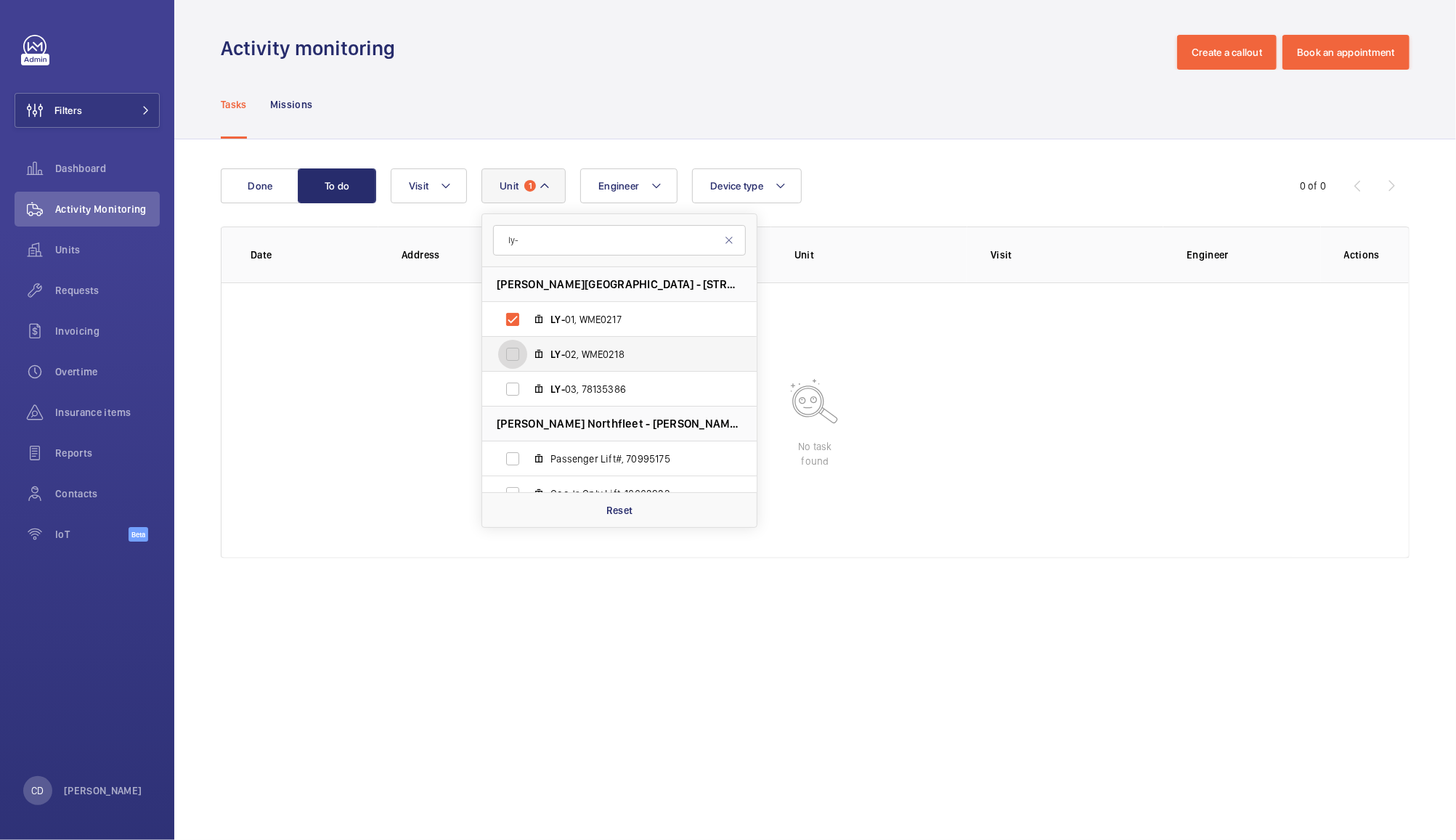
click at [505, 354] on input "LY- 02, WME0218" at bounding box center [513, 354] width 29 height 29
checkbox input "true"
click at [512, 394] on input "LY- 03, 78135386" at bounding box center [513, 389] width 29 height 29
checkbox input "true"
click at [966, 170] on div "Engineer Unit 3 ly- Leroy House - 436 Essex Road, N1 3QP LONDON LY- 01, WME0217…" at bounding box center [813, 186] width 845 height 35
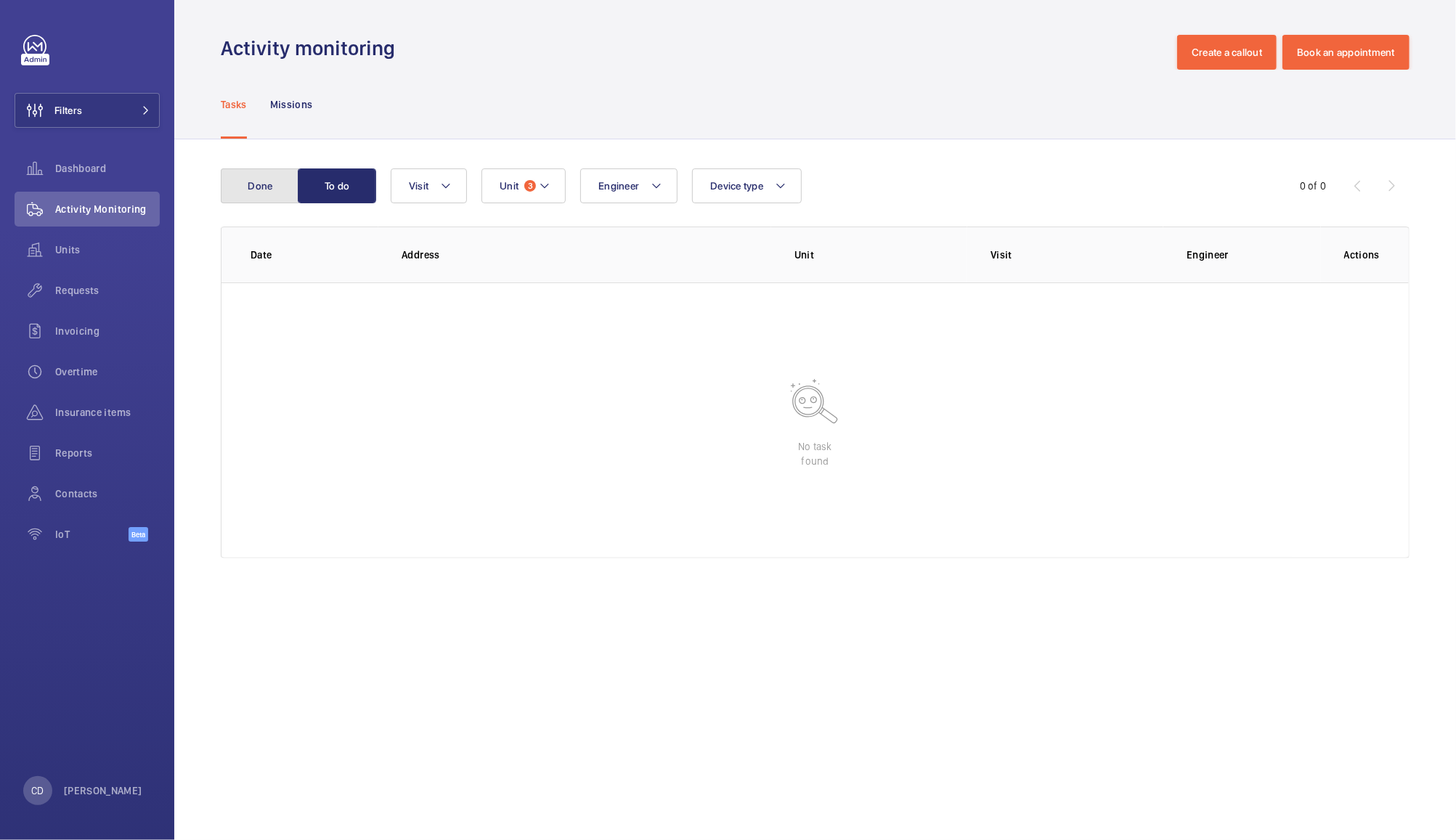
click at [241, 170] on button "Done" at bounding box center [259, 186] width 78 height 35
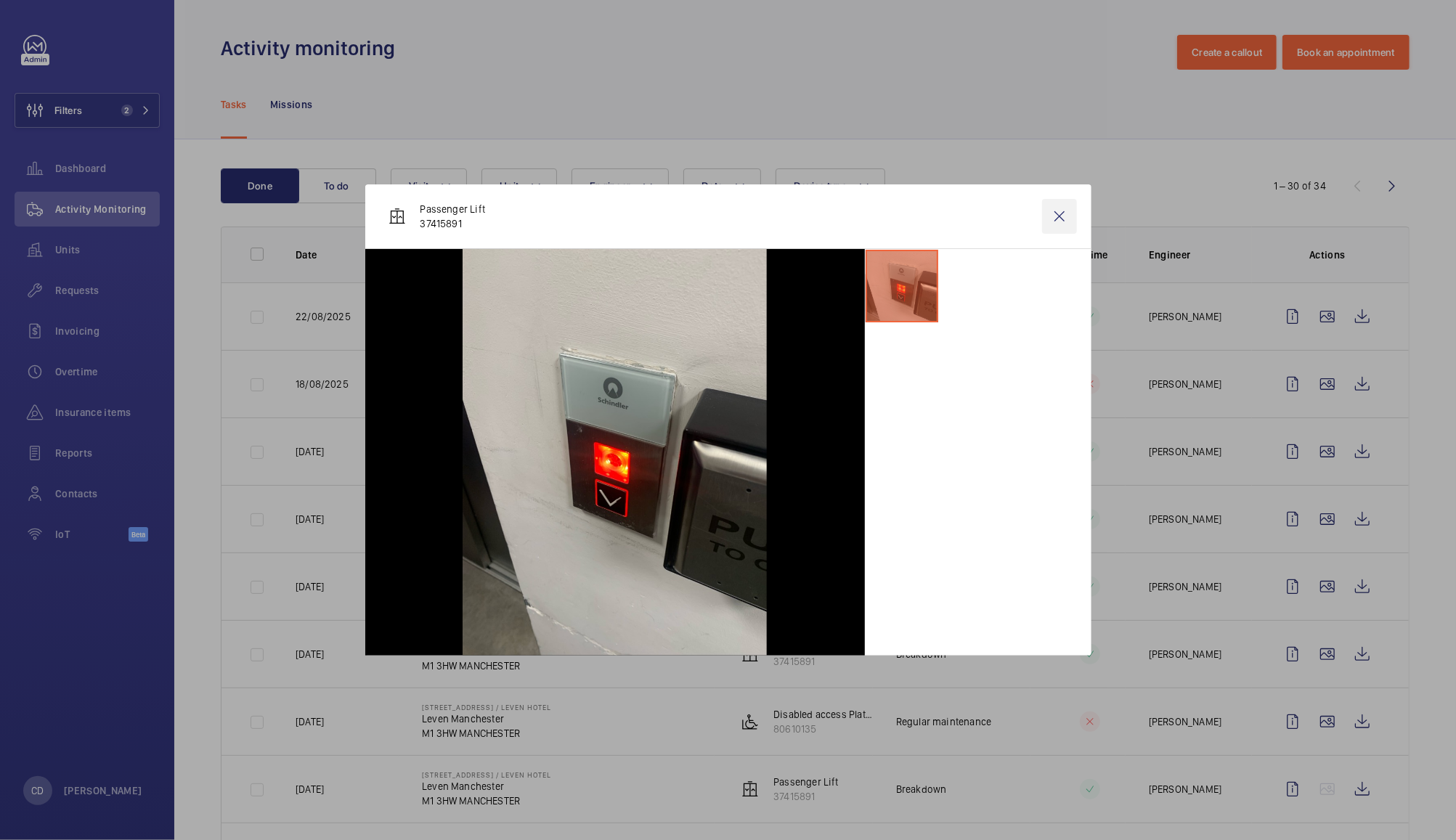
click at [1061, 214] on wm-front-icon-button at bounding box center [1060, 216] width 35 height 35
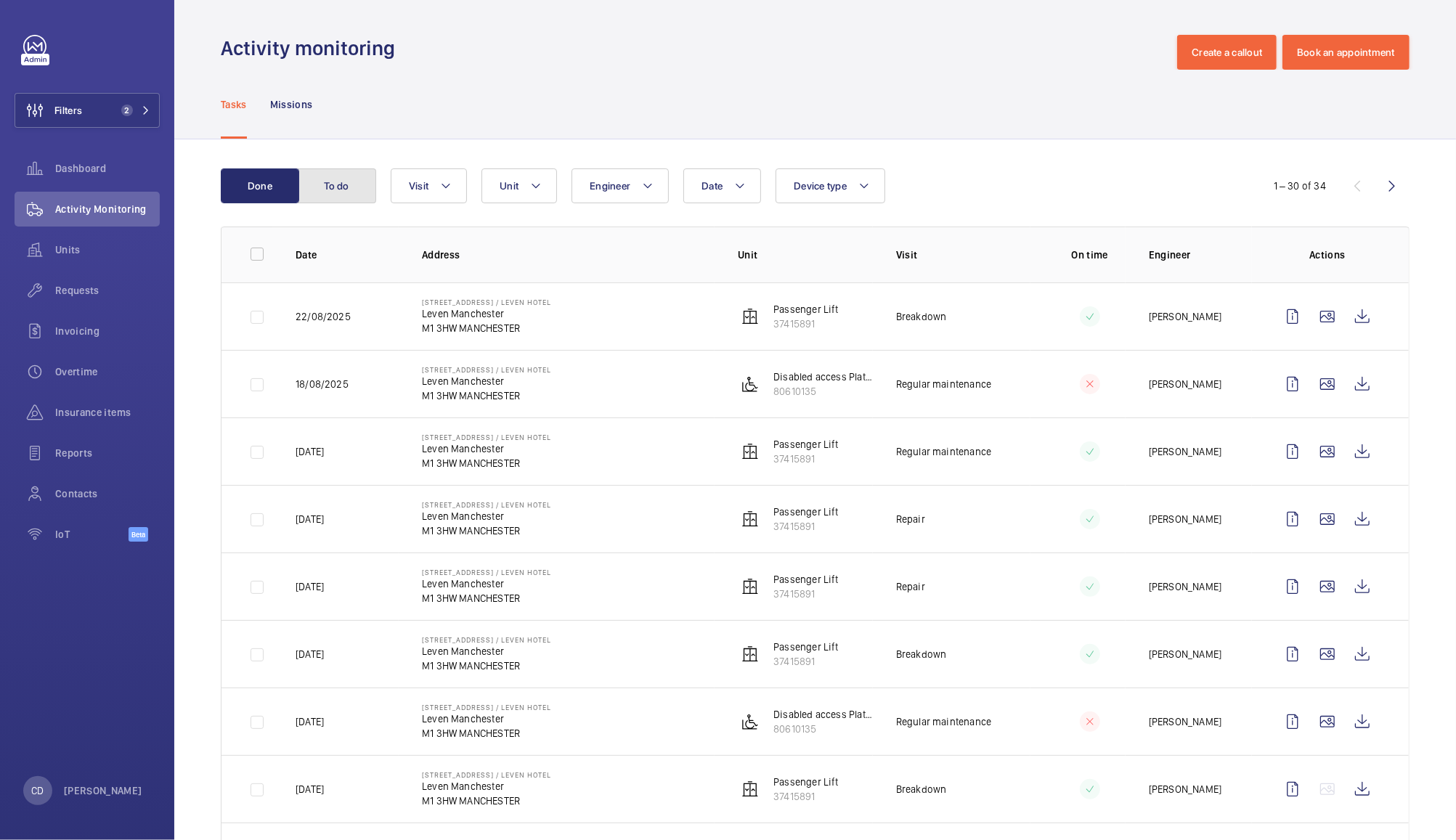
click at [324, 186] on button "To do" at bounding box center [337, 186] width 78 height 35
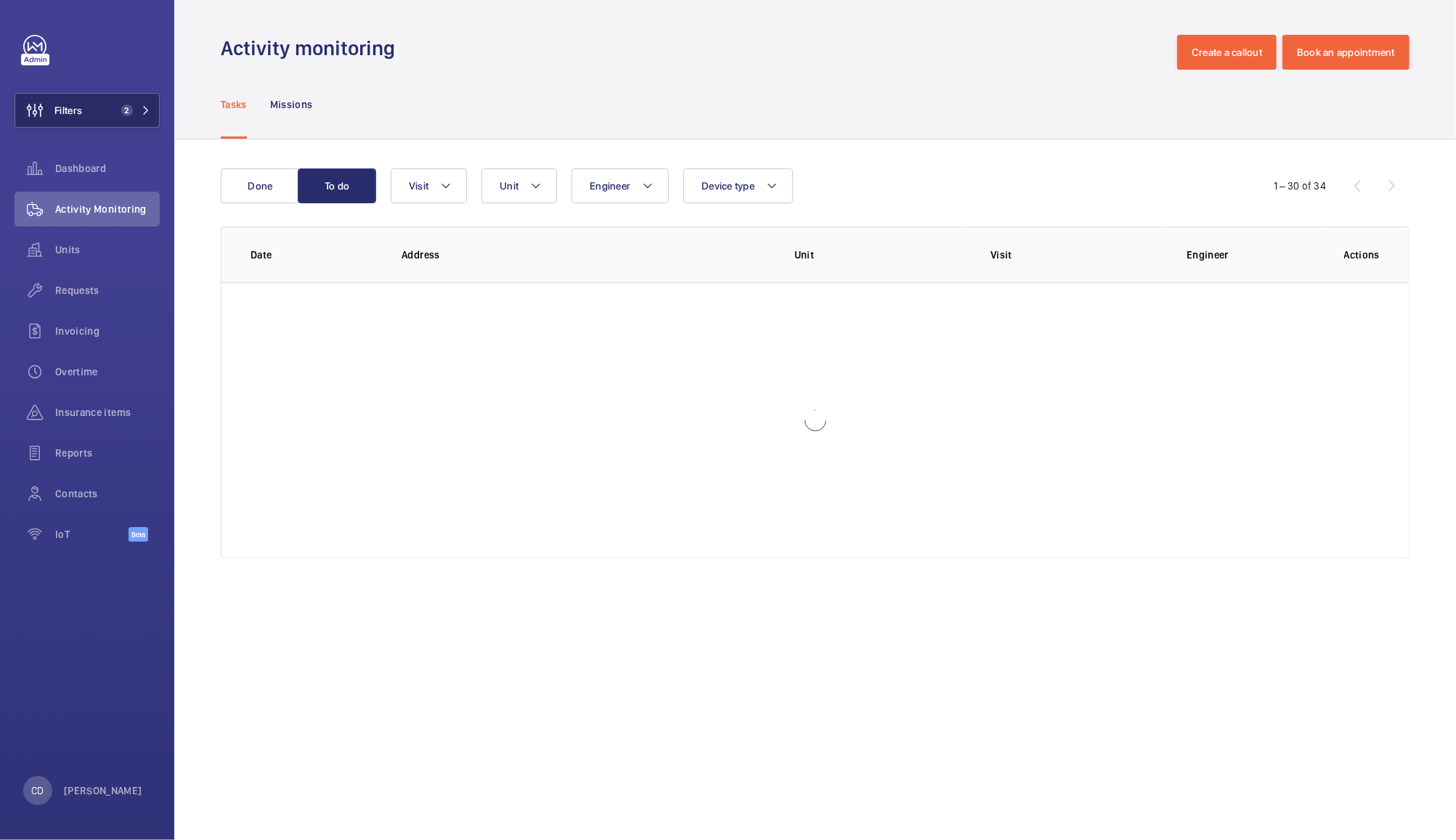
click at [94, 104] on button "Filters 2" at bounding box center [87, 110] width 145 height 35
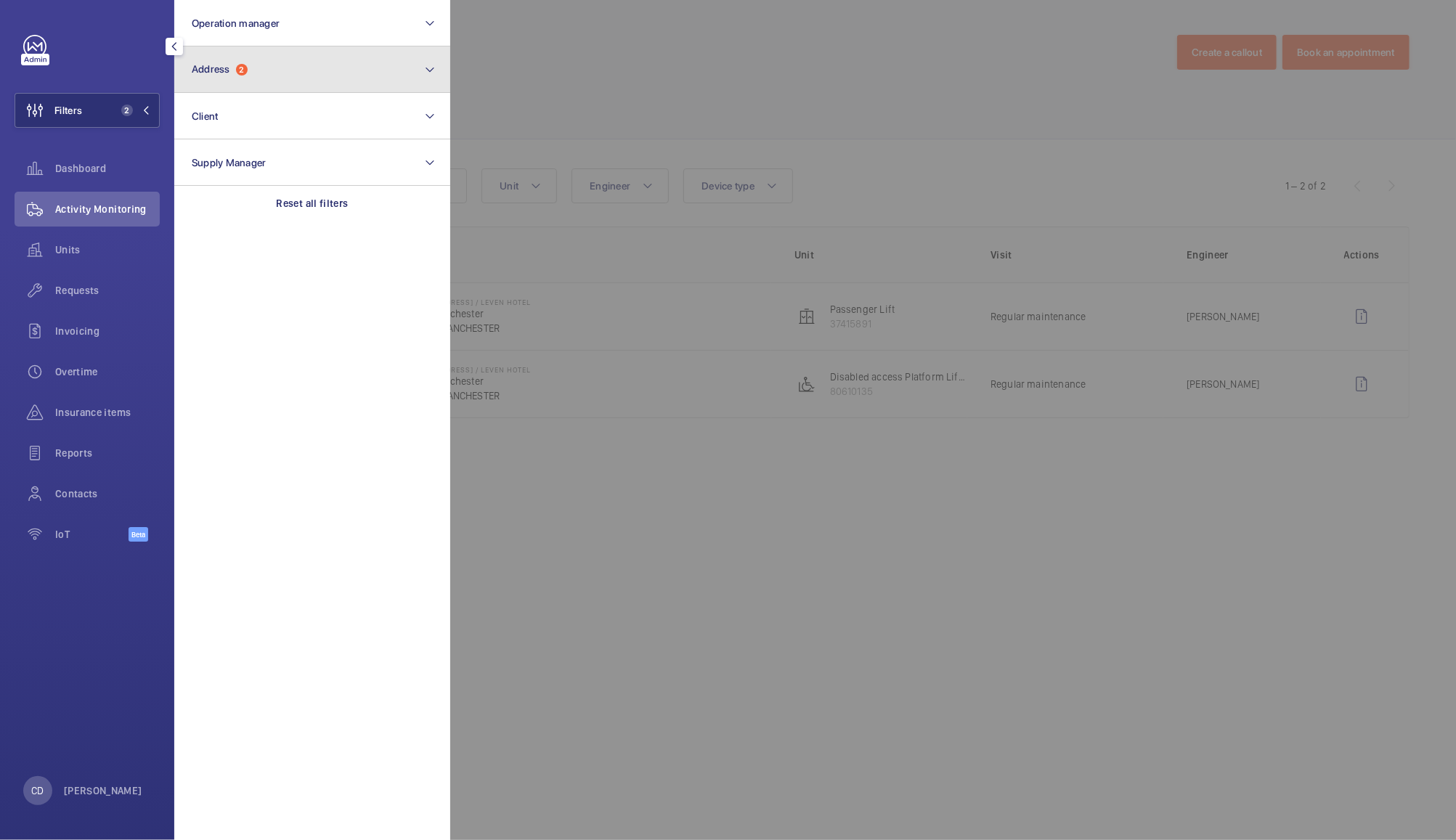
click at [300, 70] on button "Address 2" at bounding box center [313, 70] width 276 height 47
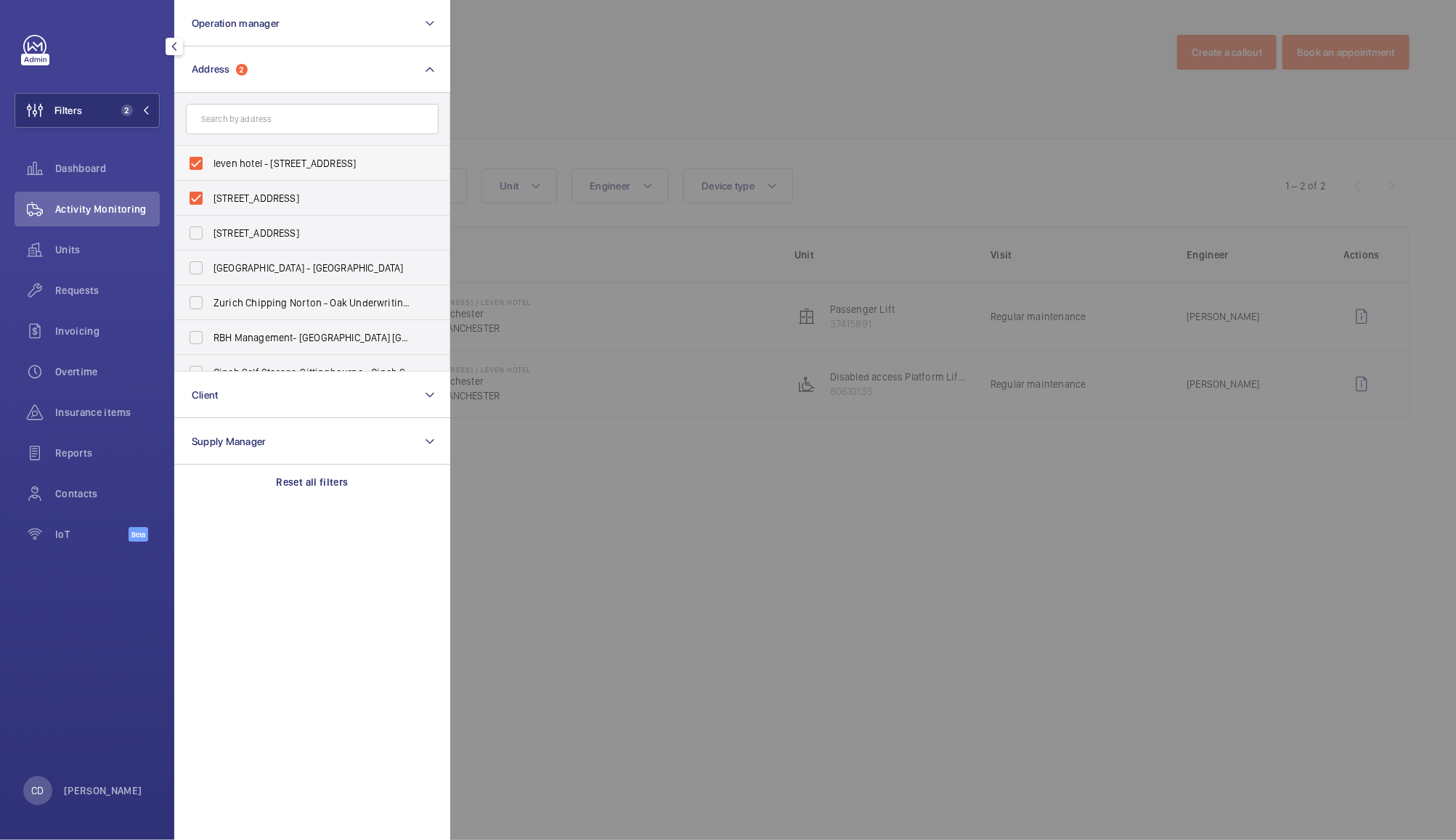
click at [258, 163] on span "leven hotel - Chorlton Street, MANCHESTER M1 3HW" at bounding box center [313, 164] width 199 height 15
click at [210, 163] on input "leven hotel - Chorlton Street, MANCHESTER M1 3HW" at bounding box center [197, 164] width 29 height 29
checkbox input "false"
click at [244, 202] on span "40 chorlton st / leven hotel - Leven Manchester, MANCHESTER M1 3HW" at bounding box center [313, 198] width 199 height 15
click at [210, 202] on input "40 chorlton st / leven hotel - Leven Manchester, MANCHESTER M1 3HW" at bounding box center [197, 199] width 29 height 29
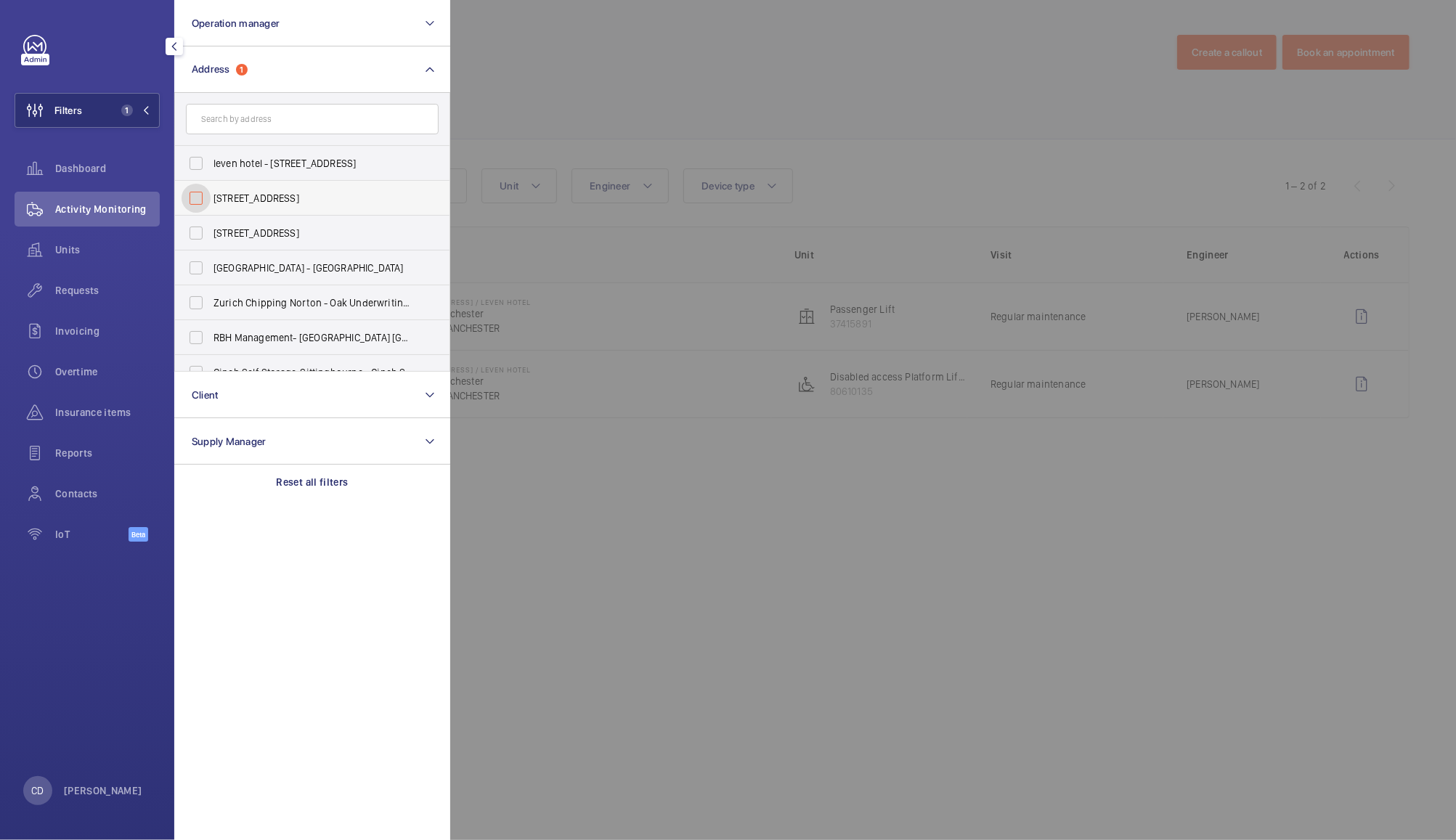
checkbox input "false"
click at [365, 31] on button "Operation manager" at bounding box center [313, 23] width 276 height 47
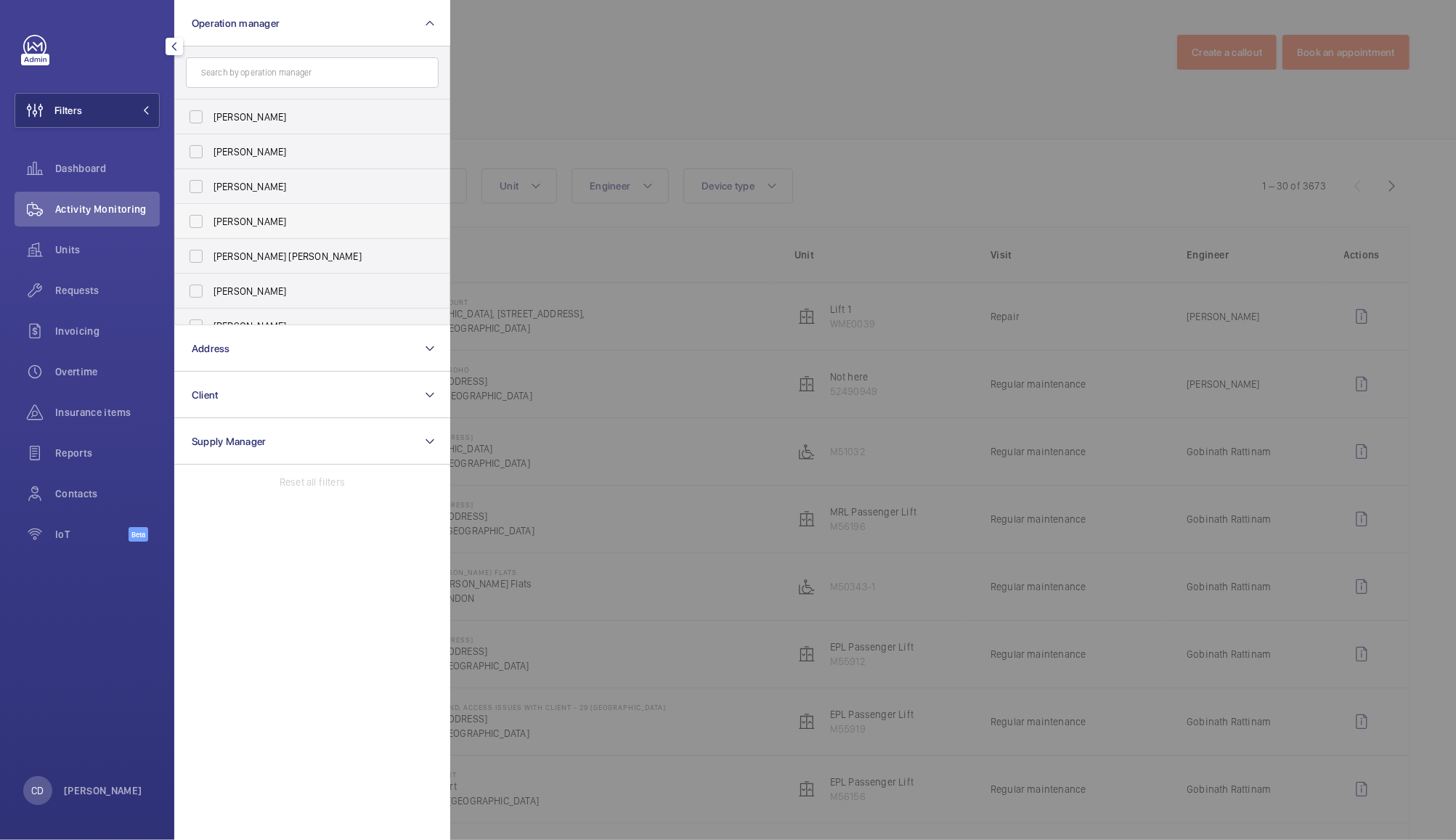
click at [250, 224] on span "[PERSON_NAME]" at bounding box center [313, 221] width 199 height 15
click at [210, 224] on input "[PERSON_NAME]" at bounding box center [197, 221] width 29 height 29
checkbox input "true"
click at [655, 31] on div at bounding box center [1178, 420] width 1456 height 840
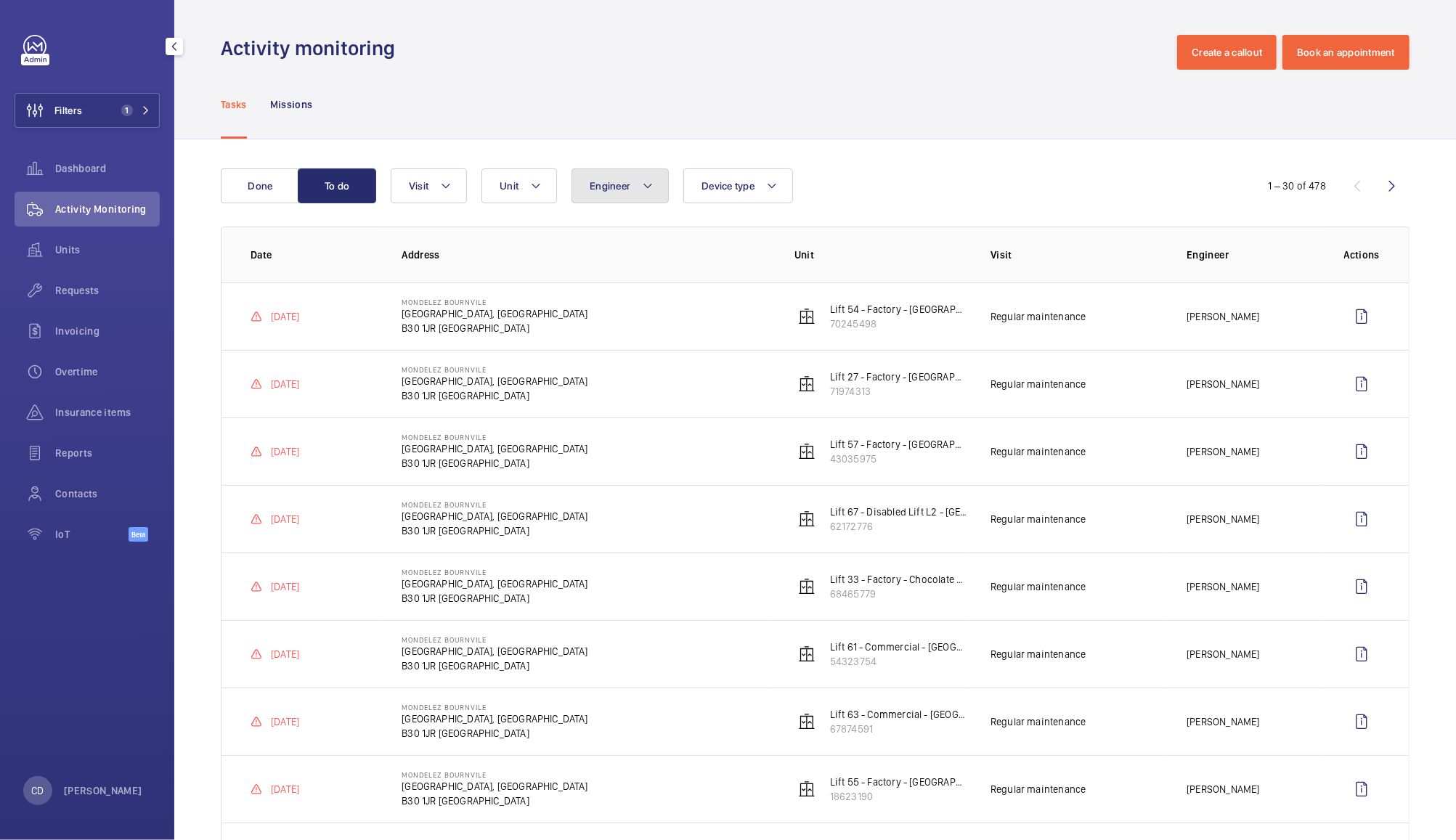
click at [624, 186] on span "Engineer" at bounding box center [610, 186] width 41 height 12
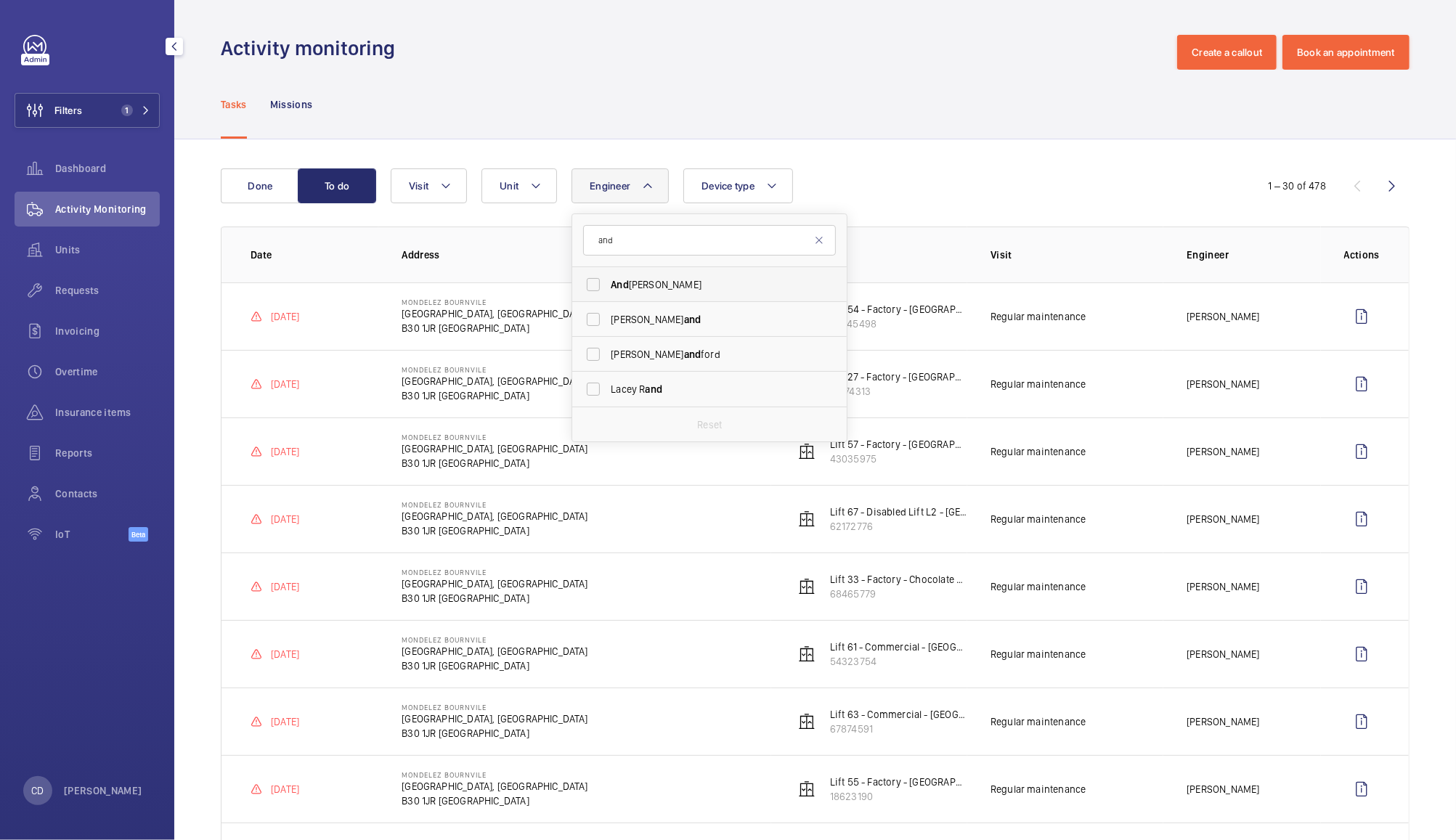
type input "and"
click at [655, 281] on span "And rew Hayes" at bounding box center [710, 285] width 199 height 15
click at [608, 281] on input "And rew Hayes" at bounding box center [593, 285] width 29 height 29
checkbox input "true"
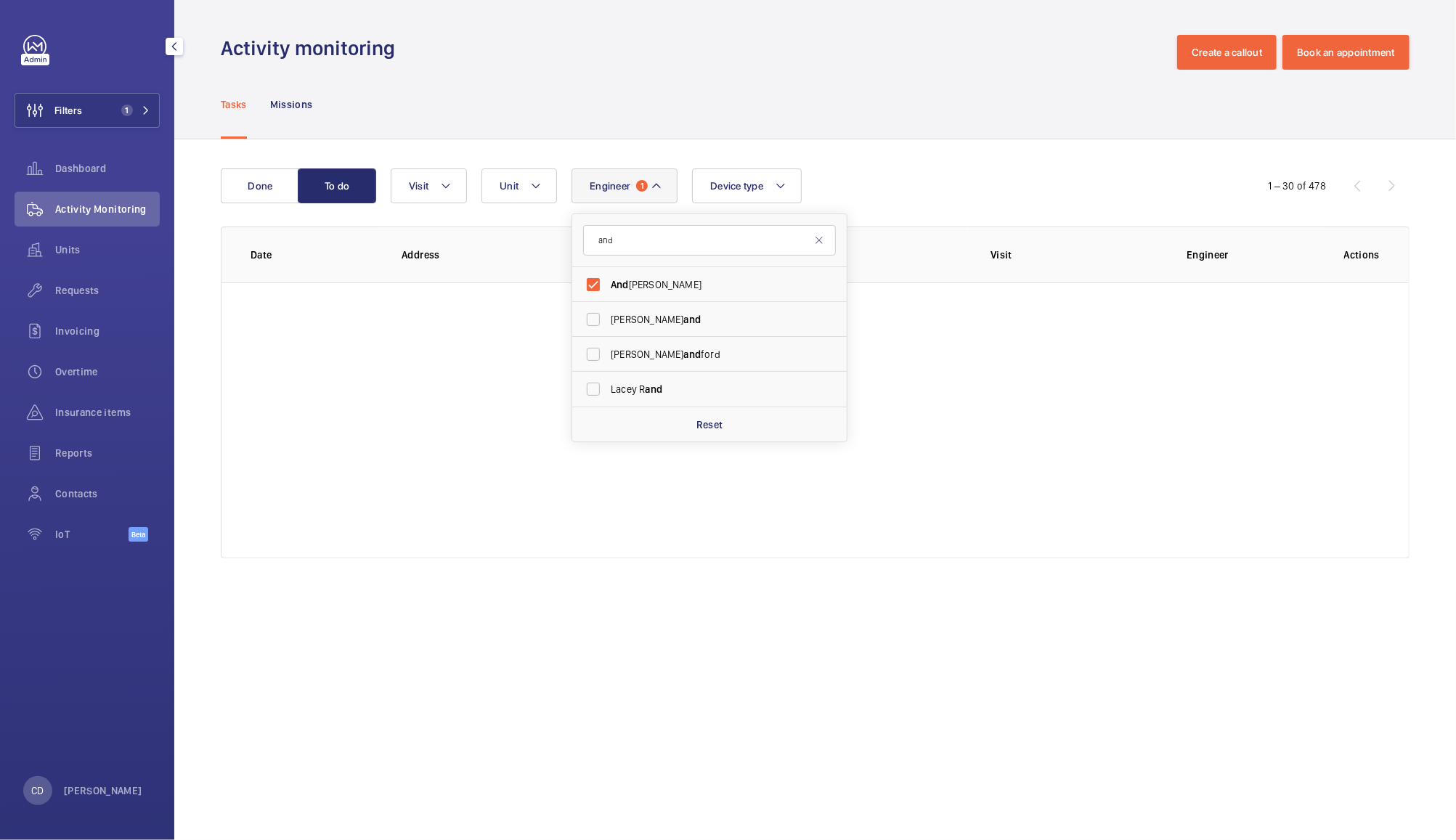
click at [892, 109] on div "Tasks Missions" at bounding box center [815, 104] width 1189 height 69
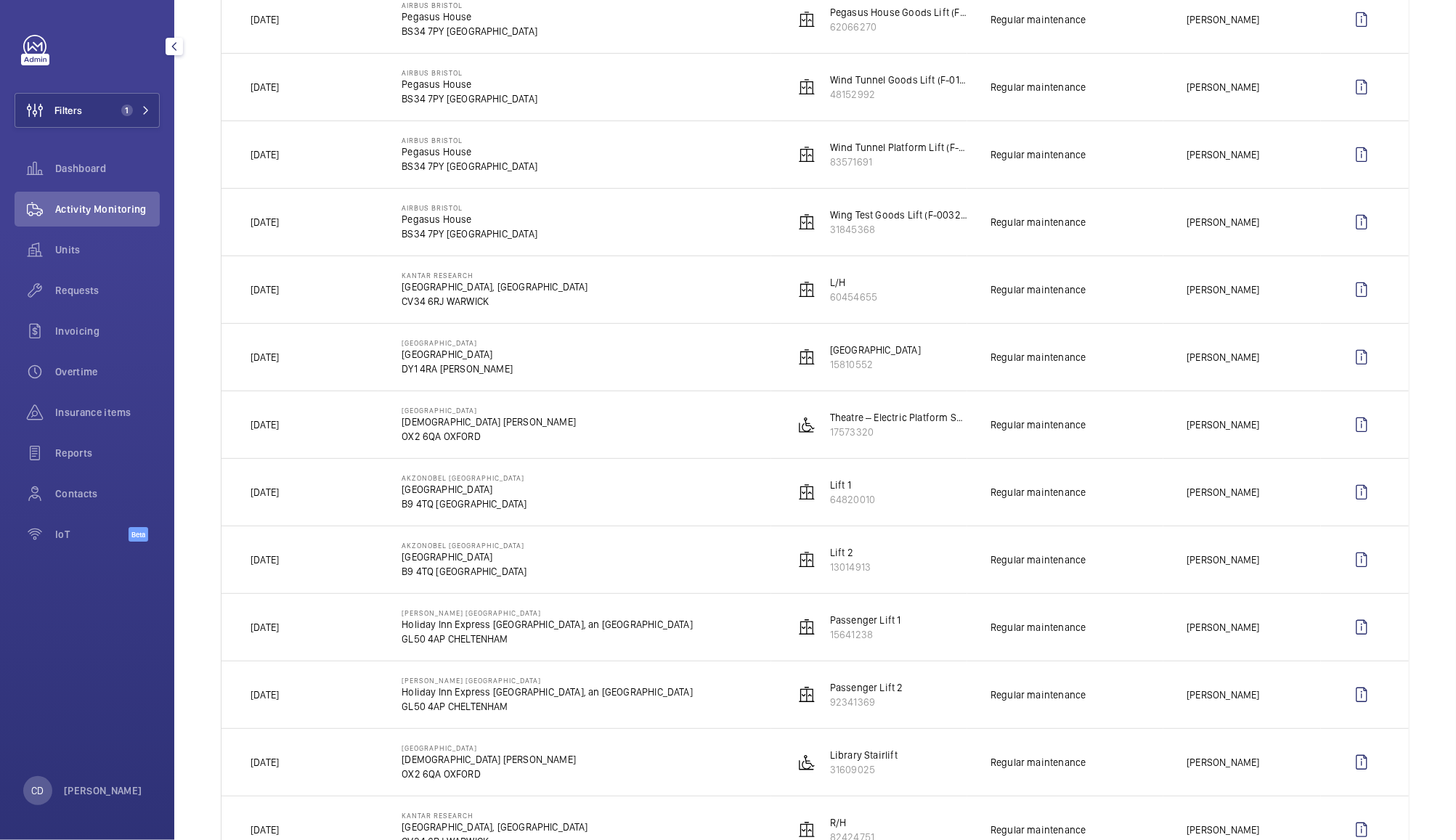
scroll to position [369, 0]
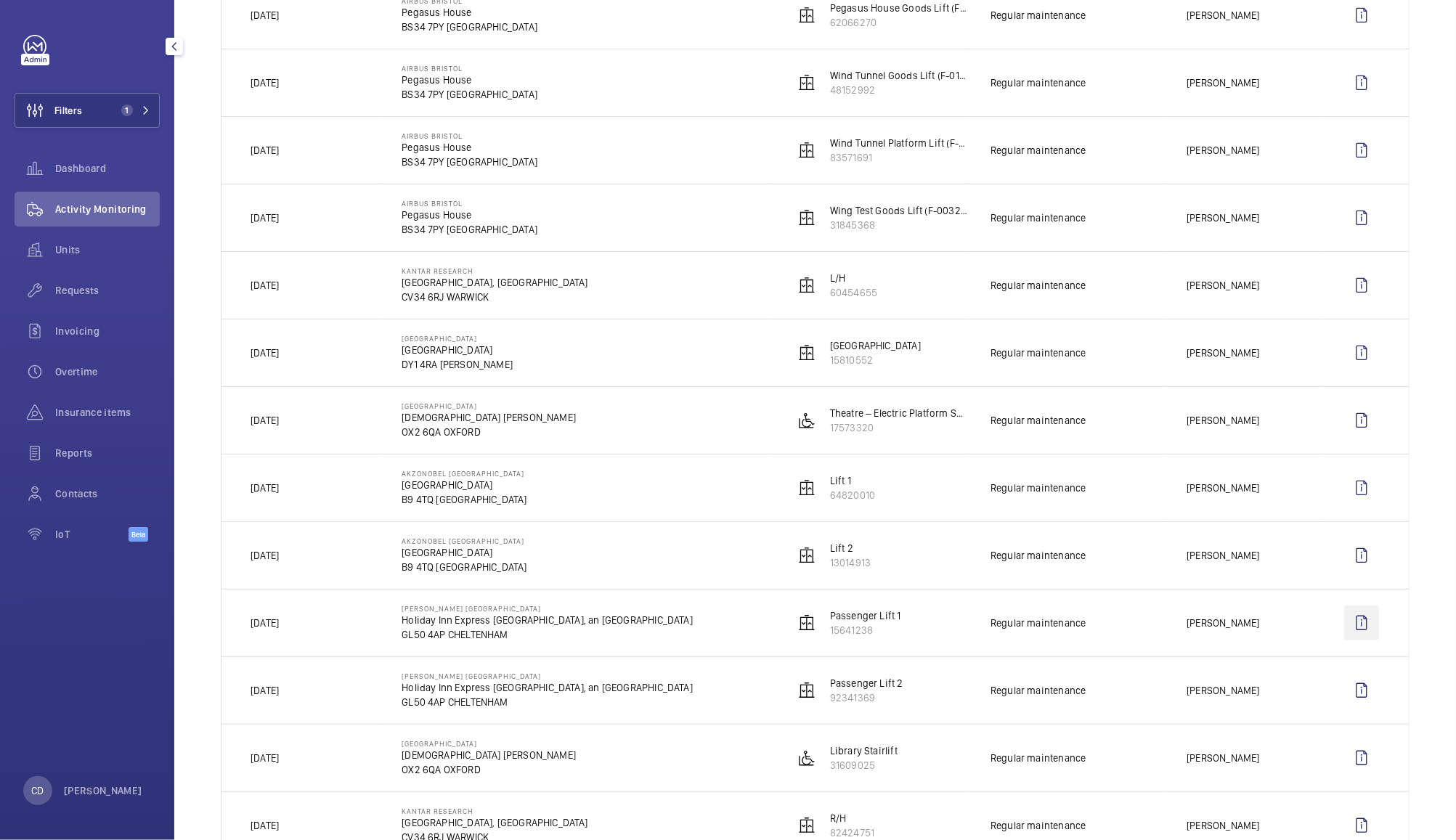
click at [1349, 630] on wm-front-icon-button at bounding box center [1362, 623] width 35 height 35
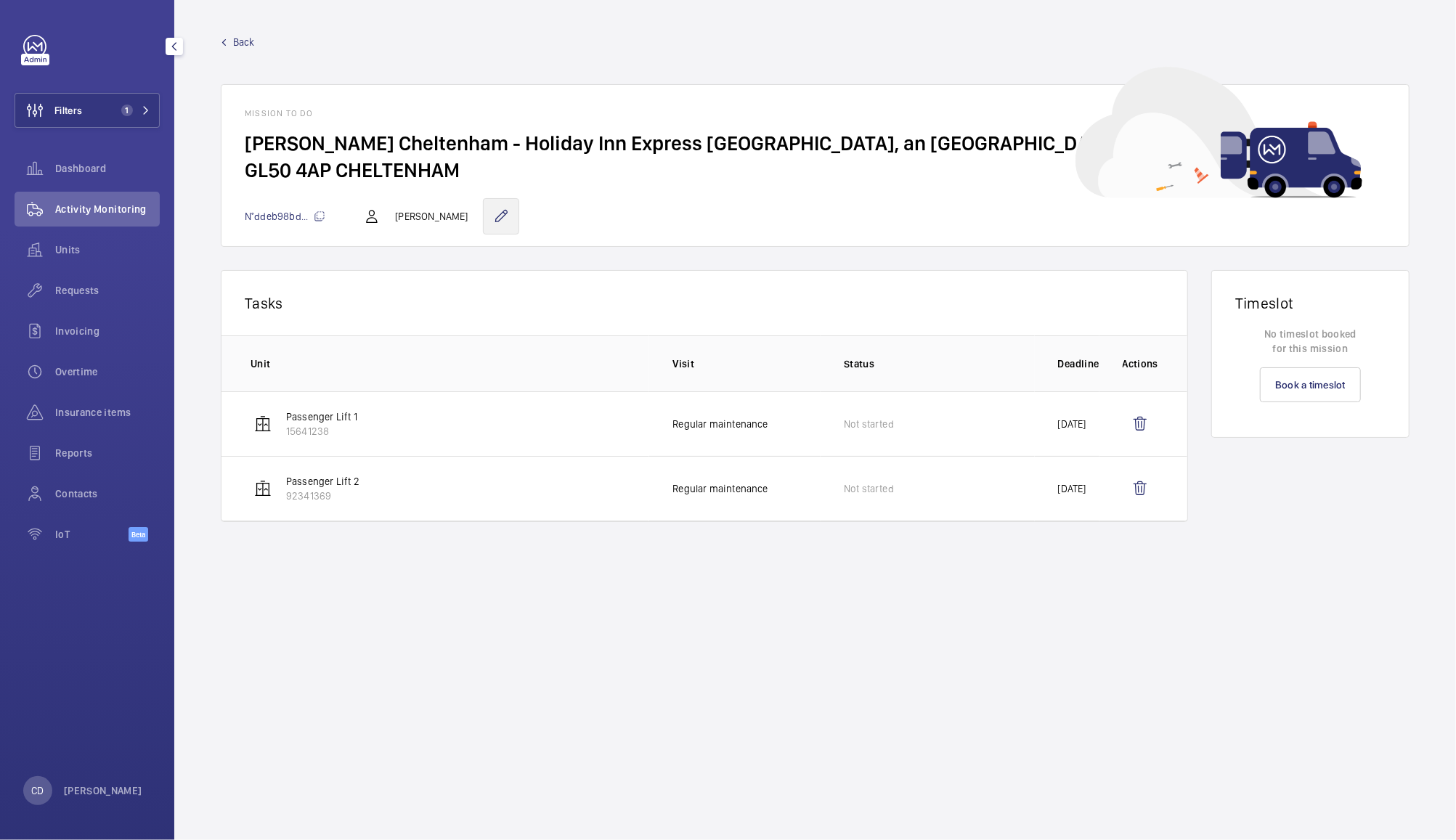
click at [483, 215] on wm-front-icon-button at bounding box center [501, 216] width 37 height 37
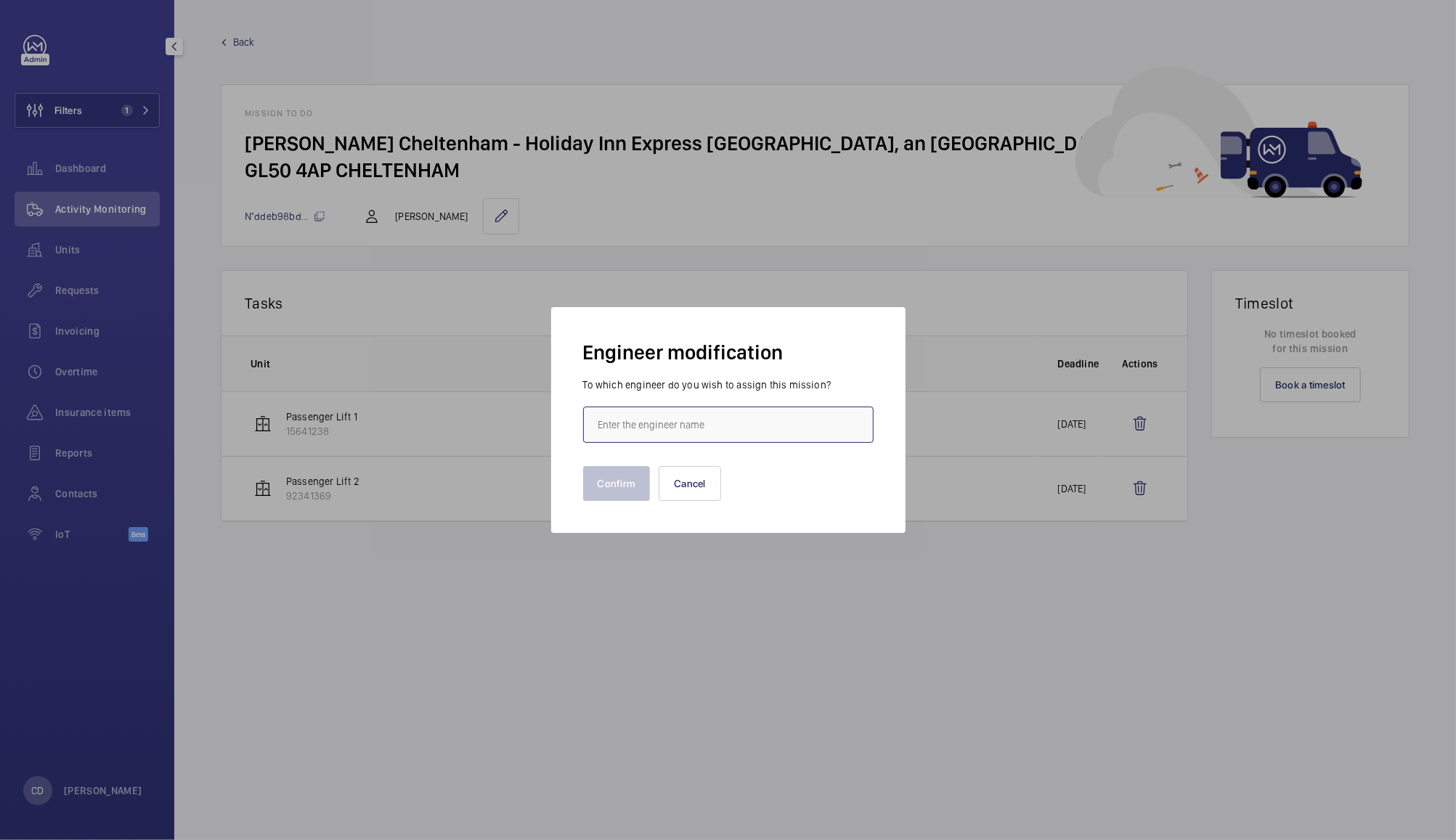
click at [727, 420] on input "text" at bounding box center [728, 425] width 291 height 37
click at [685, 474] on mat-option "Jake Kendall" at bounding box center [728, 468] width 289 height 35
type input "Jake Kendall"
click at [617, 484] on button "Confirm" at bounding box center [617, 484] width 67 height 35
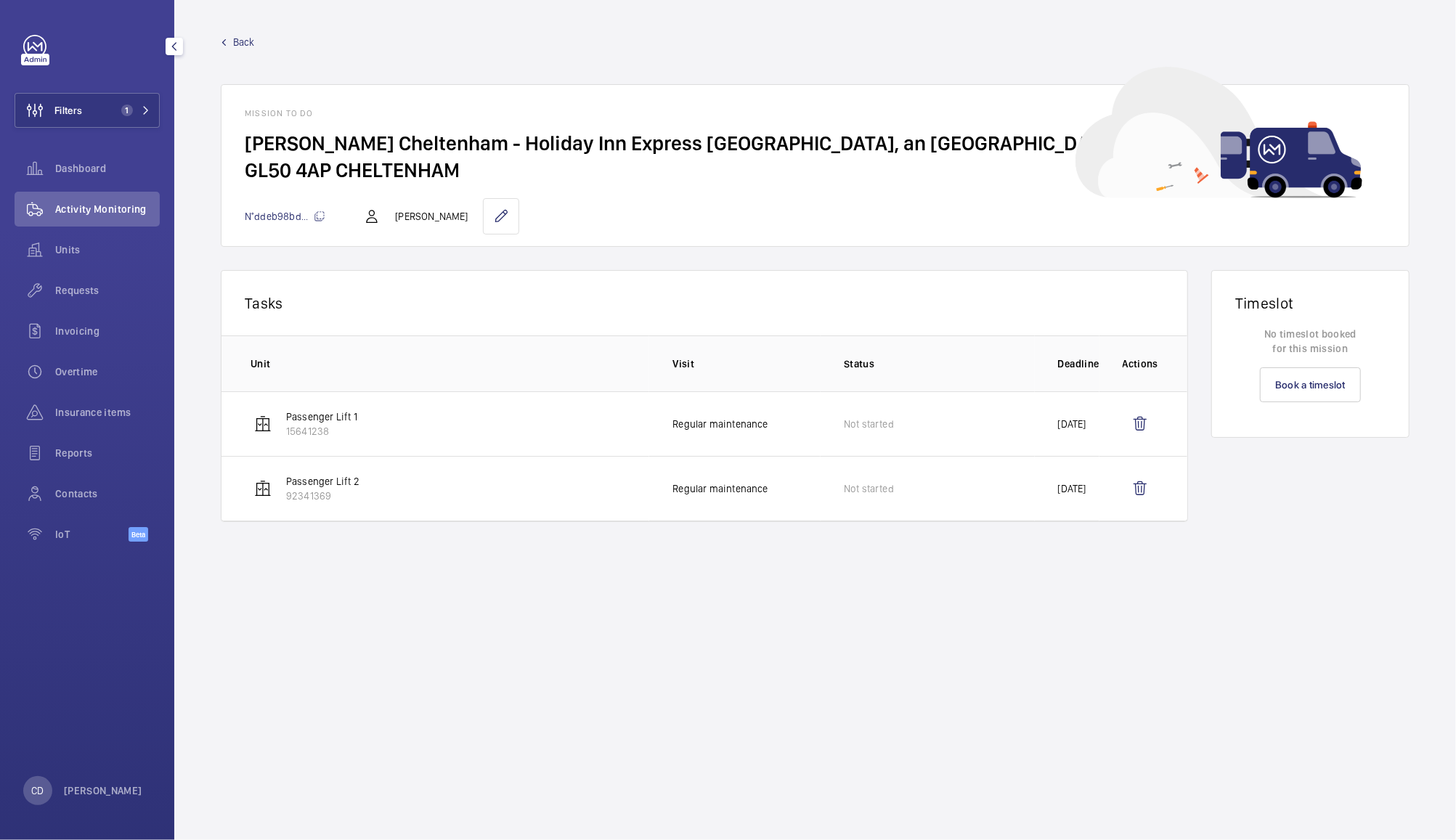
click at [249, 45] on span "Back" at bounding box center [244, 42] width 22 height 15
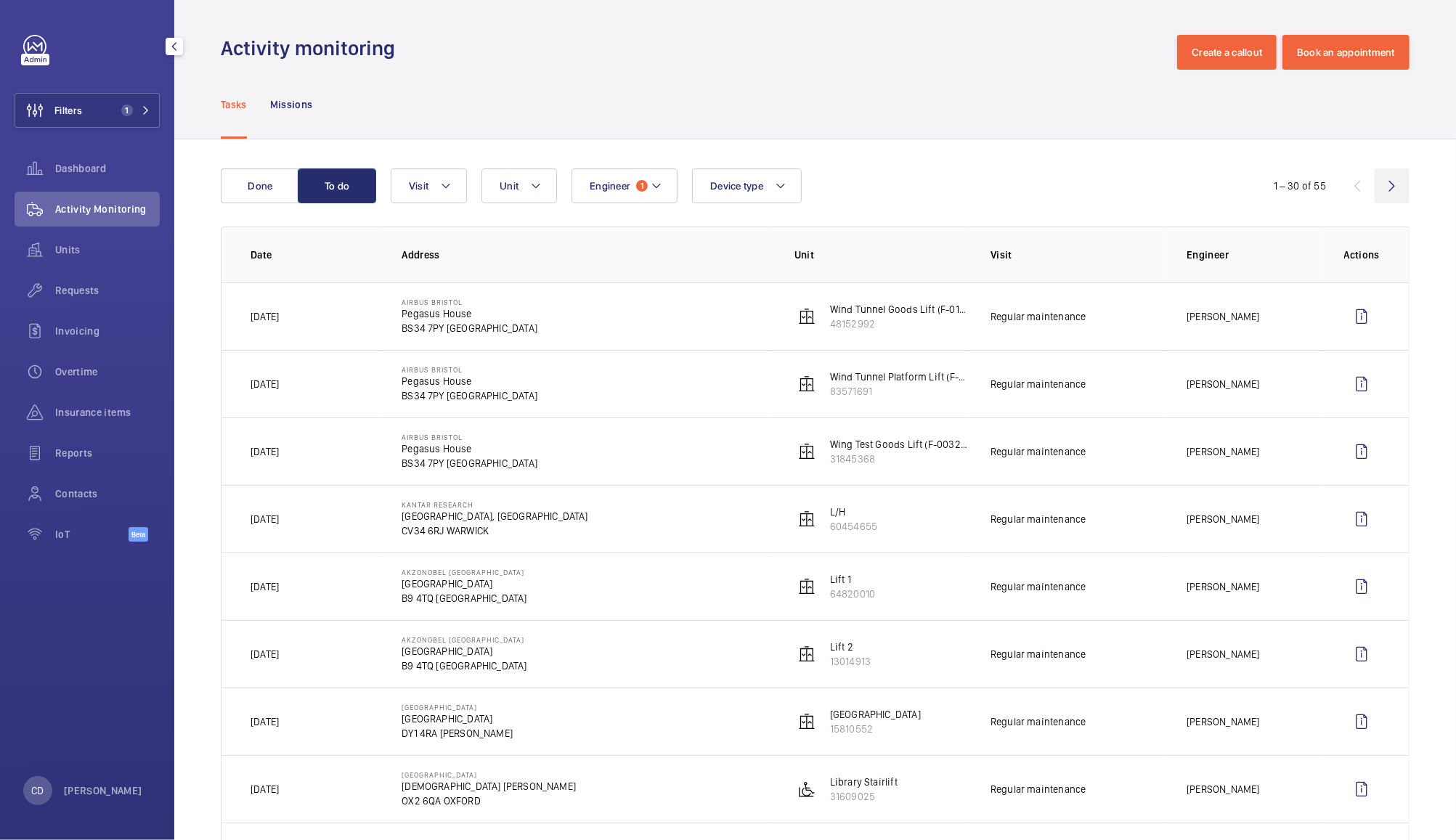
click at [1380, 191] on wm-front-icon-button at bounding box center [1392, 186] width 35 height 35
click at [1377, 186] on wm-front-icon-button at bounding box center [1392, 186] width 35 height 35
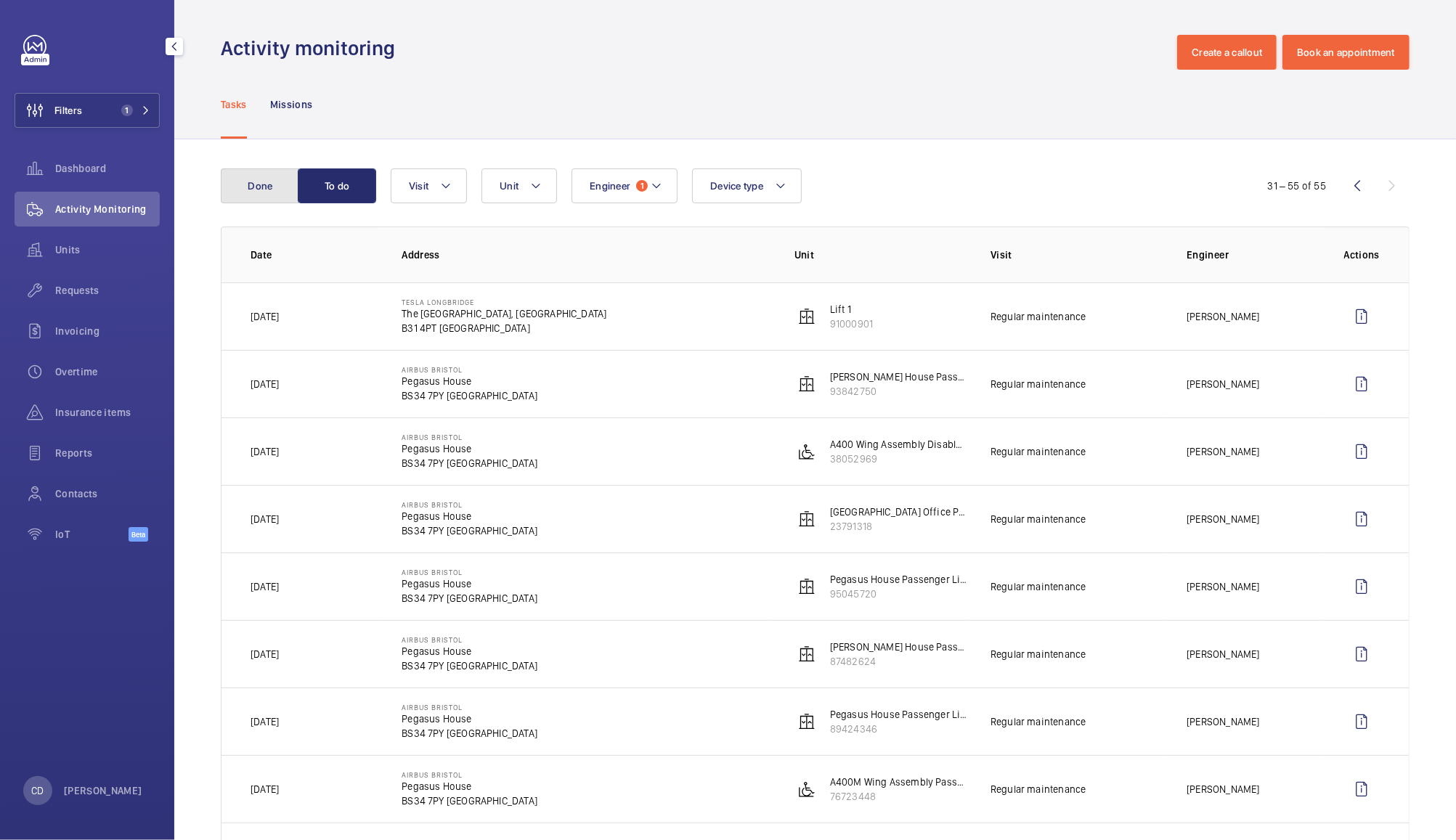
click at [251, 197] on button "Done" at bounding box center [259, 186] width 78 height 35
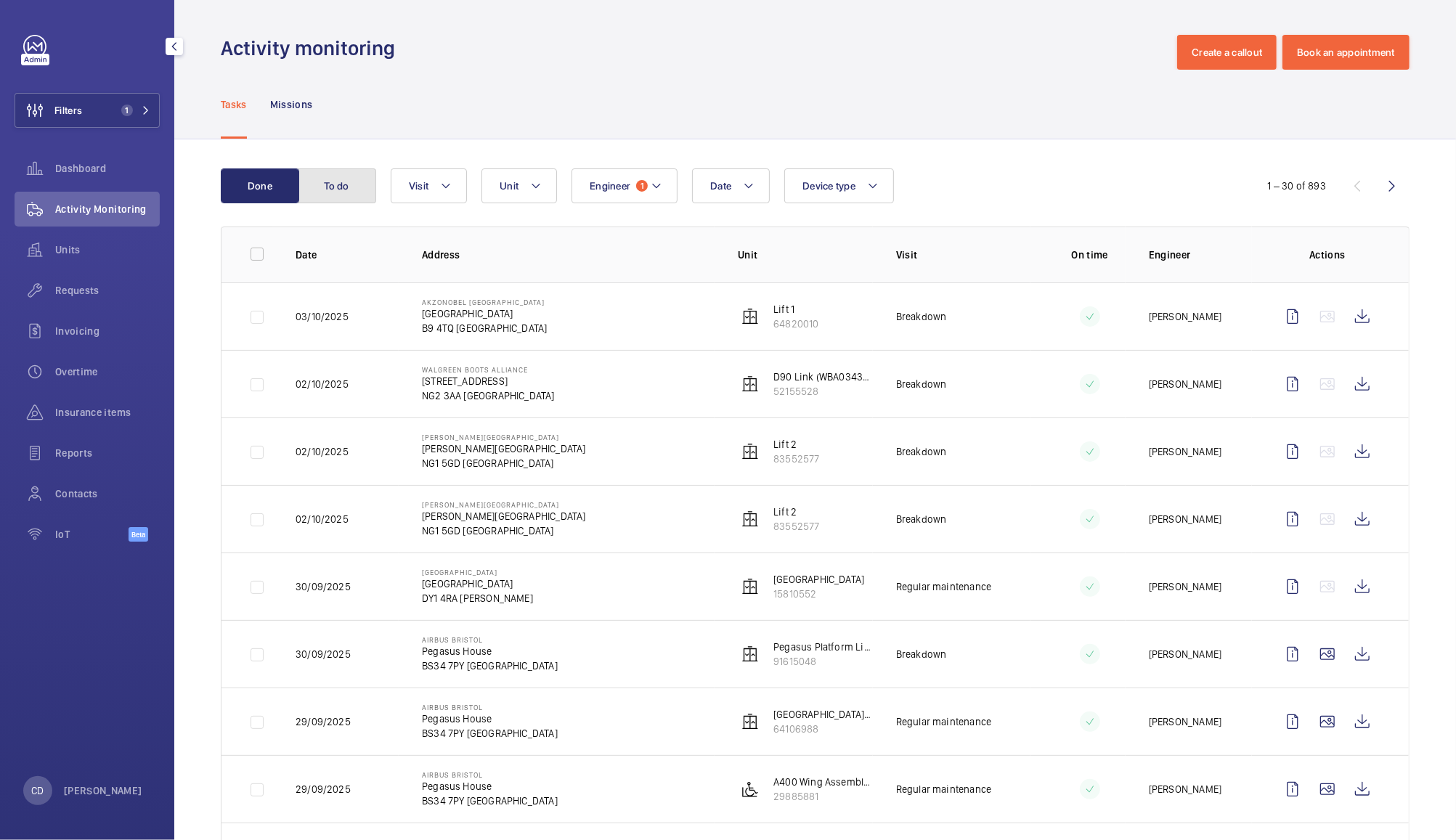
click at [337, 184] on button "To do" at bounding box center [337, 186] width 78 height 35
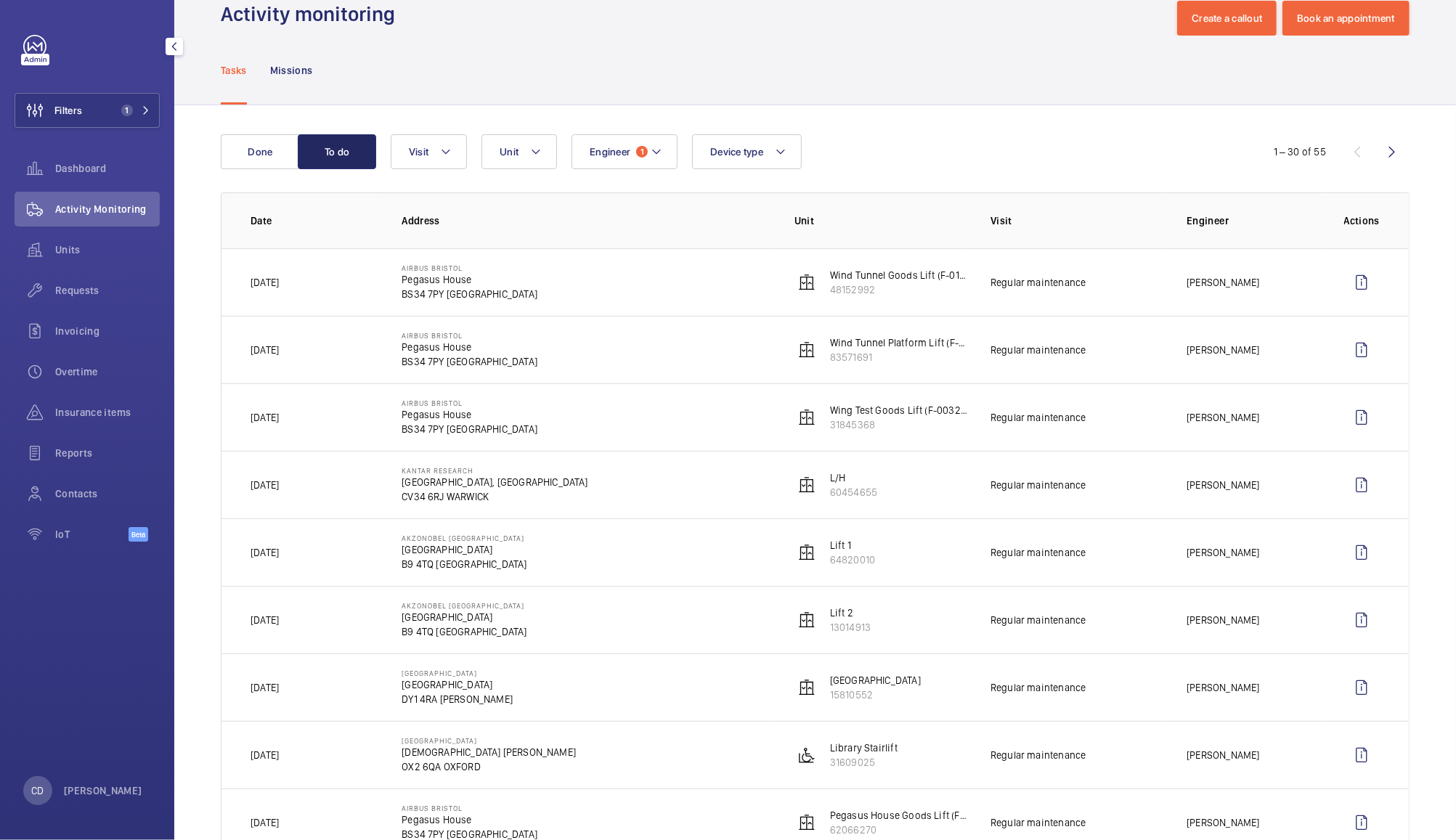
scroll to position [32, 0]
click at [629, 154] on span "Engineer" at bounding box center [610, 154] width 41 height 12
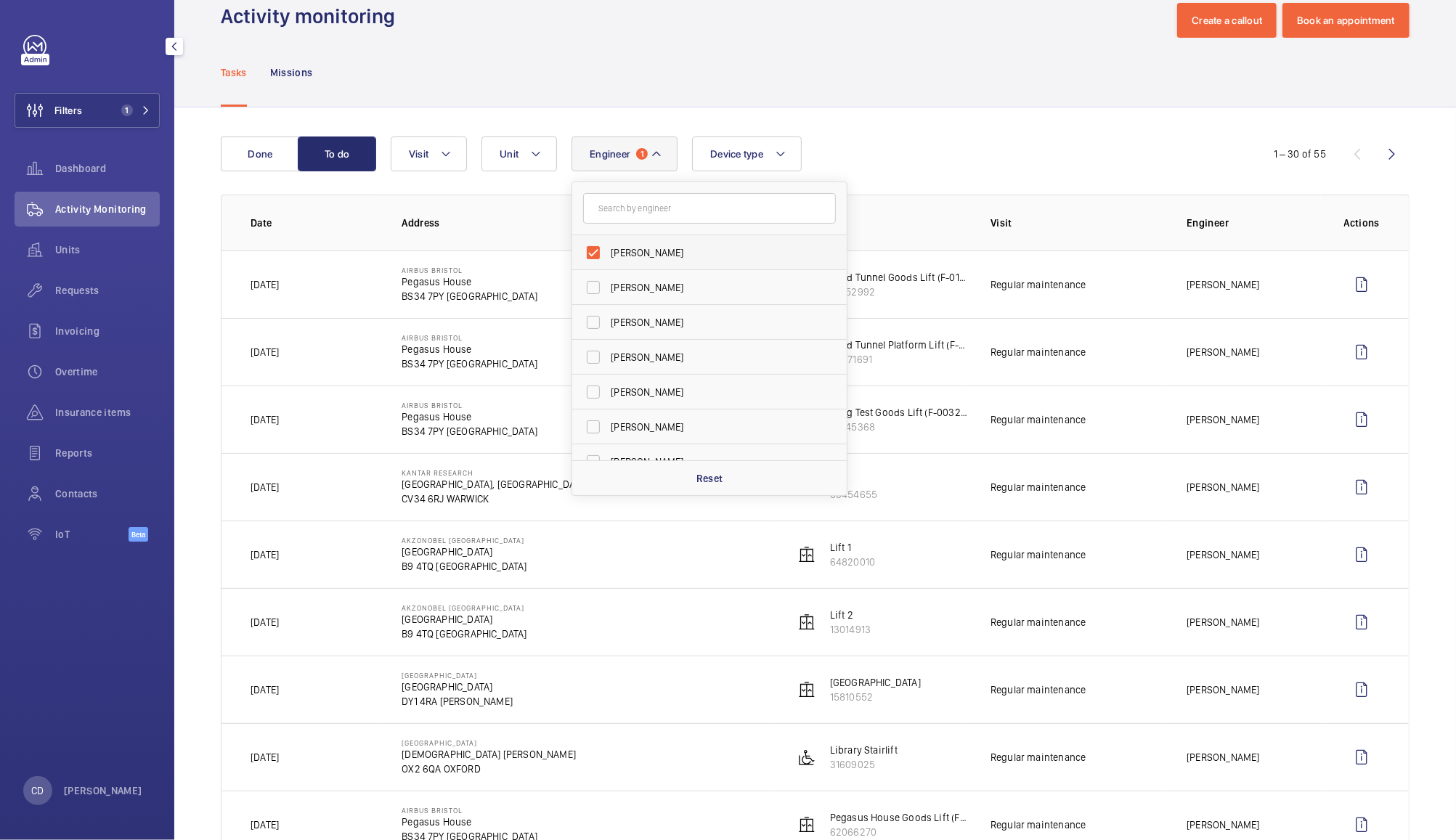
click at [657, 259] on span "[PERSON_NAME]" at bounding box center [710, 253] width 199 height 15
click at [608, 259] on input "[PERSON_NAME]" at bounding box center [593, 253] width 29 height 29
checkbox input "false"
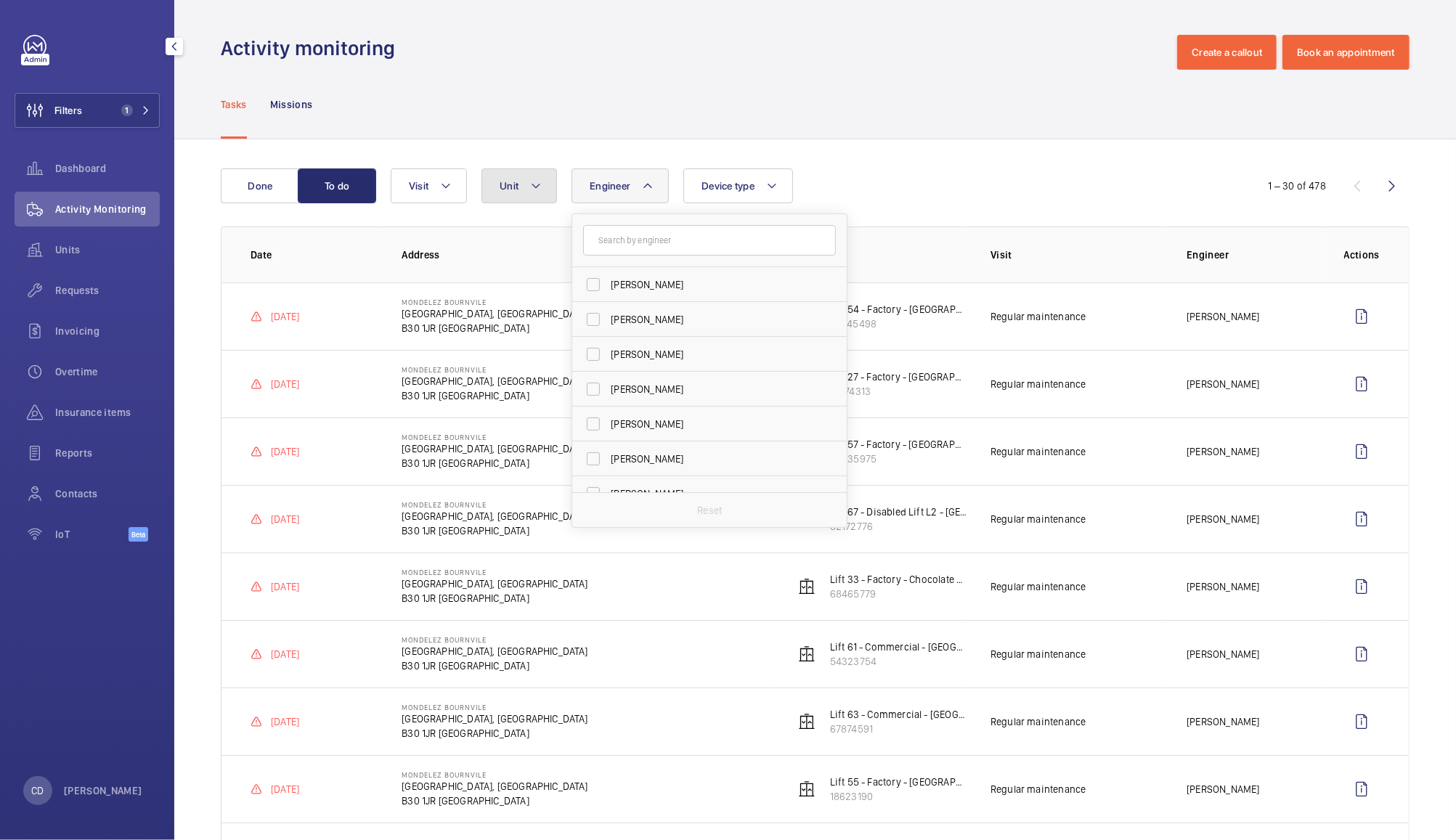
click at [508, 186] on span "Unit" at bounding box center [509, 186] width 19 height 12
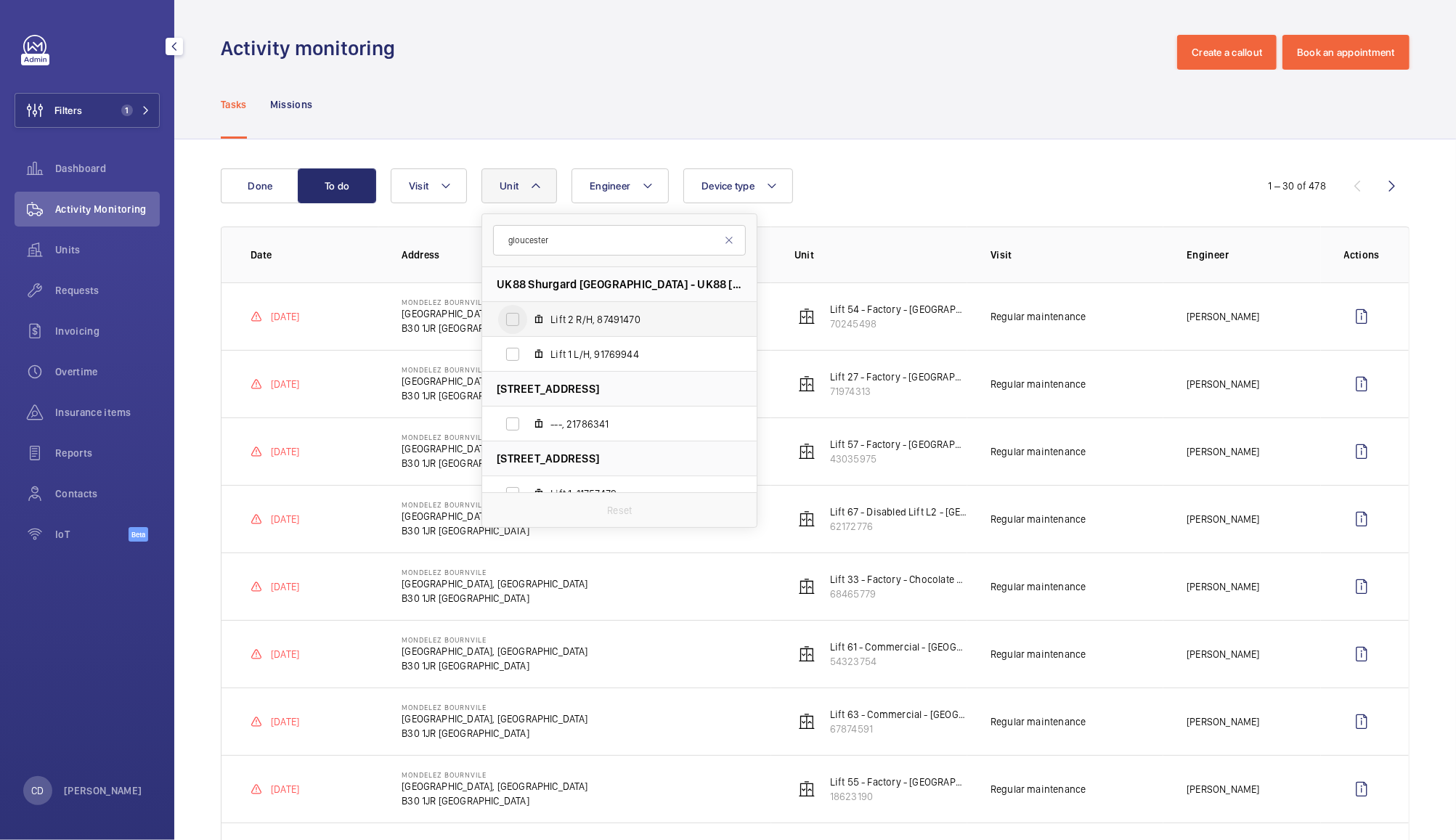
type input "gloucester"
click at [523, 322] on input "Lift 2 R/H, 87491470" at bounding box center [513, 320] width 29 height 29
checkbox input "true"
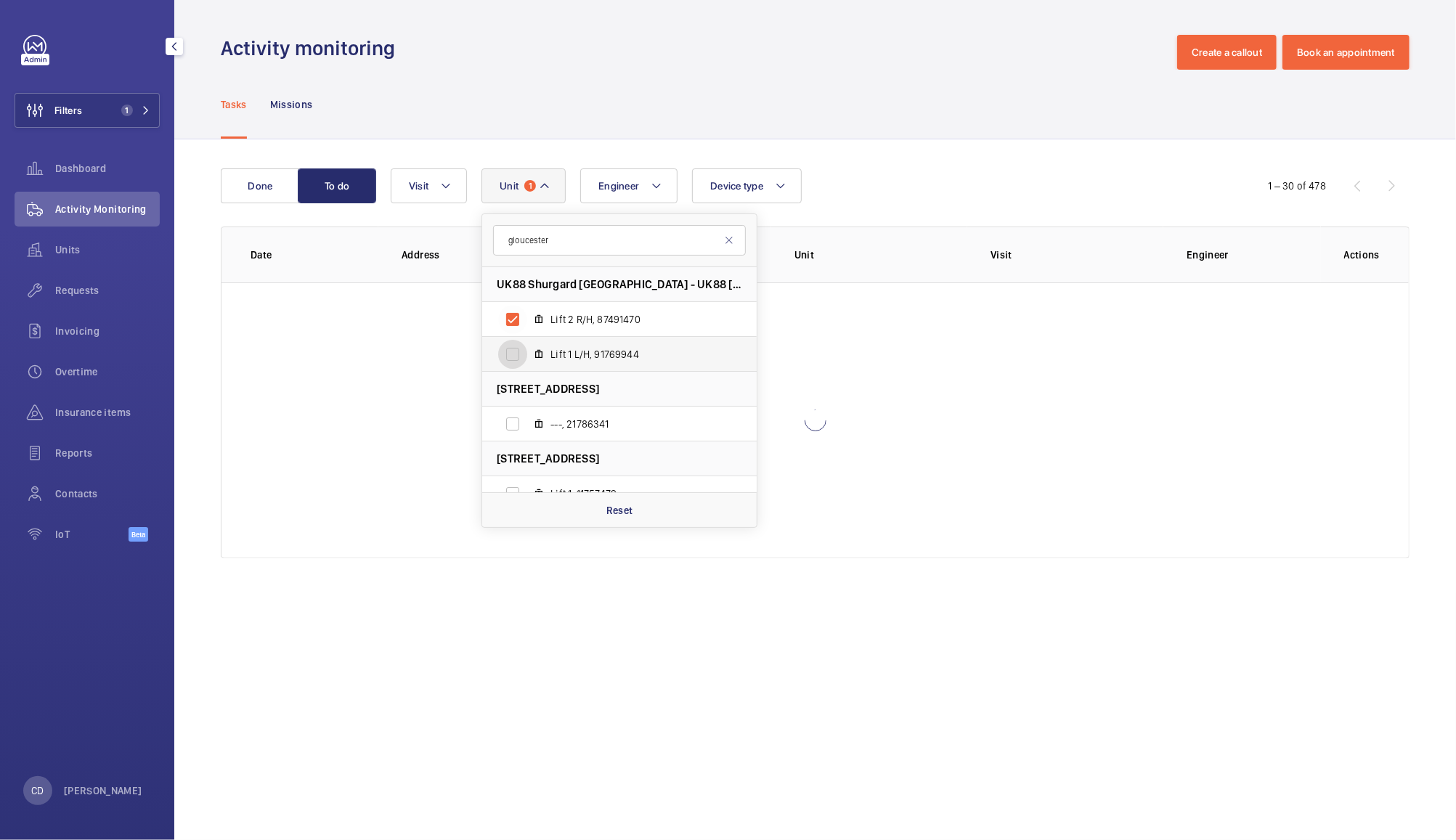
click at [518, 355] on input "Lift 1 L/H, 91769944" at bounding box center [513, 354] width 29 height 29
checkbox input "true"
click at [260, 184] on button "Done" at bounding box center [259, 186] width 78 height 35
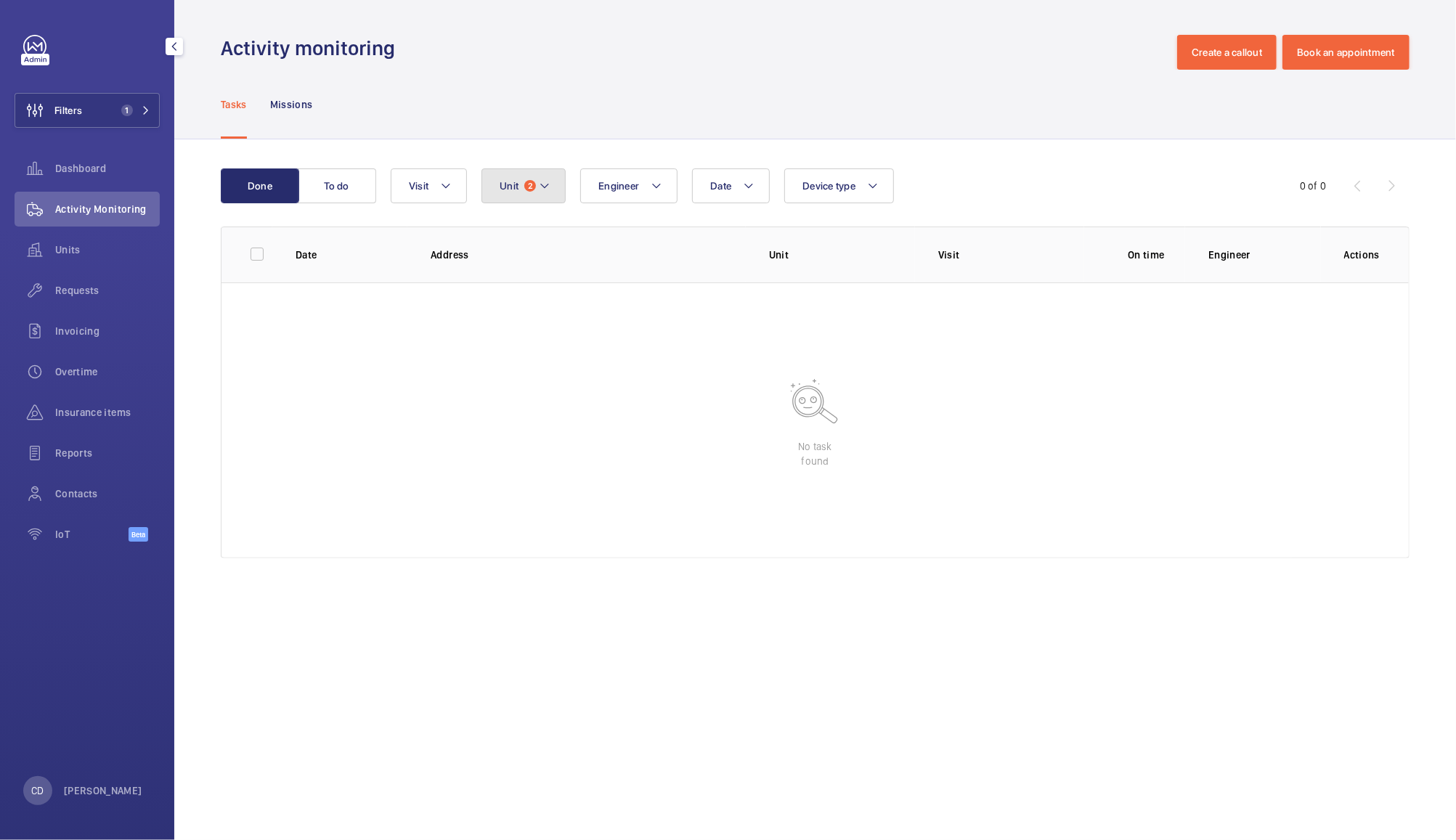
click at [508, 183] on span "Unit" at bounding box center [509, 186] width 19 height 12
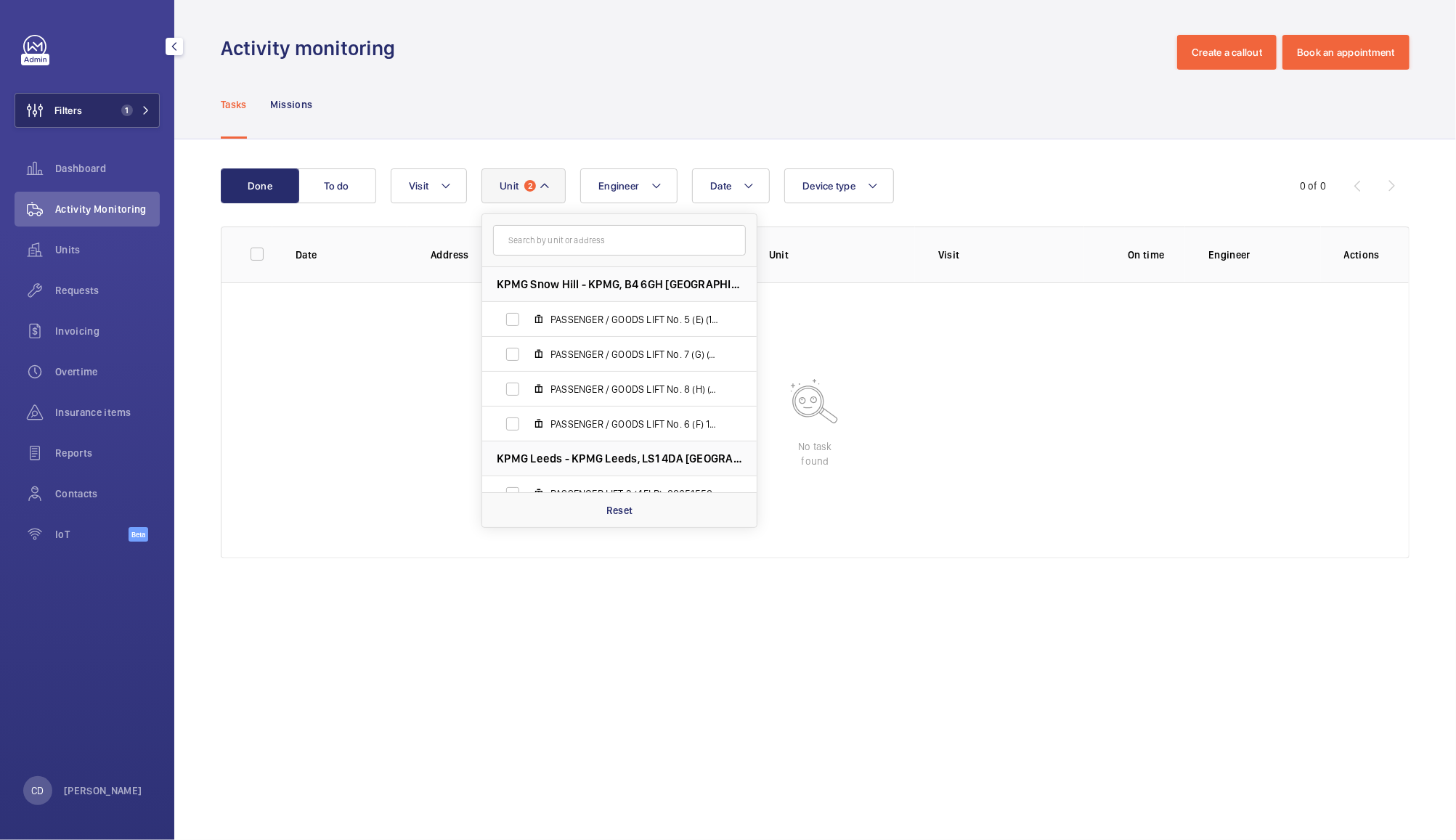
click at [115, 107] on button "Filters 1" at bounding box center [87, 110] width 145 height 35
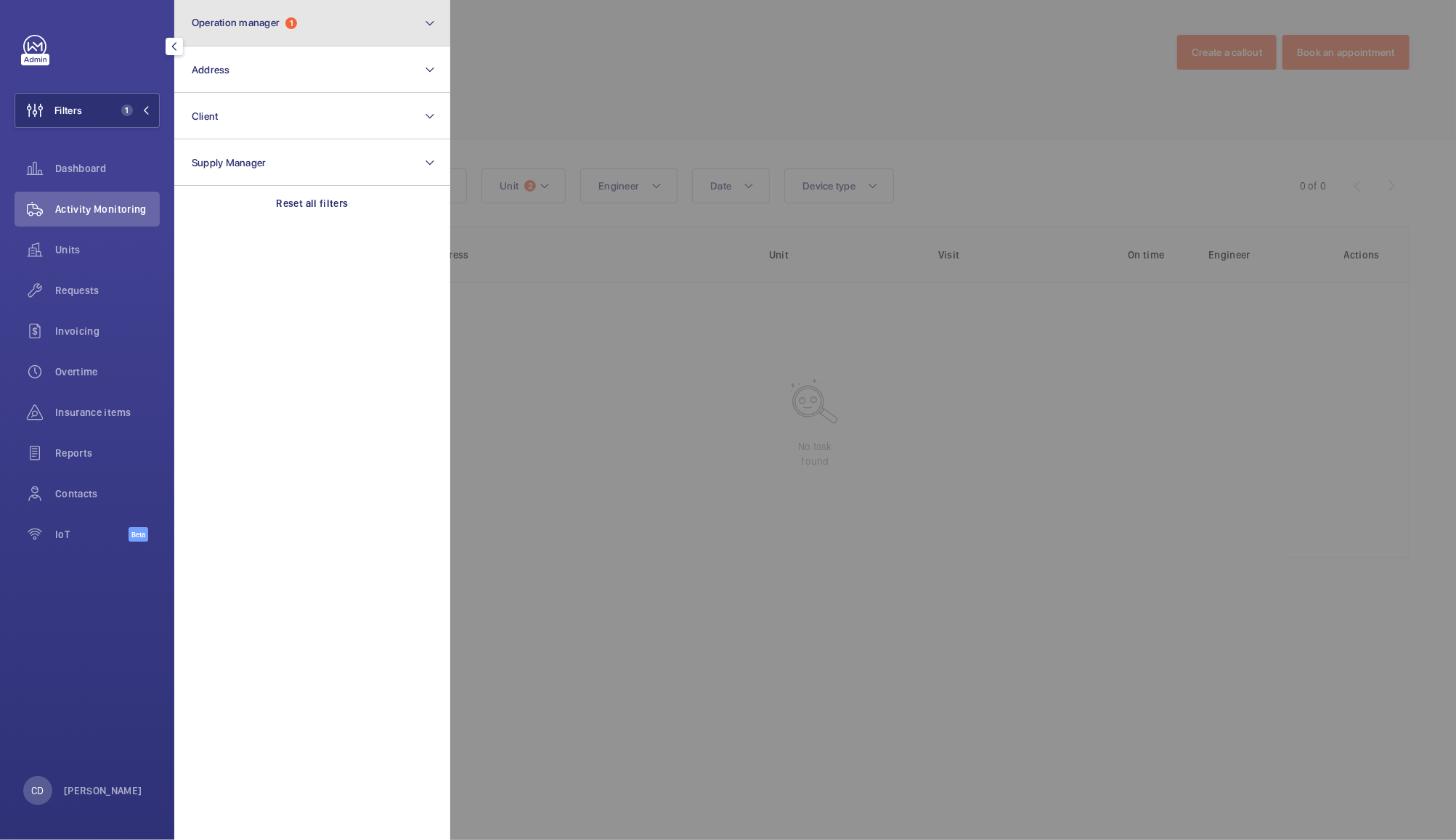
click at [359, 24] on button "Operation manager 1" at bounding box center [313, 23] width 276 height 47
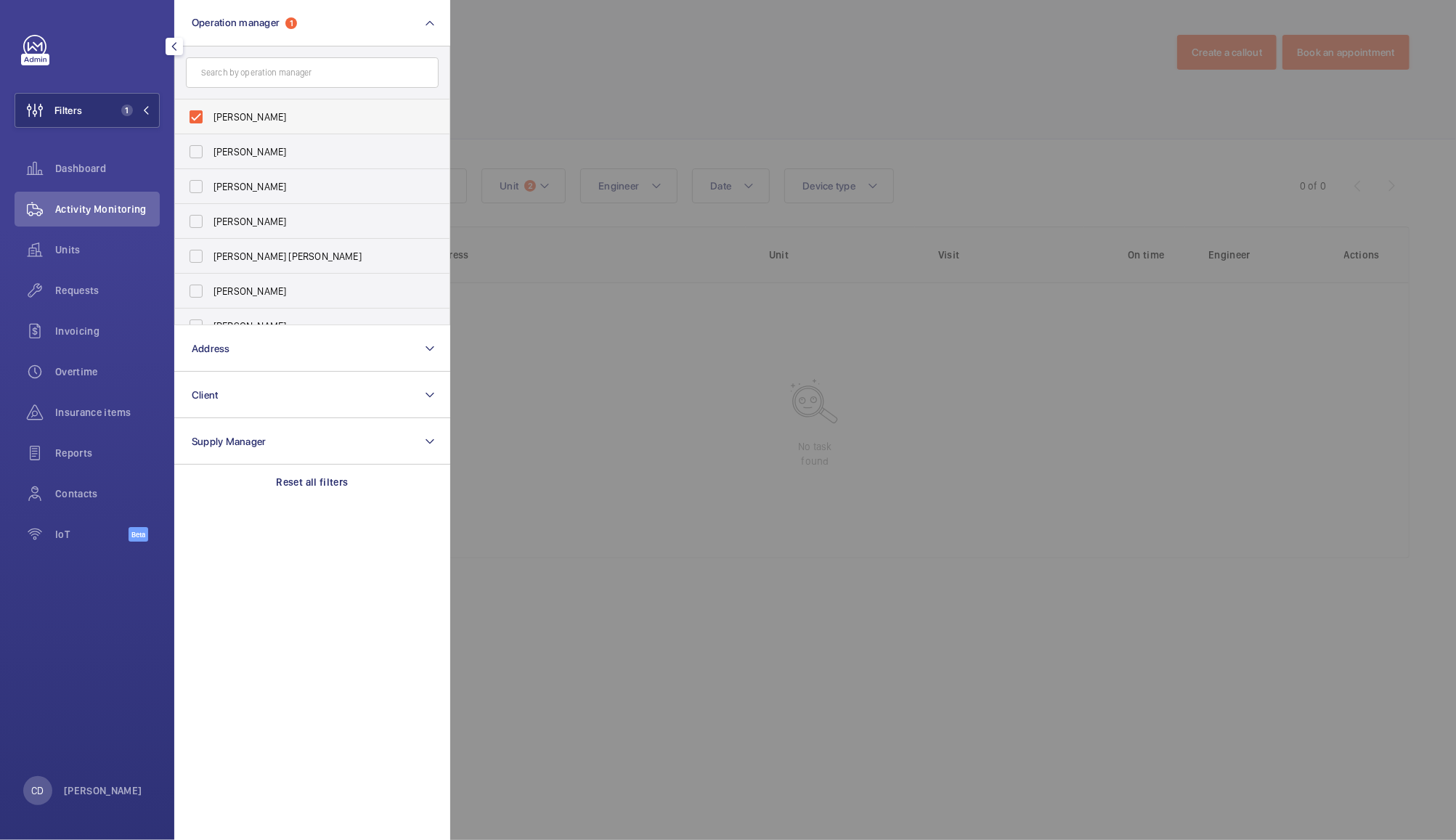
click at [256, 118] on span "[PERSON_NAME]" at bounding box center [313, 117] width 199 height 15
click at [210, 118] on input "[PERSON_NAME]" at bounding box center [197, 117] width 29 height 29
checkbox input "false"
click at [607, 54] on div at bounding box center [1178, 420] width 1456 height 840
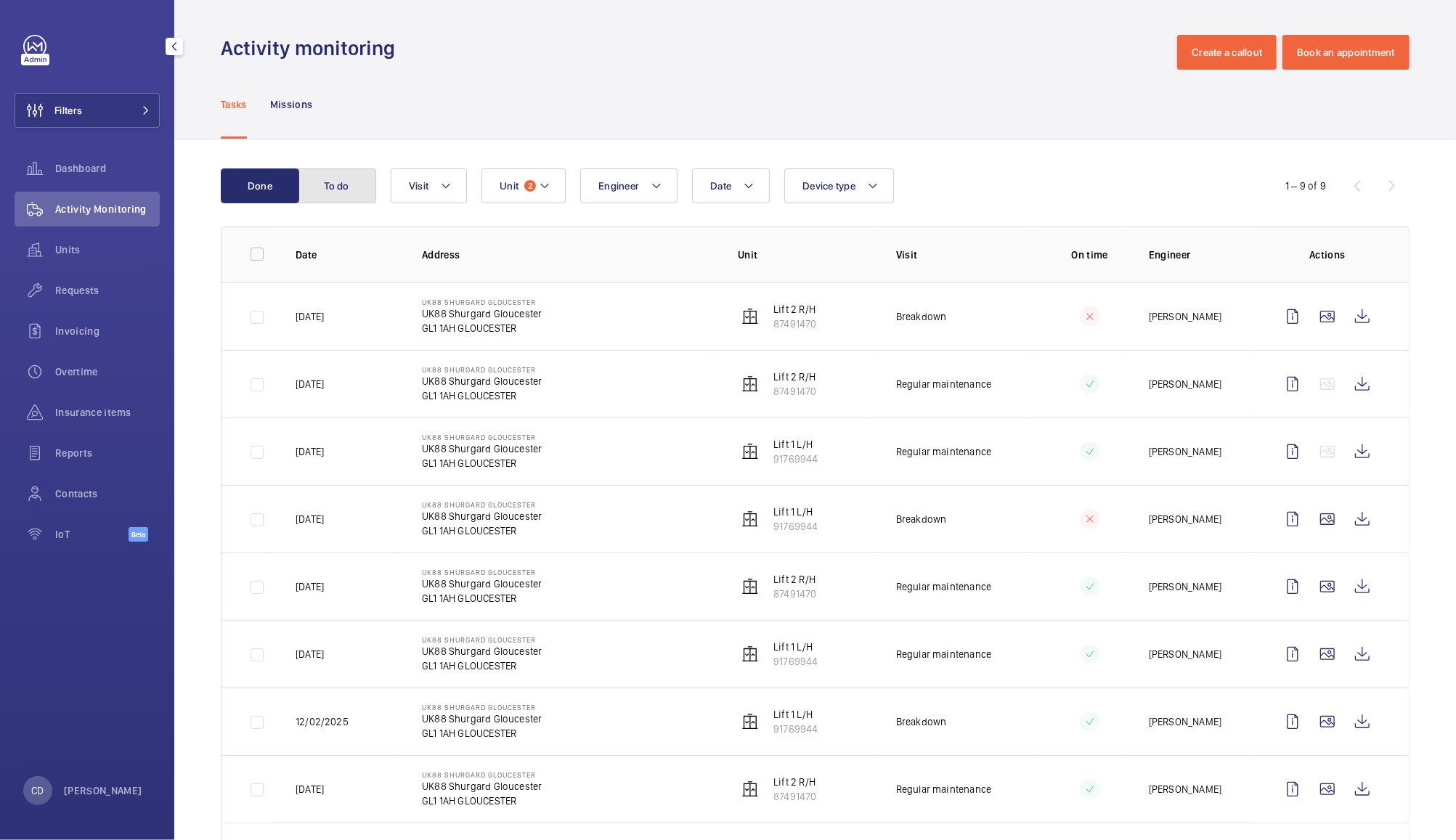
click at [343, 177] on button "To do" at bounding box center [337, 186] width 78 height 35
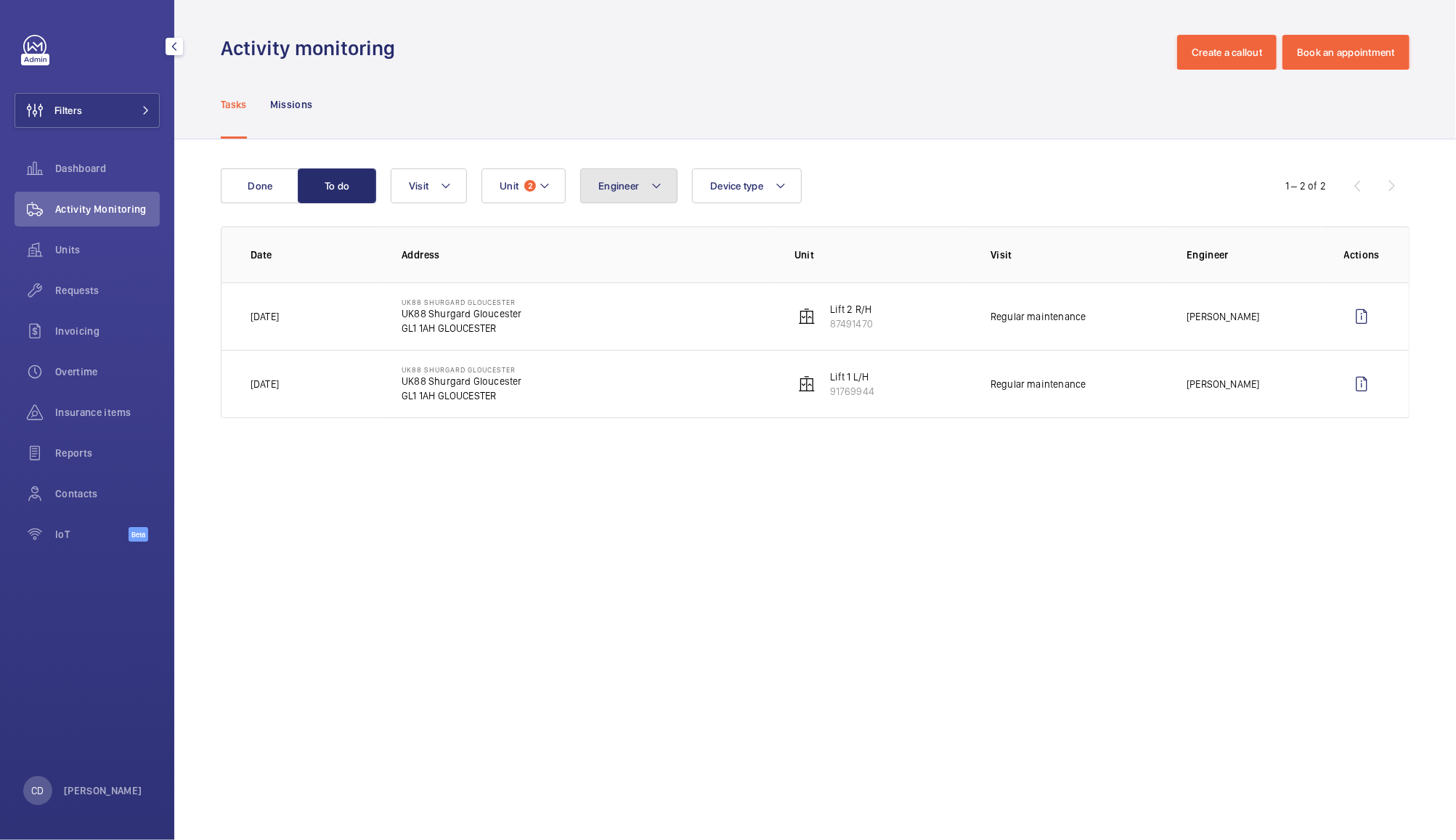
click at [625, 186] on span "Engineer" at bounding box center [619, 186] width 41 height 12
type input "andre"
click at [676, 289] on span "Andre w Hayes" at bounding box center [719, 285] width 199 height 15
click at [617, 289] on input "Andre w Hayes" at bounding box center [602, 285] width 29 height 29
checkbox input "true"
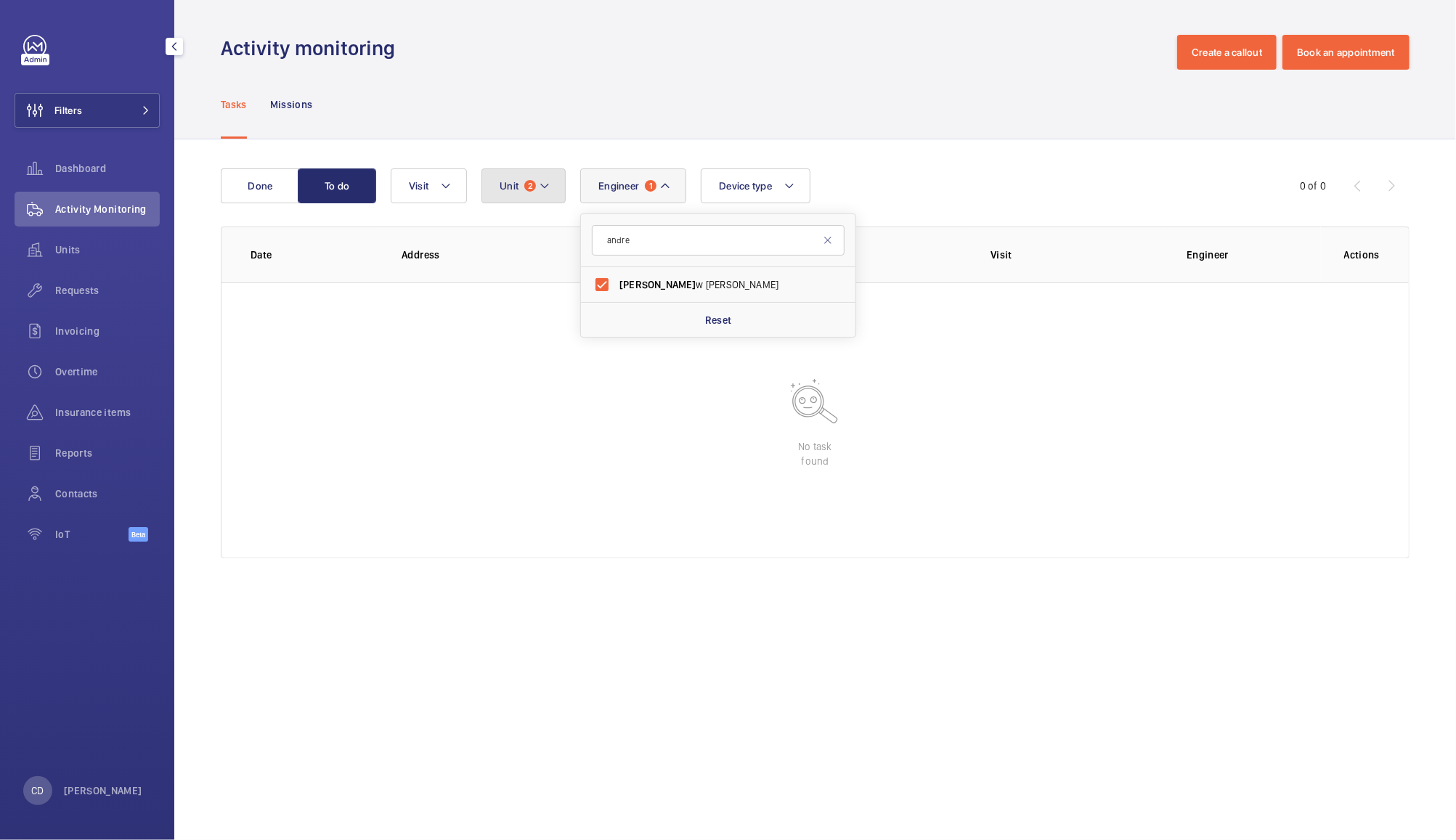
click at [530, 186] on span "2" at bounding box center [530, 186] width 12 height 12
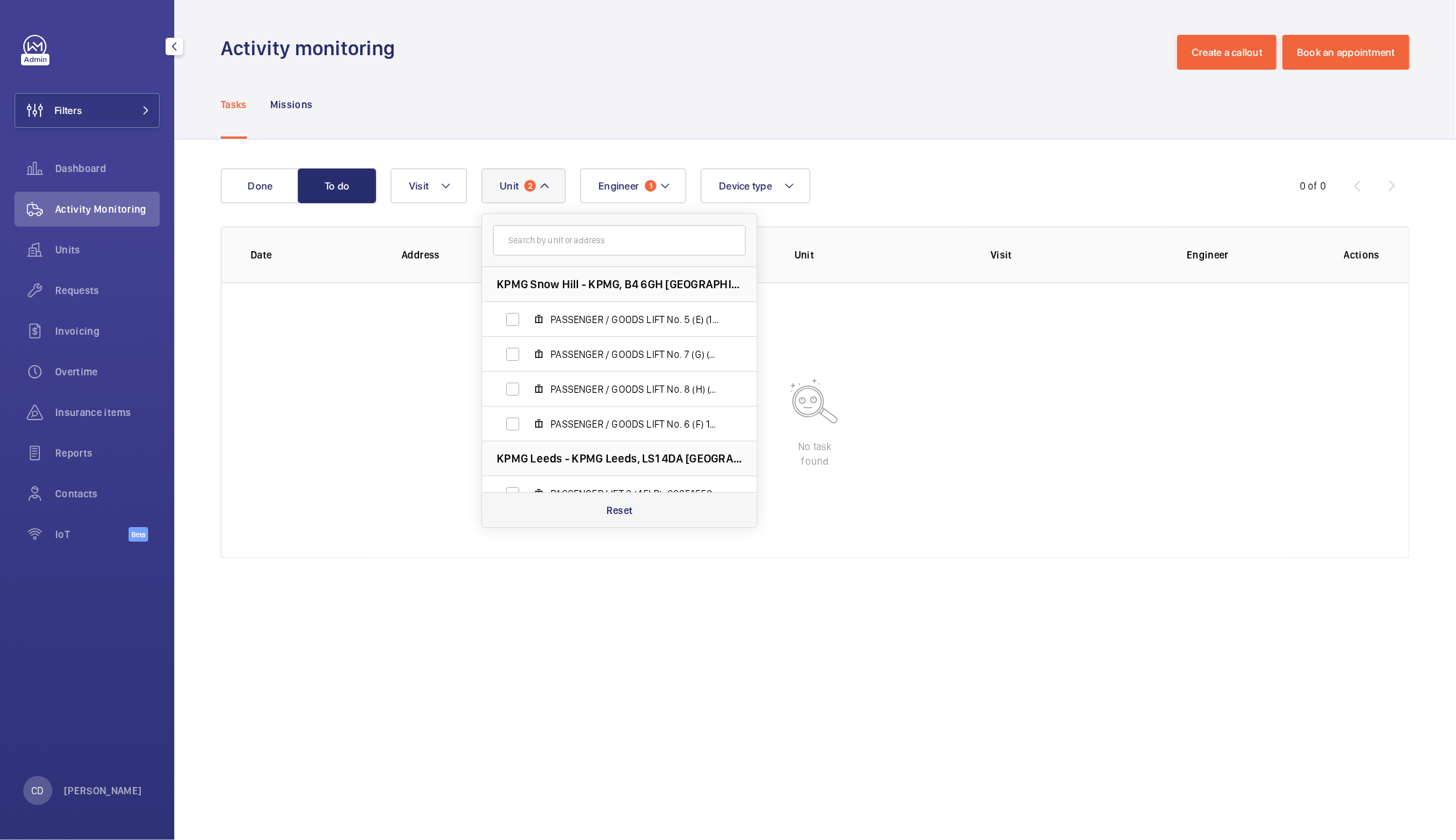
click at [633, 526] on div "Reset" at bounding box center [620, 510] width 275 height 35
click at [889, 81] on div "Tasks Missions" at bounding box center [815, 104] width 1189 height 69
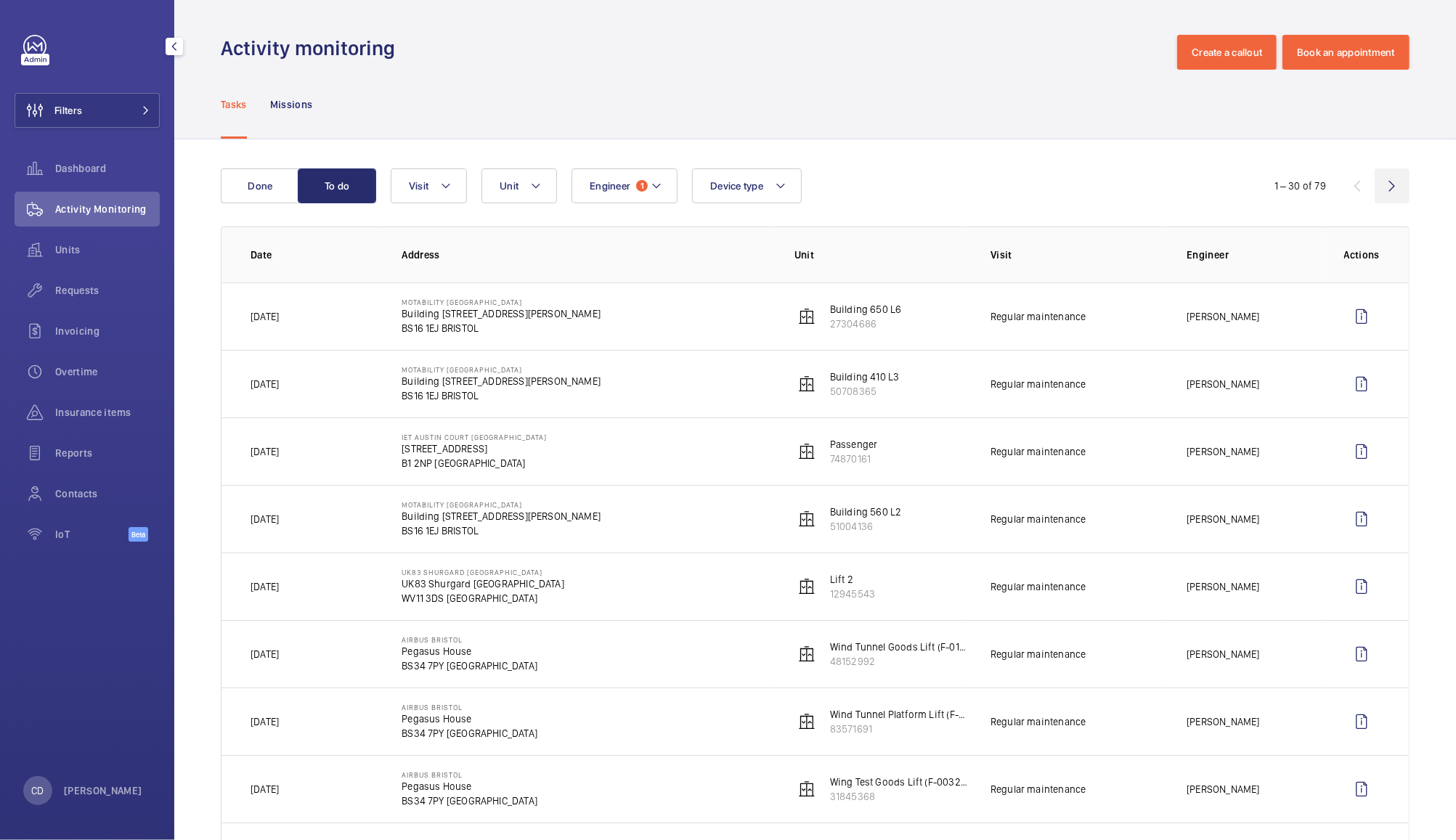
click at [1383, 185] on wm-front-icon-button at bounding box center [1392, 186] width 35 height 35
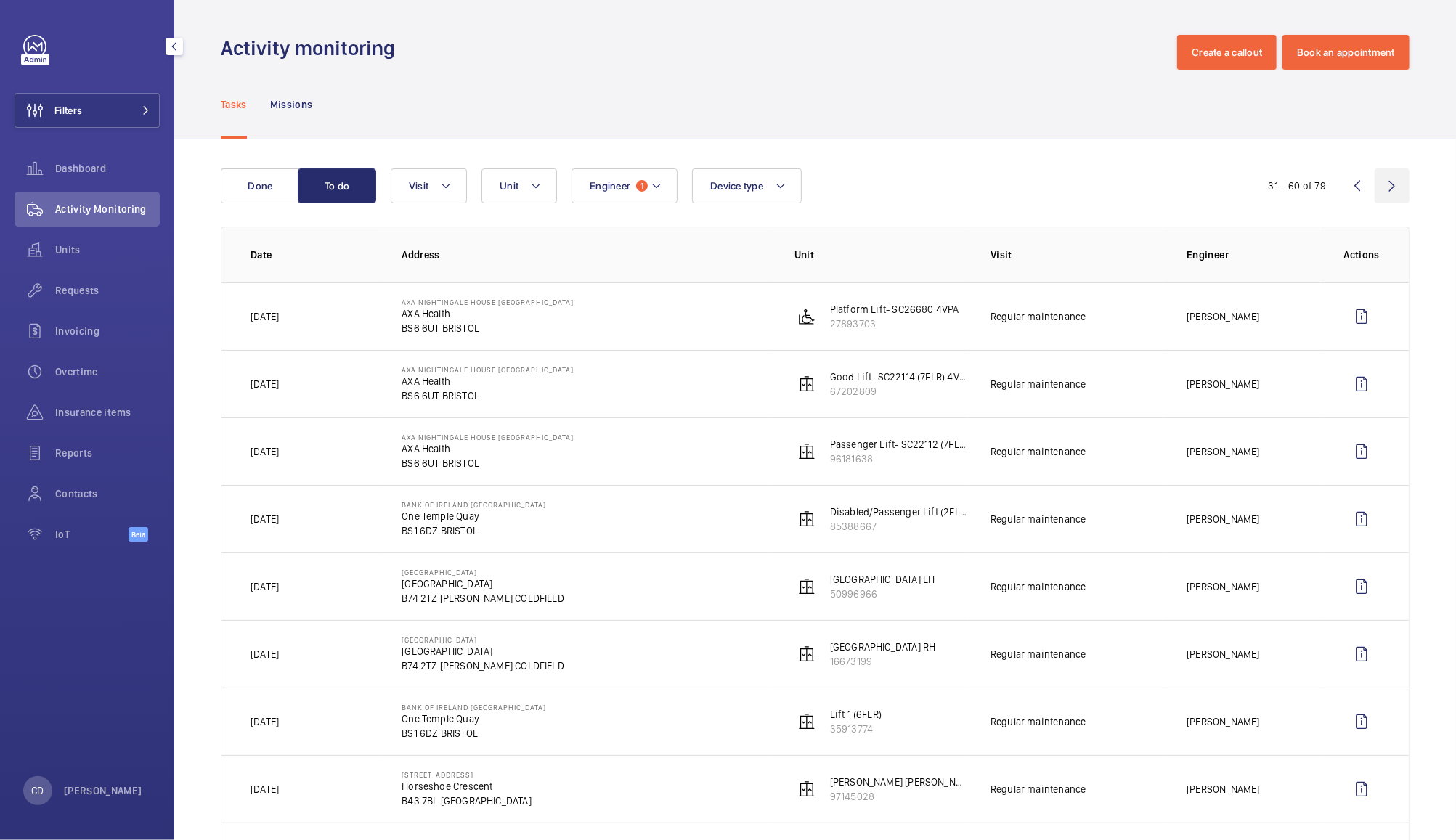
click at [1383, 190] on wm-front-icon-button at bounding box center [1392, 186] width 35 height 35
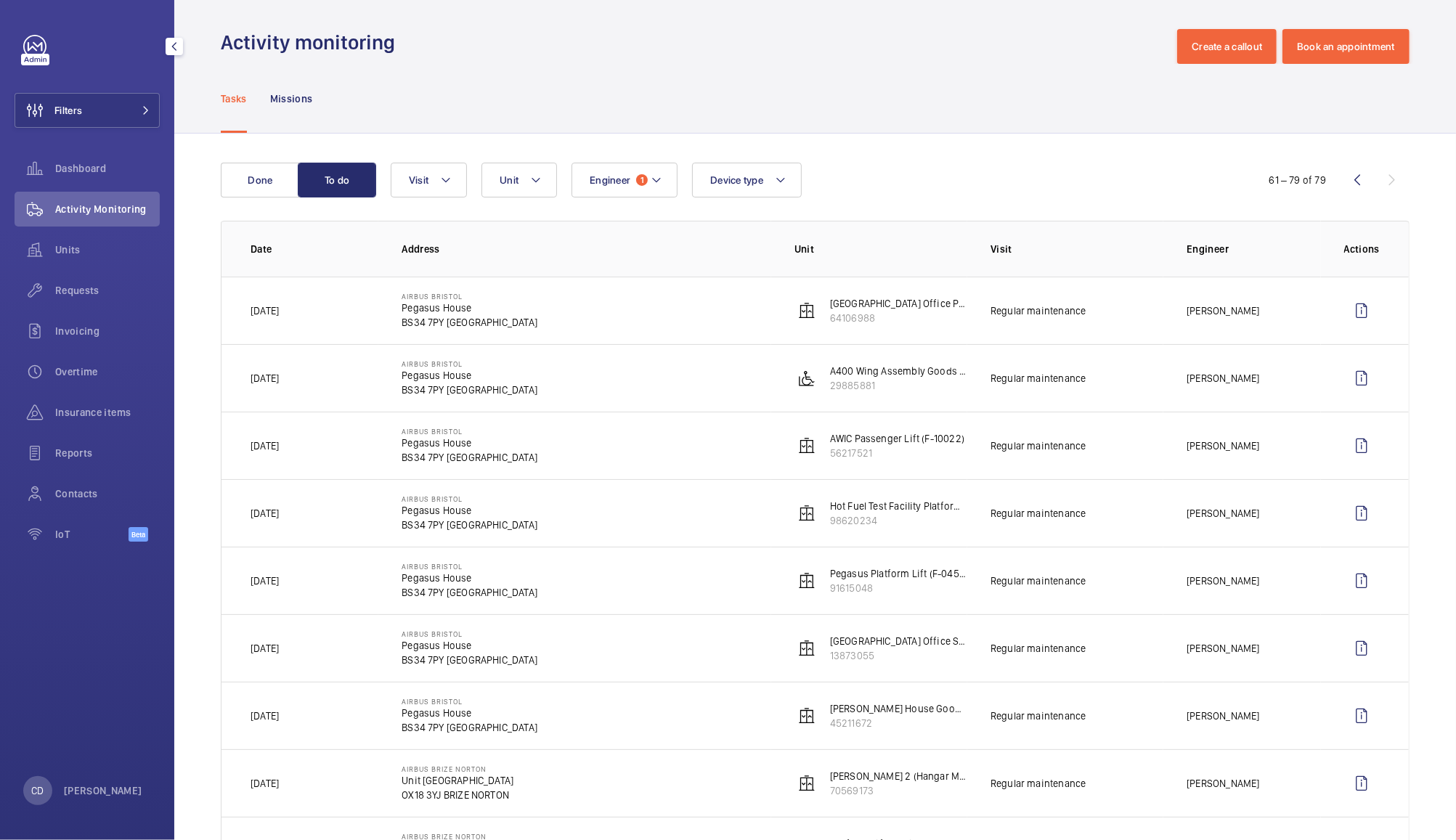
scroll to position [2, 0]
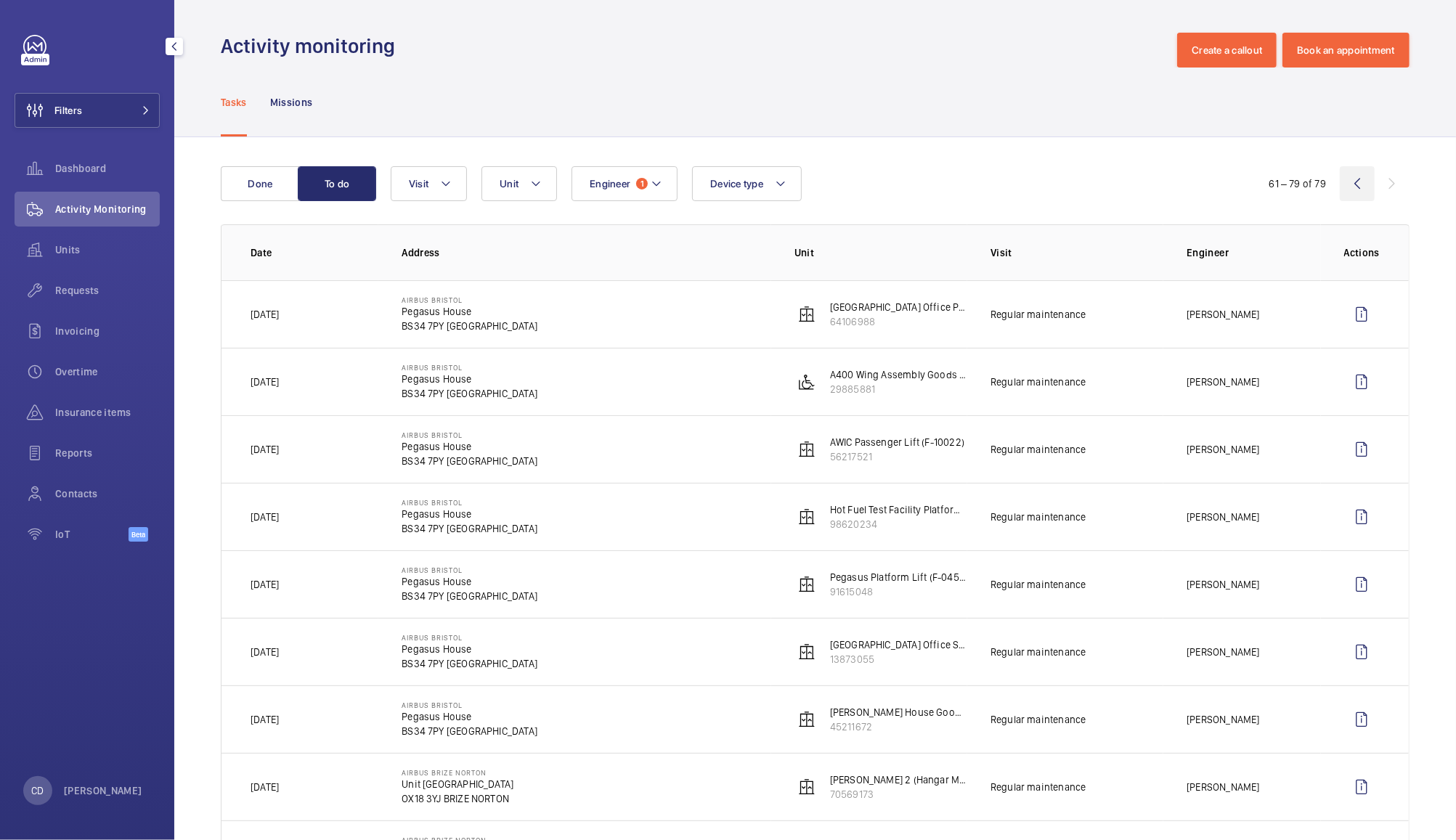
click at [1340, 191] on wm-front-icon-button at bounding box center [1357, 184] width 35 height 35
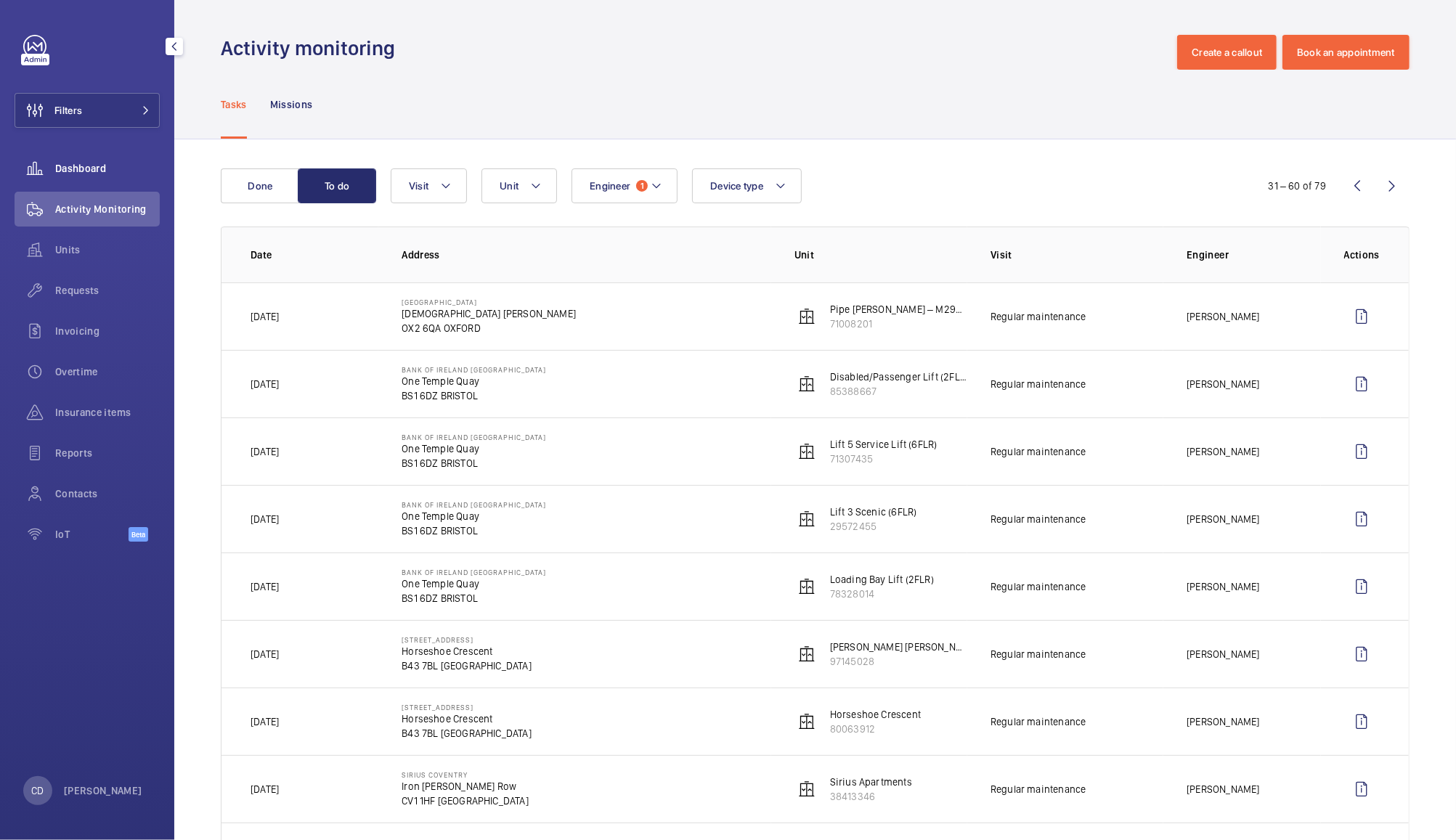
click at [87, 168] on span "Dashboard" at bounding box center [107, 169] width 104 height 15
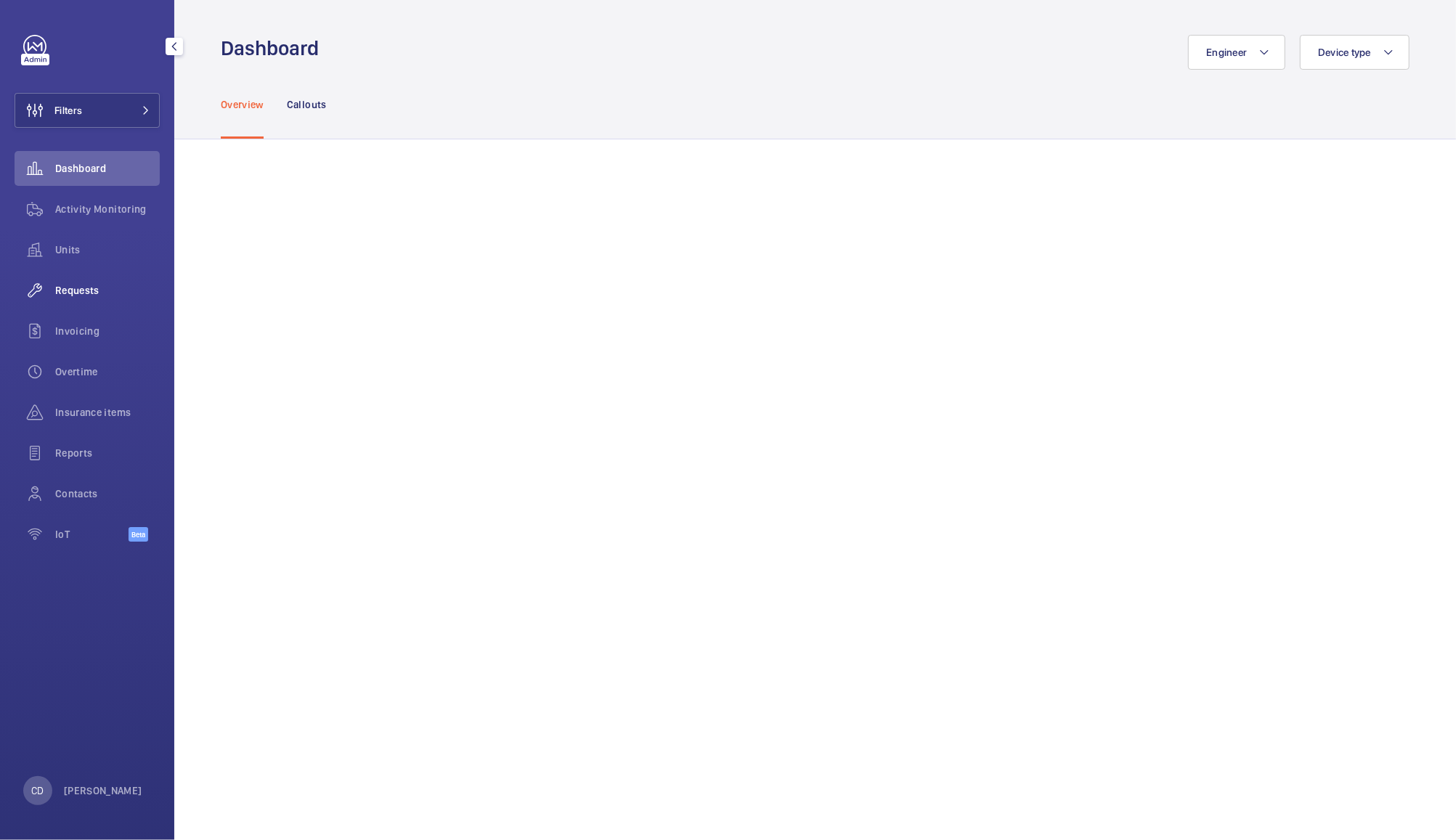
click at [82, 277] on div "Requests" at bounding box center [87, 291] width 145 height 35
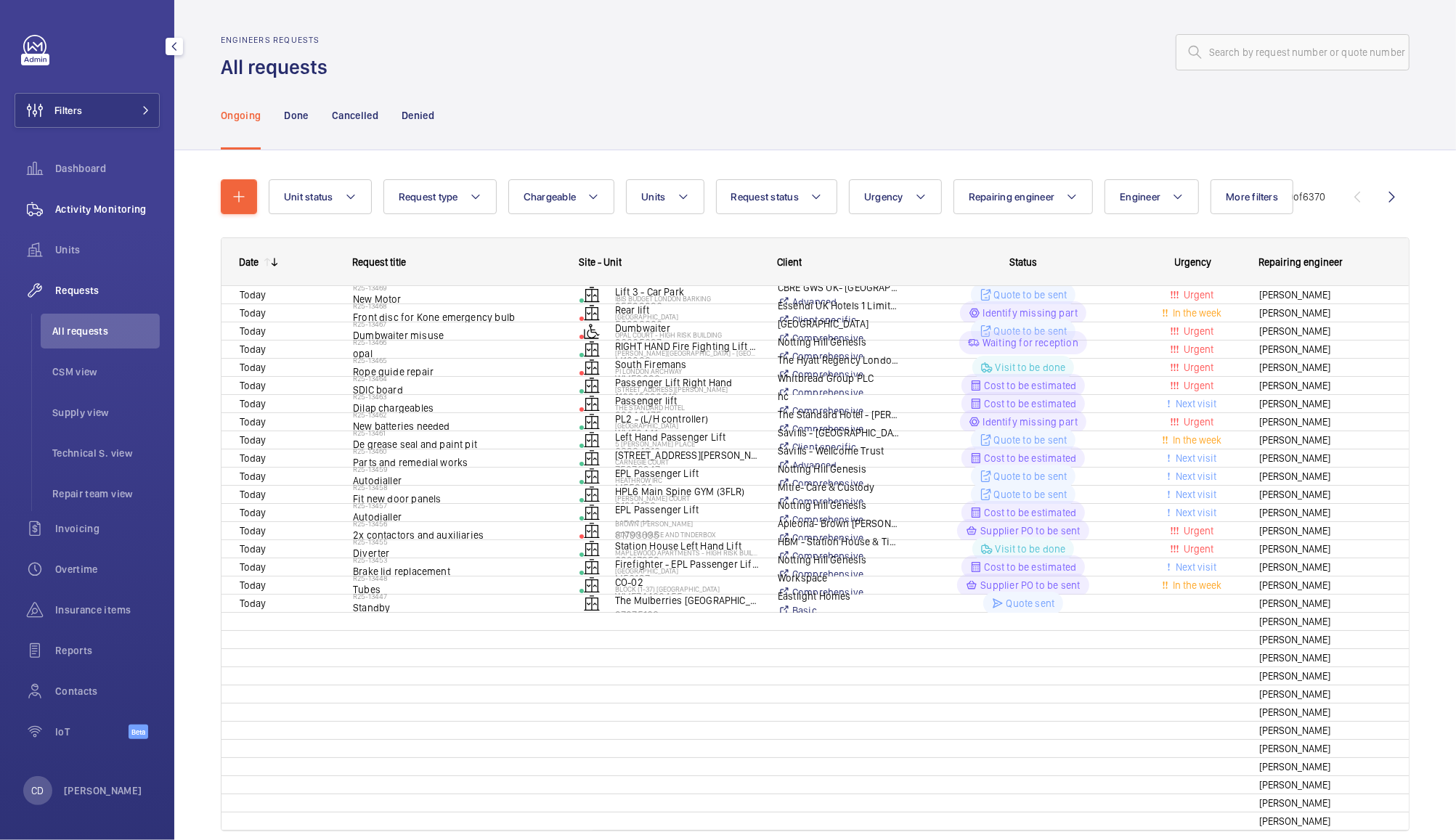
click at [89, 203] on span "Activity Monitoring" at bounding box center [107, 209] width 104 height 15
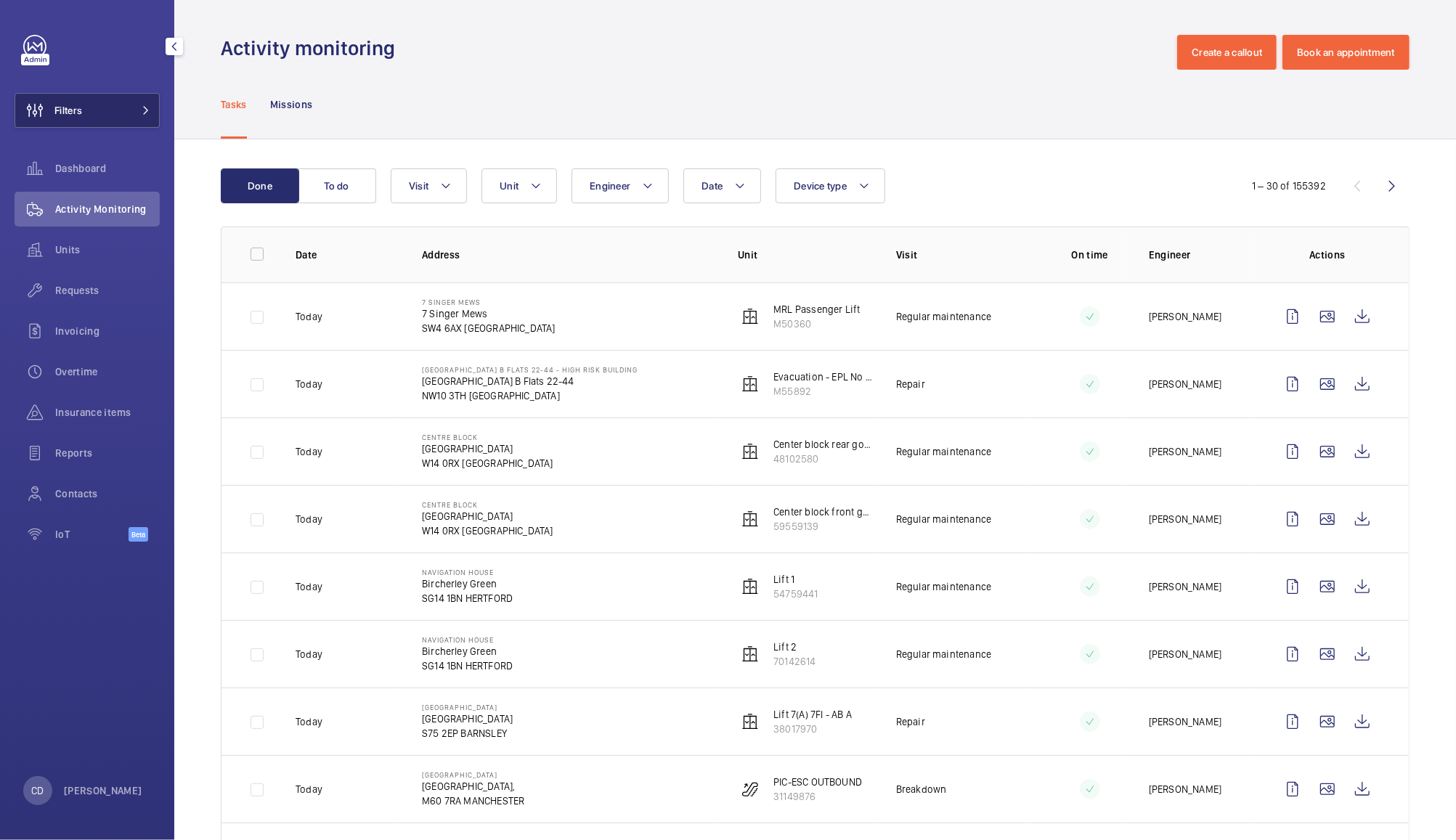
click at [110, 104] on button "Filters" at bounding box center [87, 110] width 145 height 35
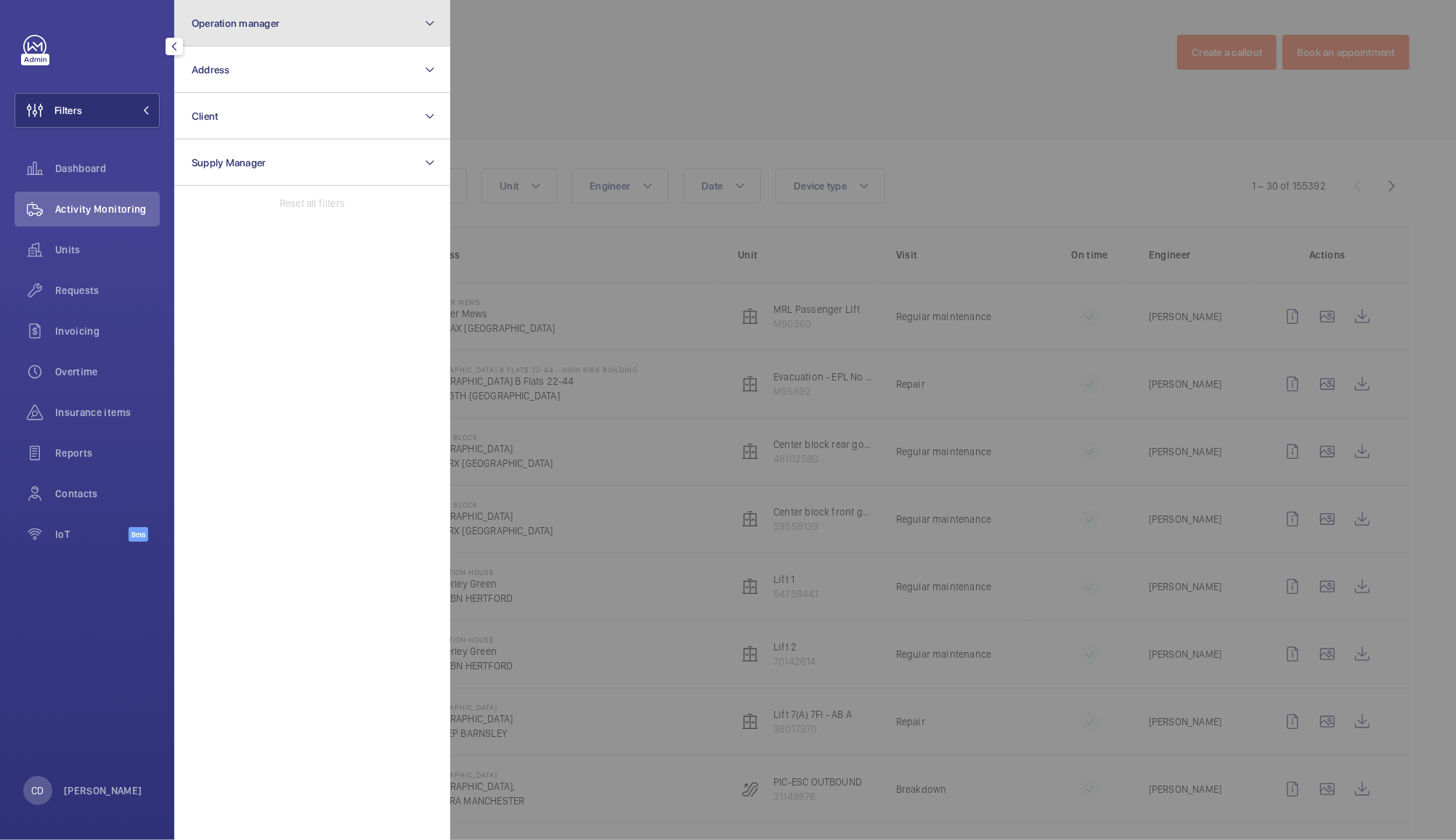
click at [296, 31] on button "Operation manager" at bounding box center [313, 23] width 276 height 47
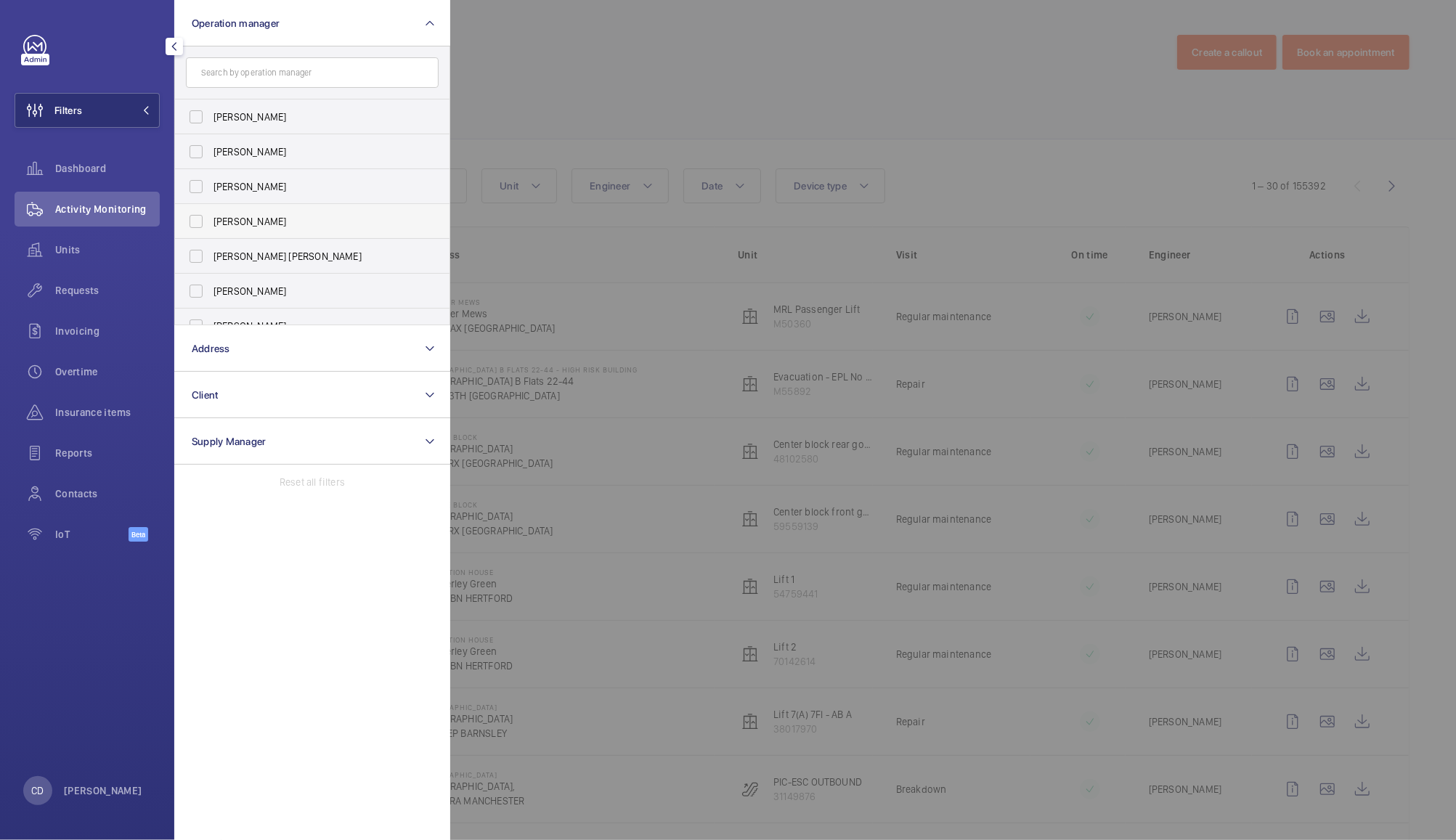
click at [261, 225] on span "[PERSON_NAME]" at bounding box center [313, 221] width 199 height 15
click at [210, 225] on input "[PERSON_NAME]" at bounding box center [197, 221] width 29 height 29
checkbox input "true"
click at [544, 69] on div at bounding box center [1178, 420] width 1456 height 840
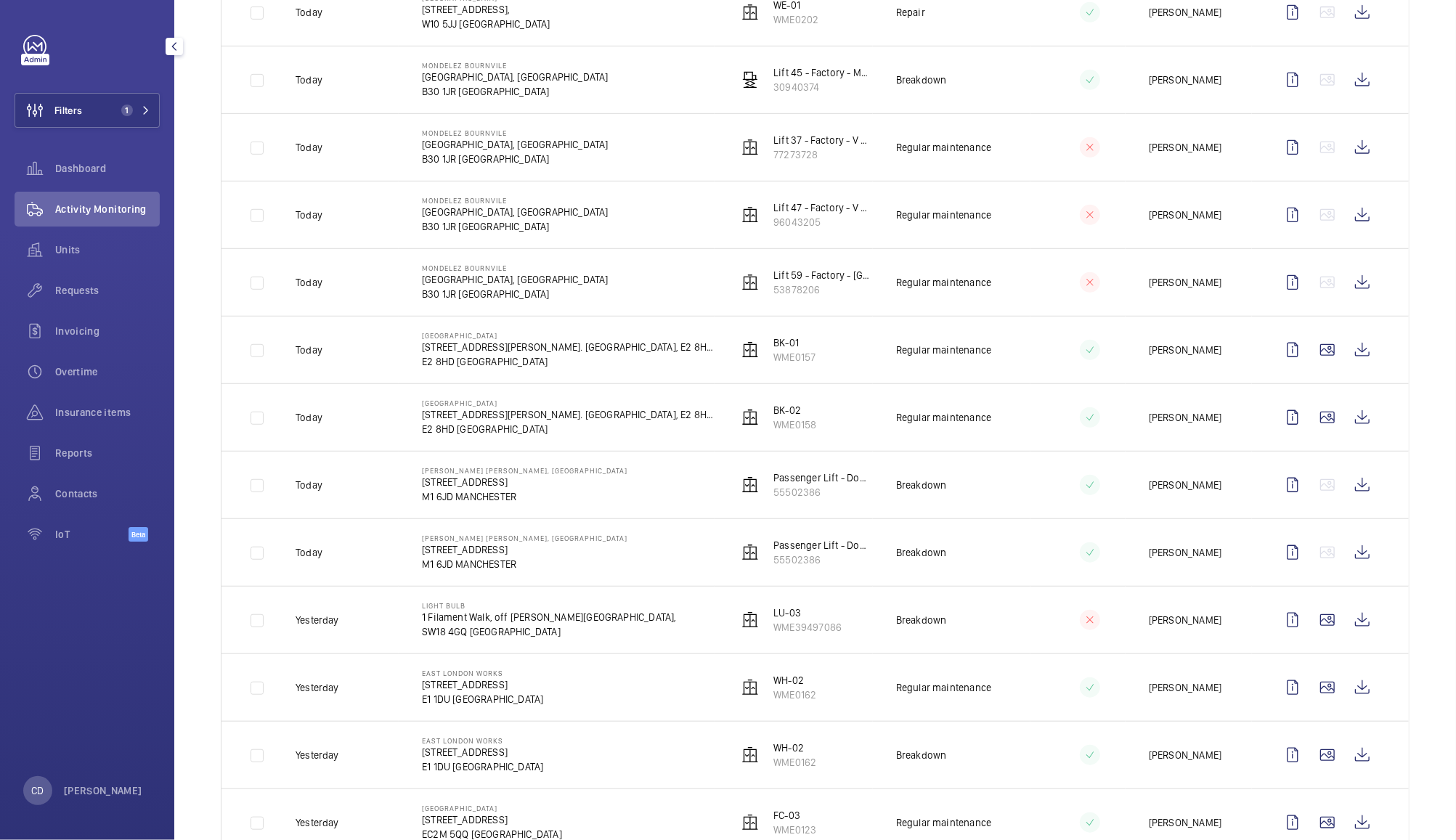
scroll to position [638, 0]
click at [1280, 558] on wm-front-icon-button at bounding box center [1293, 557] width 35 height 35
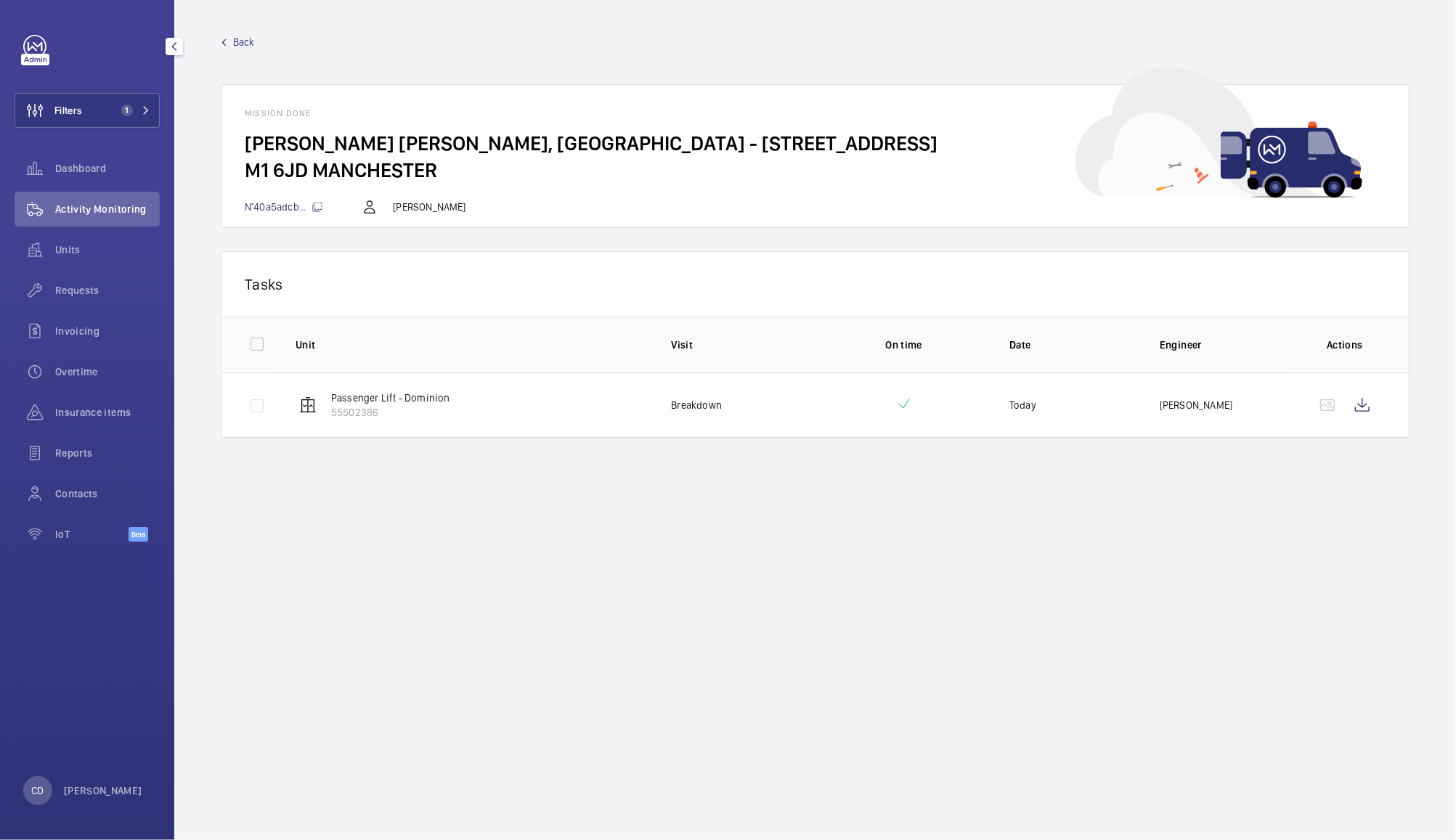
click at [273, 207] on span "N°40a5adcb..." at bounding box center [283, 207] width 78 height 12
